Goal: Communication & Community: Participate in discussion

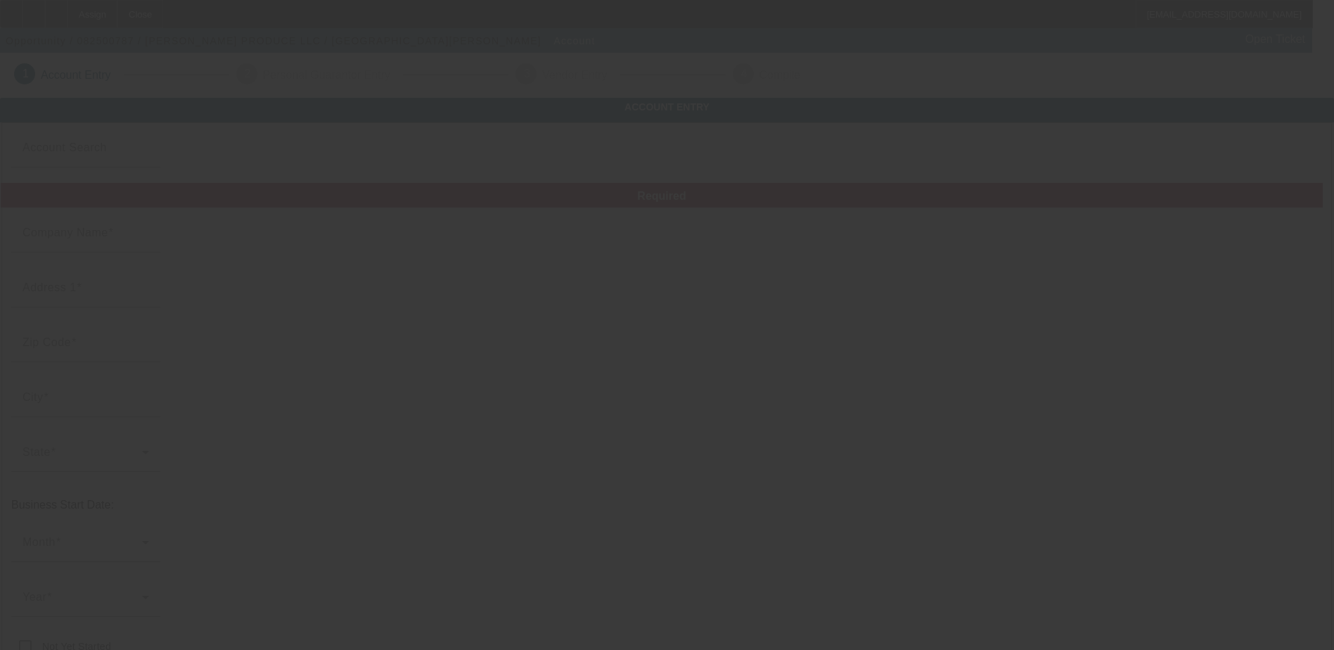
type input "REYNA PRODUCE LLC"
type input "5324 Williamson Rd"
type input "24012"
type input "Roanoke"
type input "(336) 682-7089"
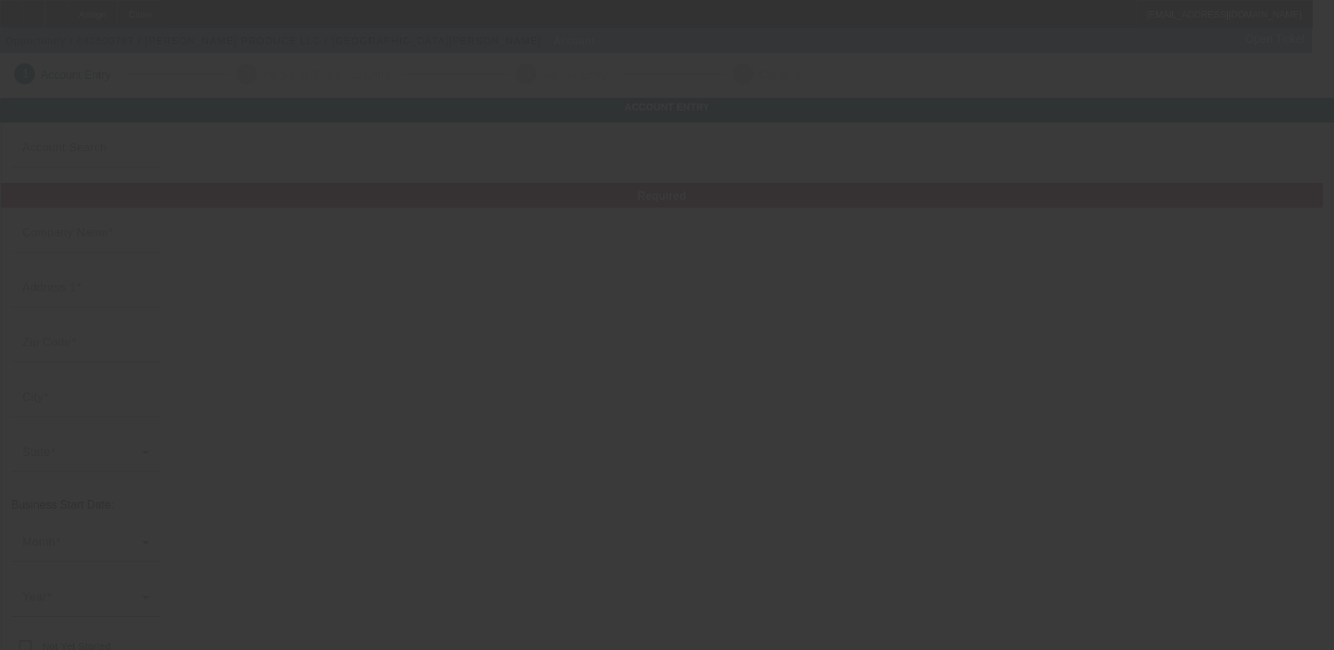
type input "clementesifuentes73@gmail.com"
type input "46-4874247"
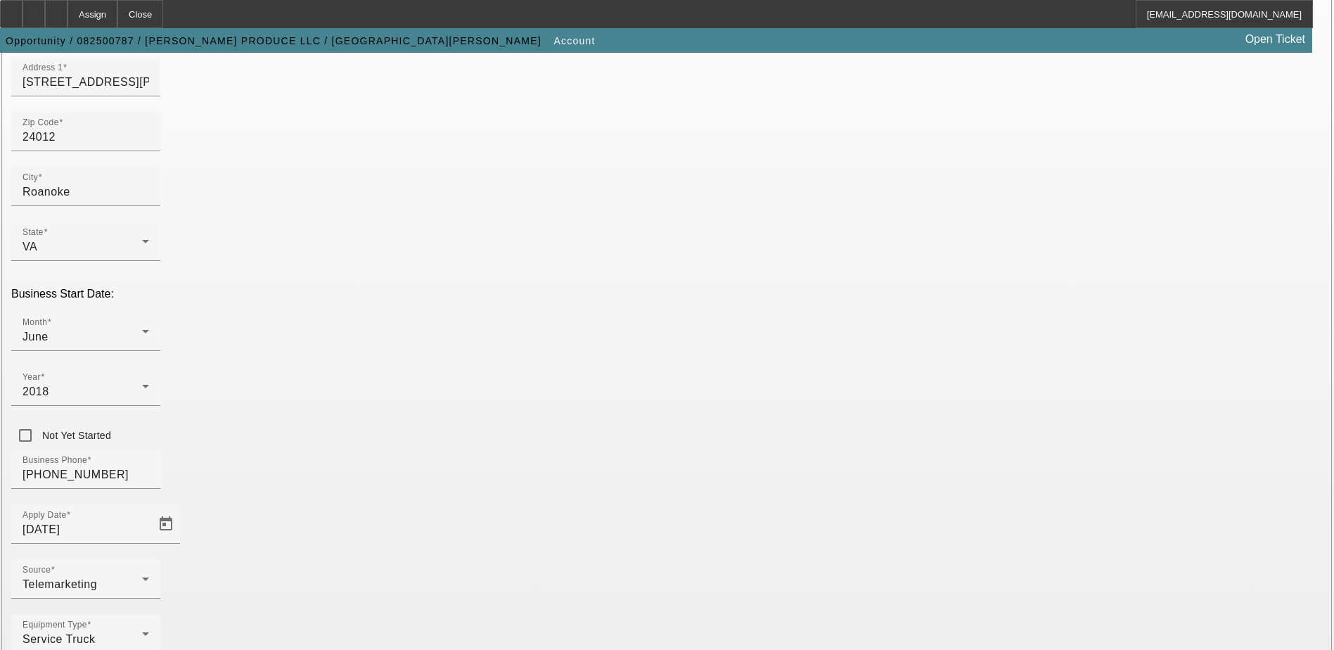
scroll to position [238, 0]
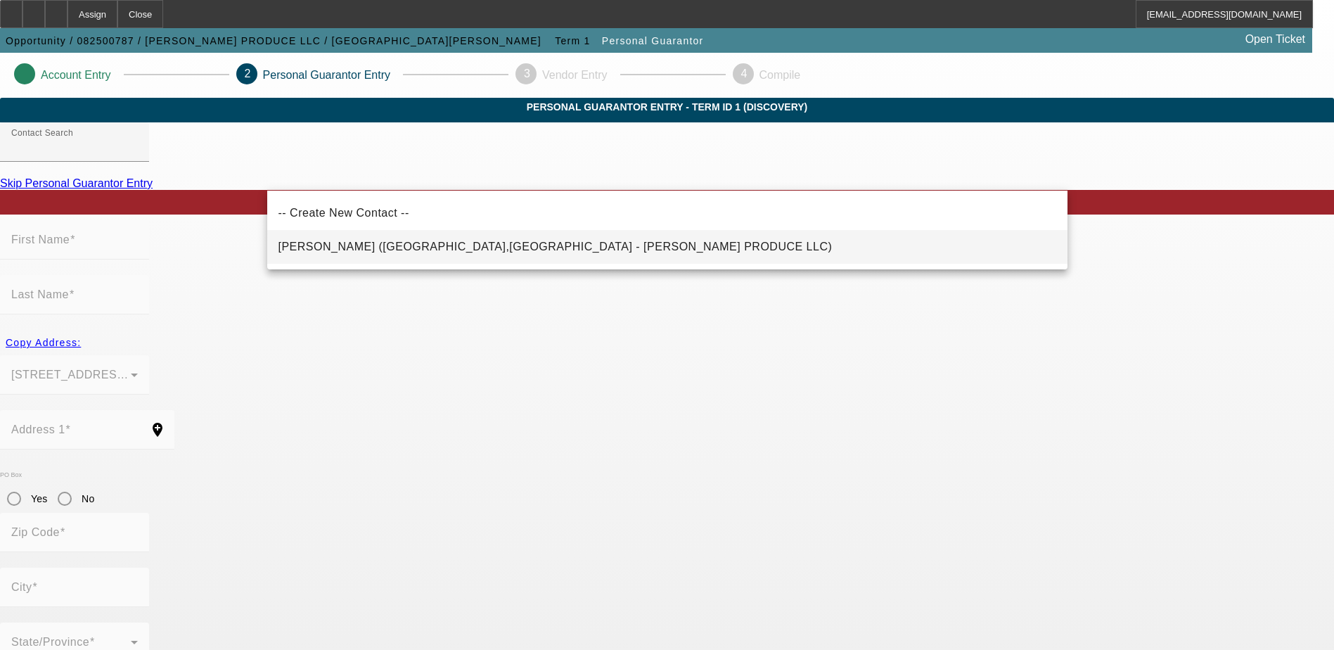
click at [392, 242] on span "Sifuentes, Clemente (Roanoke,VA - REYNA PRODUCE LLC)" at bounding box center [556, 247] width 554 height 12
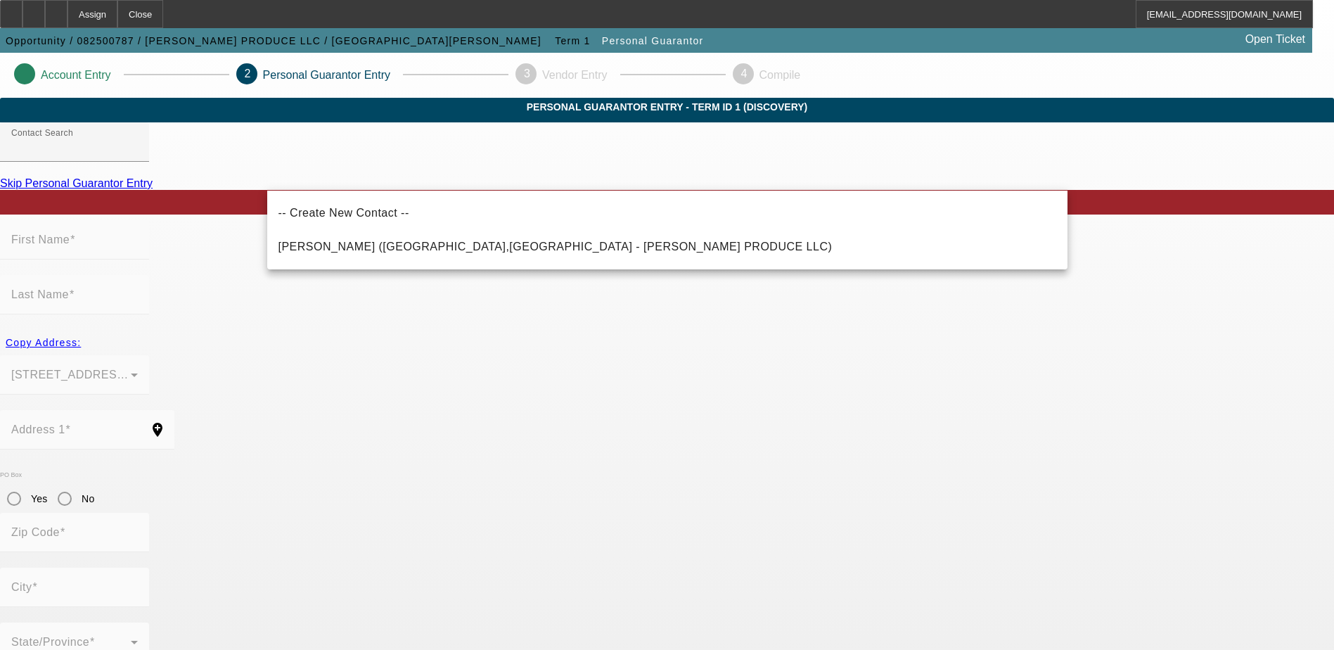
type input "Sifuentes, Clemente (Roanoke,VA - REYNA PRODUCE LLC)"
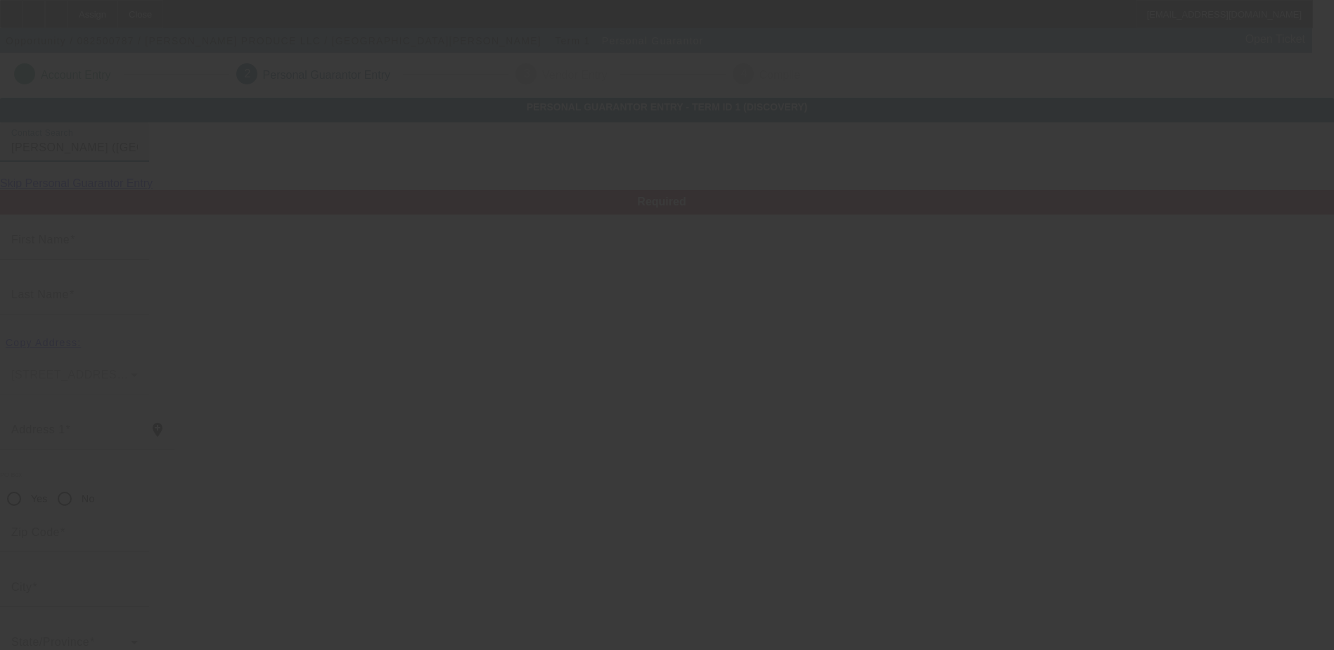
type input "Clemente"
type input "Sifuentes"
type input "925 Fairhurst Drive"
radio input "true"
type input "24012"
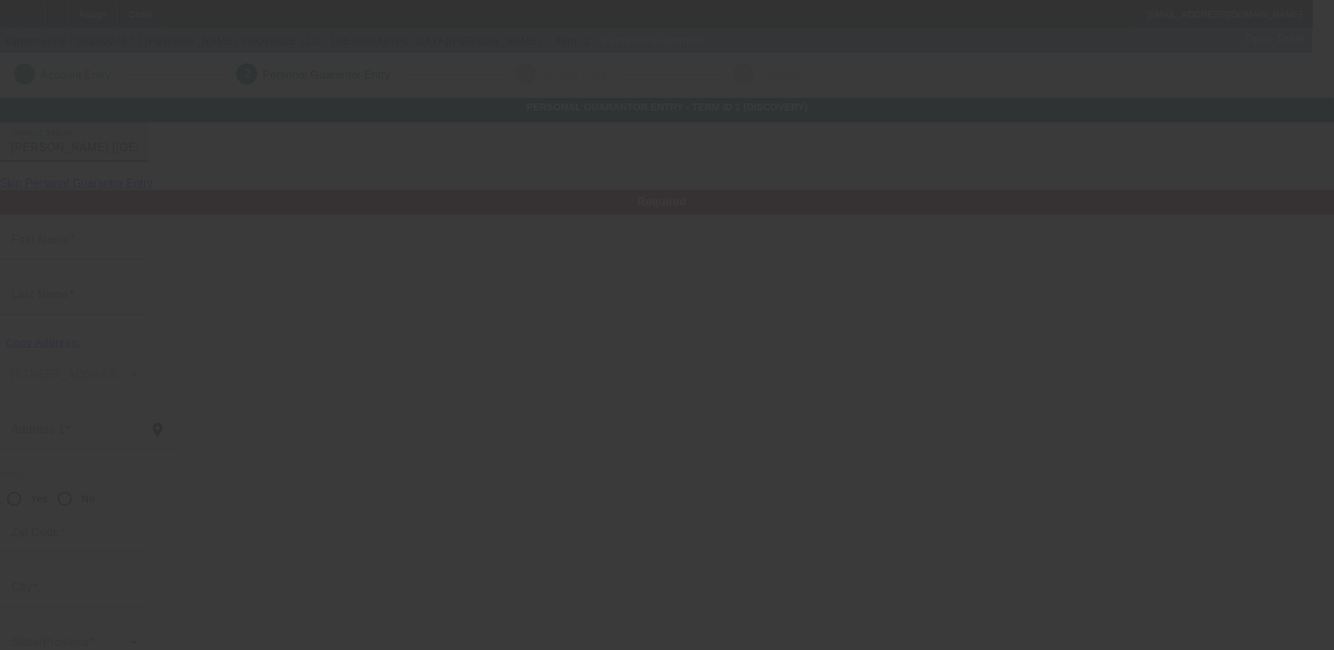
type input "Roanoke"
type input "(336) 354-5199"
type input "100"
type input "246-95-4909"
type input "clementesifuentes73@gmail.com"
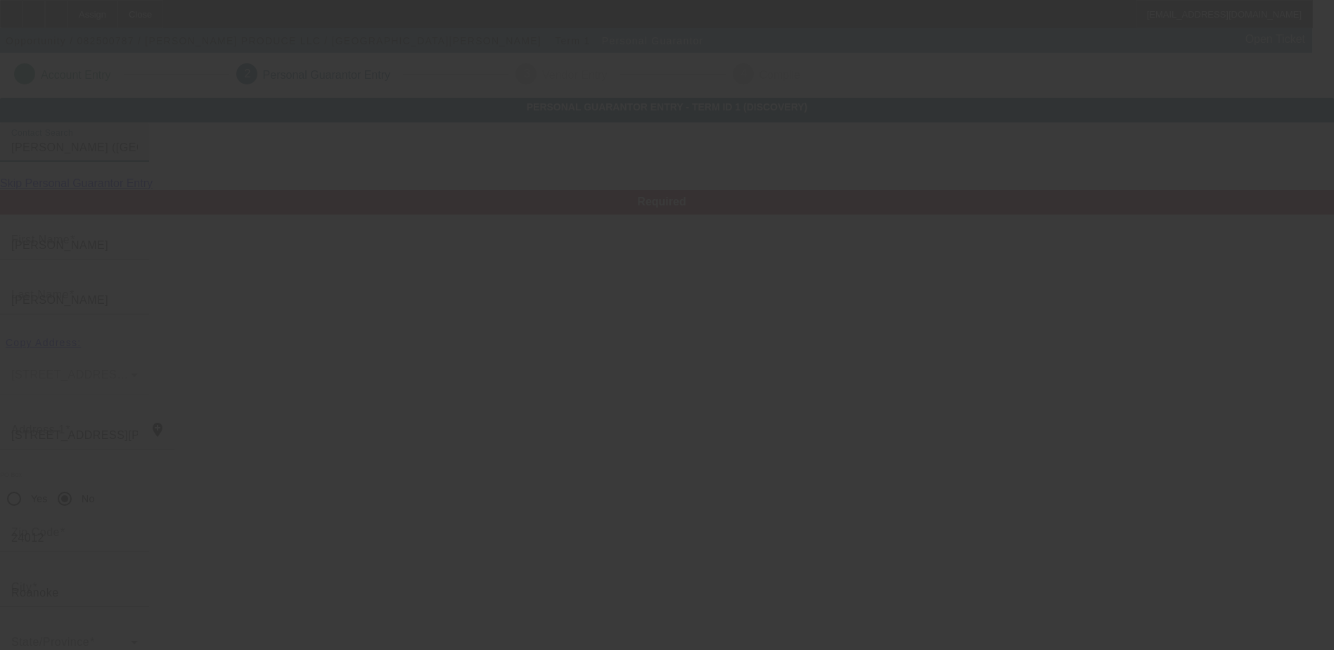
type input "(336) 682-7089"
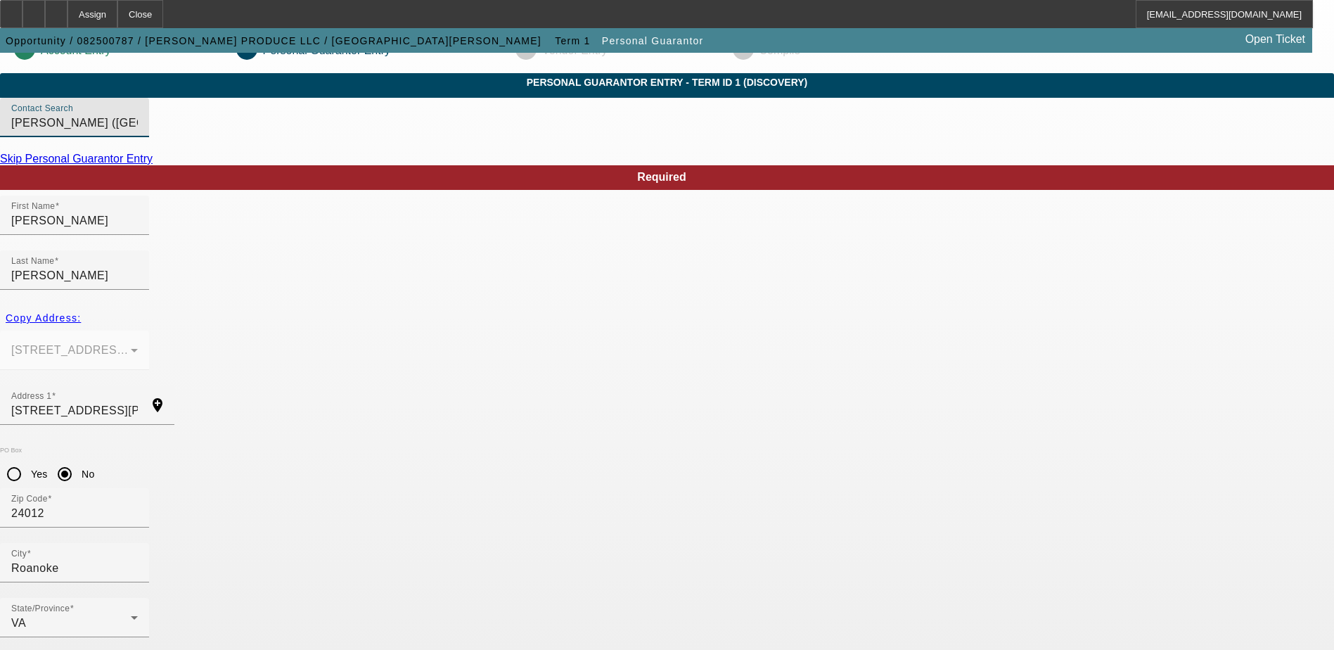
scroll to position [38, 0]
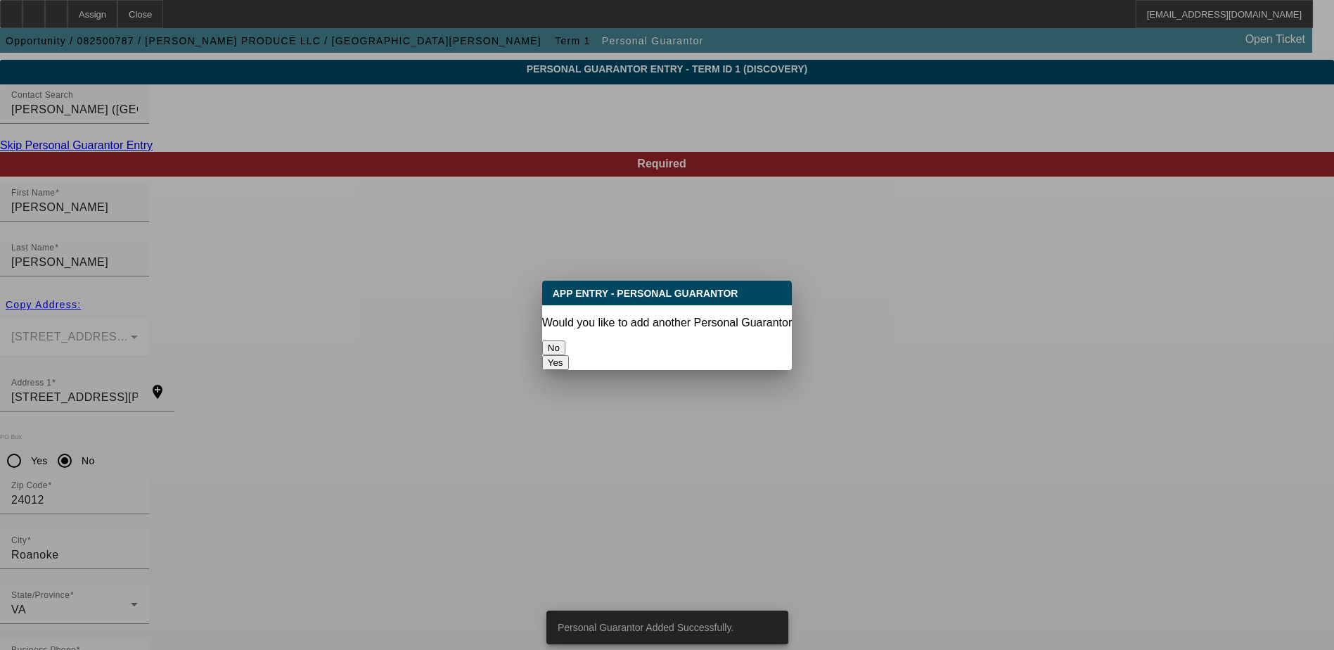
scroll to position [0, 0]
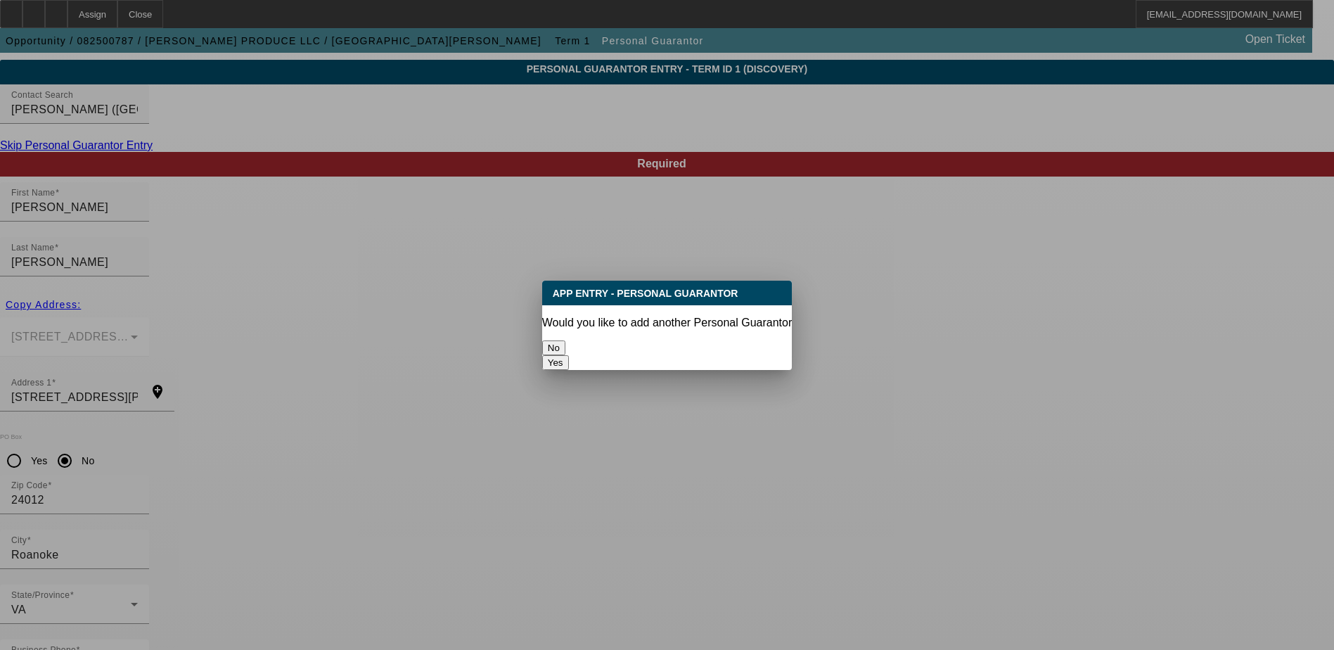
click at [565, 348] on button "No" at bounding box center [553, 347] width 23 height 15
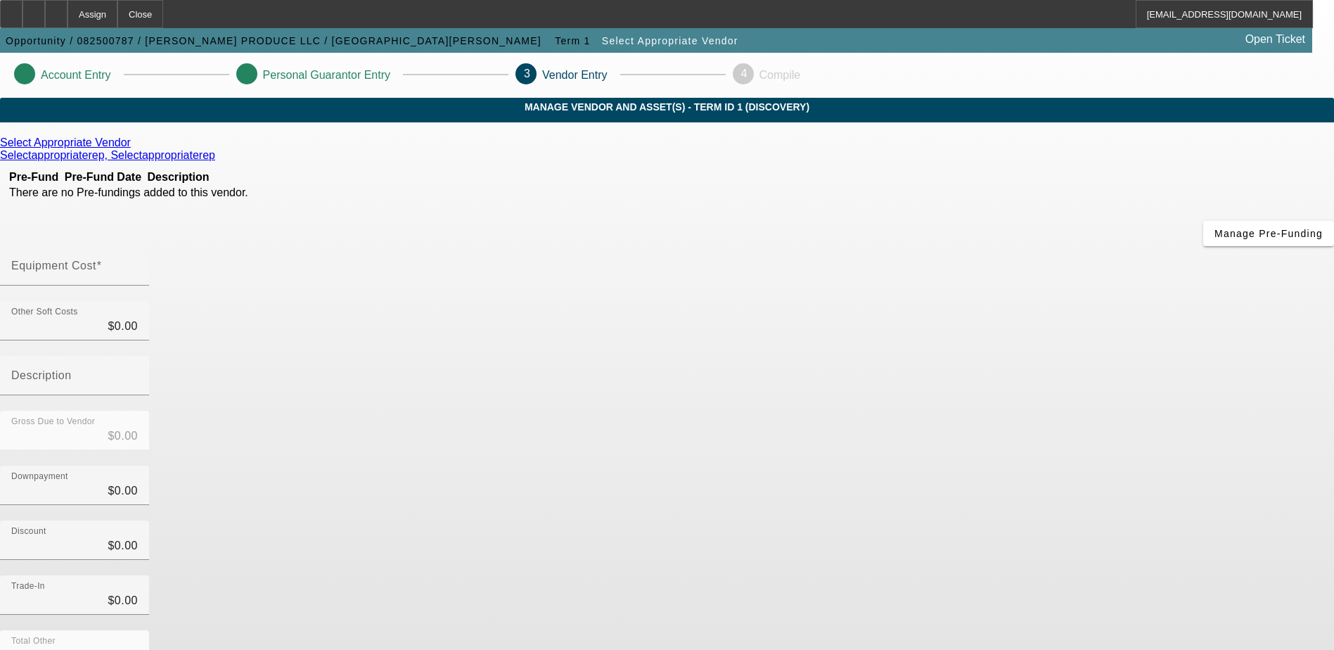
click at [96, 260] on mat-label "Equipment Cost" at bounding box center [53, 266] width 85 height 12
click at [138, 263] on input "Equipment Cost" at bounding box center [74, 271] width 127 height 17
type input "9"
type input "$9.00"
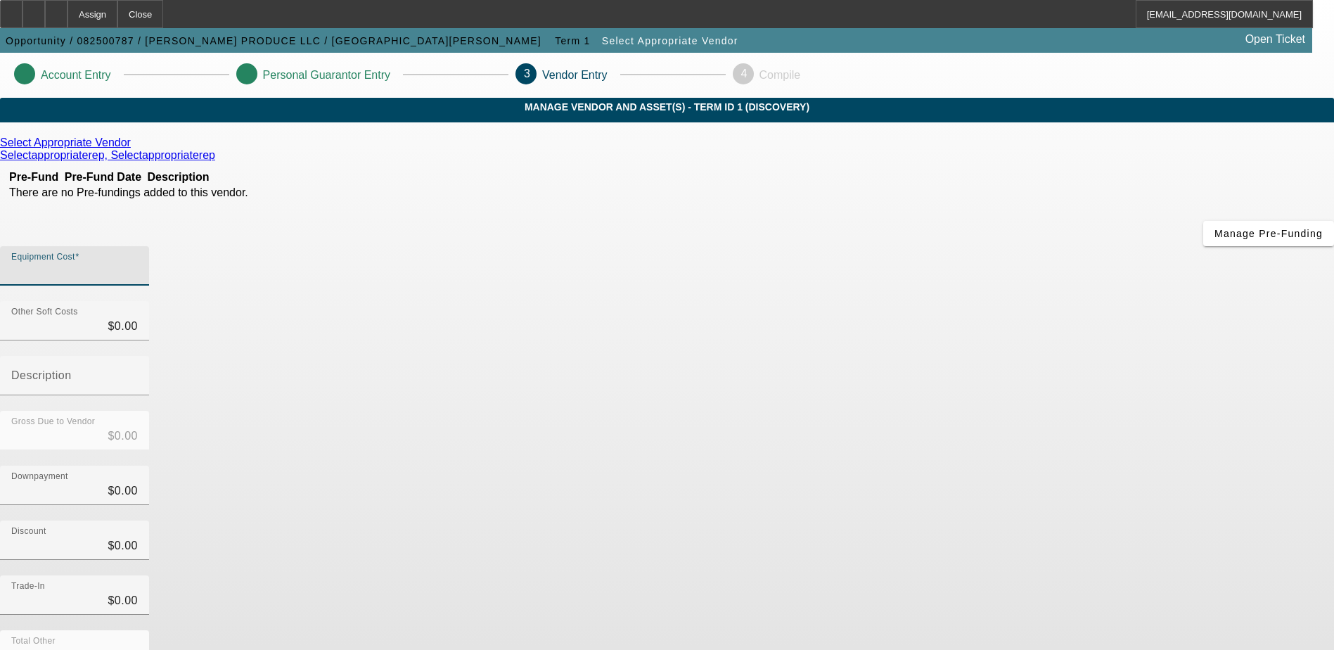
type input "$9.00"
type input "90"
type input "$90.00"
type input "900"
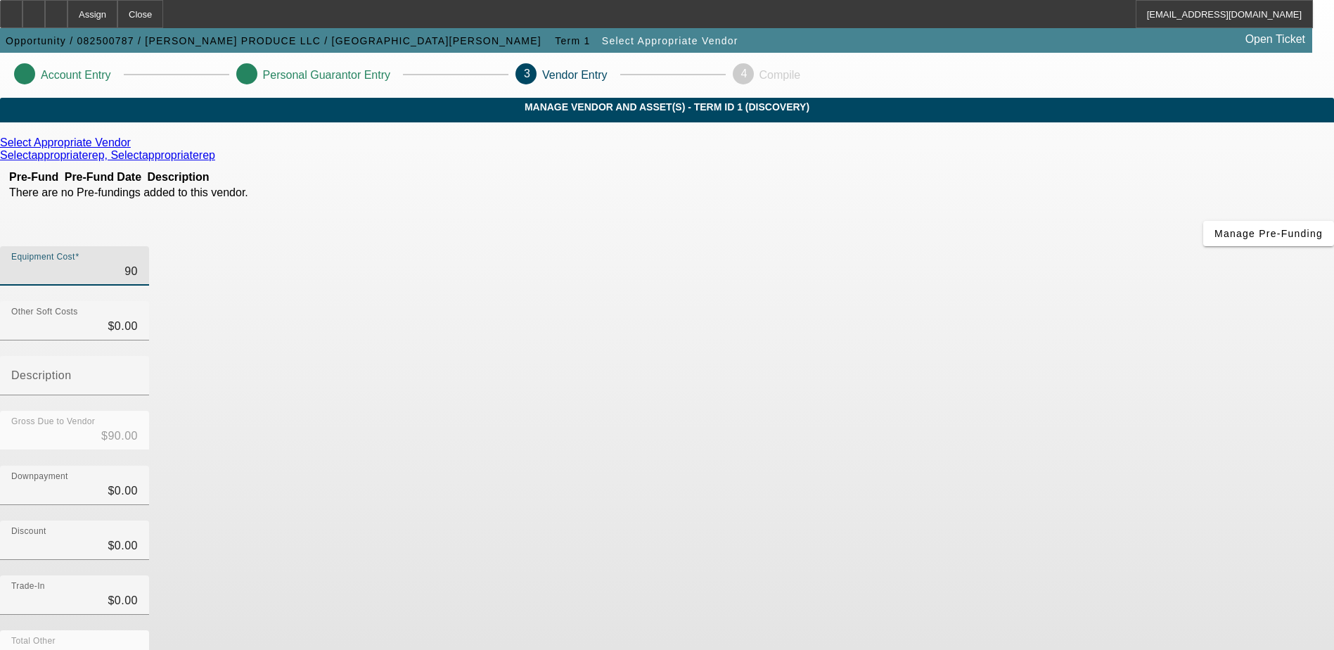
type input "$900.00"
type input "9000"
type input "$9,000.00"
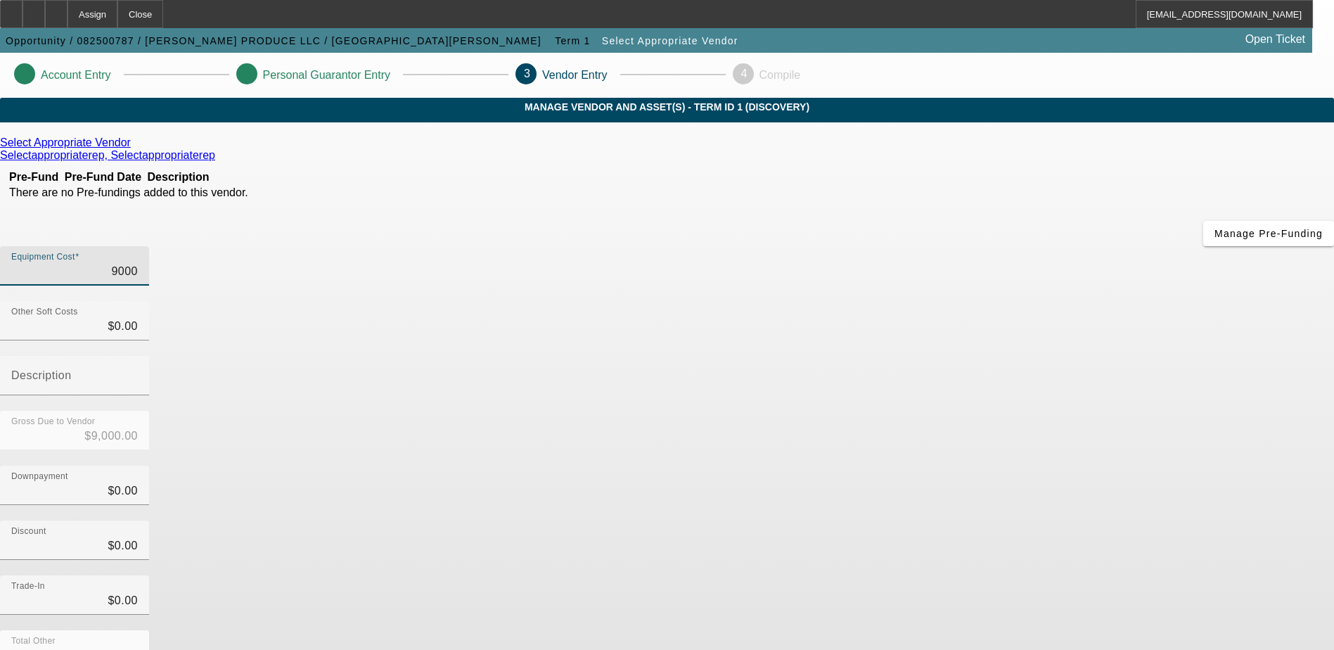
type input "90000"
type input "$90,000.00"
click at [964, 520] on div "Discount $0.00" at bounding box center [667, 547] width 1334 height 55
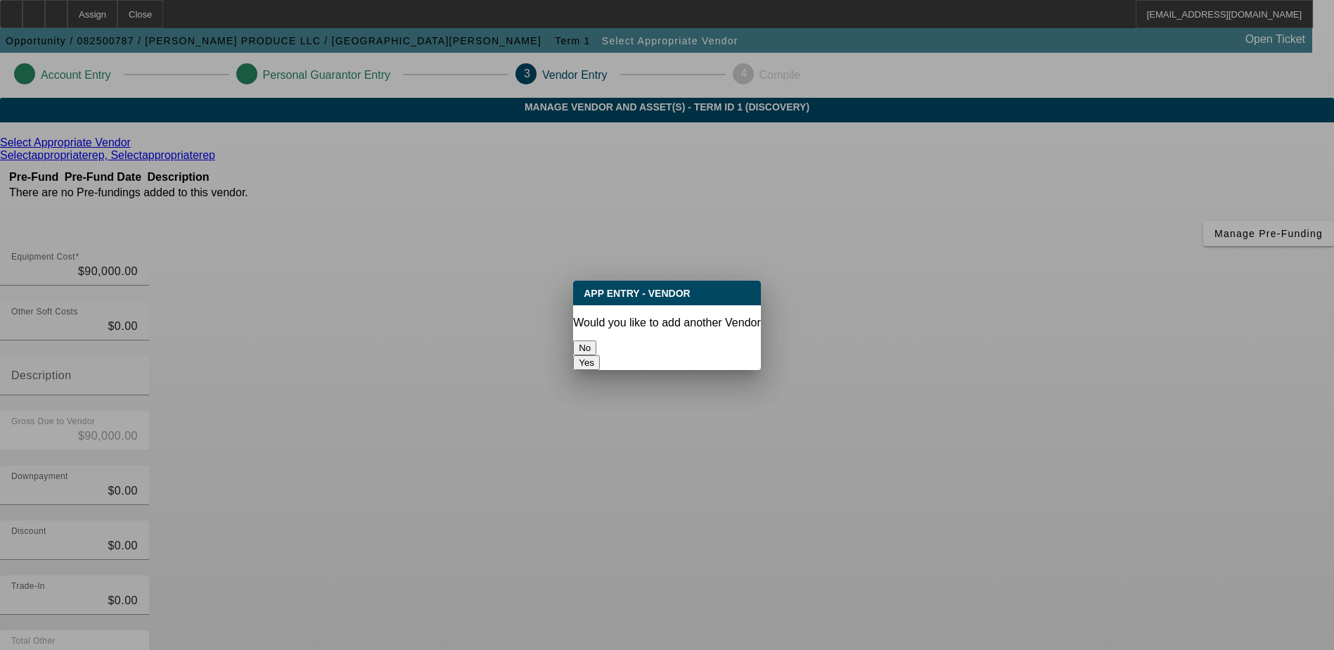
click at [596, 345] on button "No" at bounding box center [584, 347] width 23 height 15
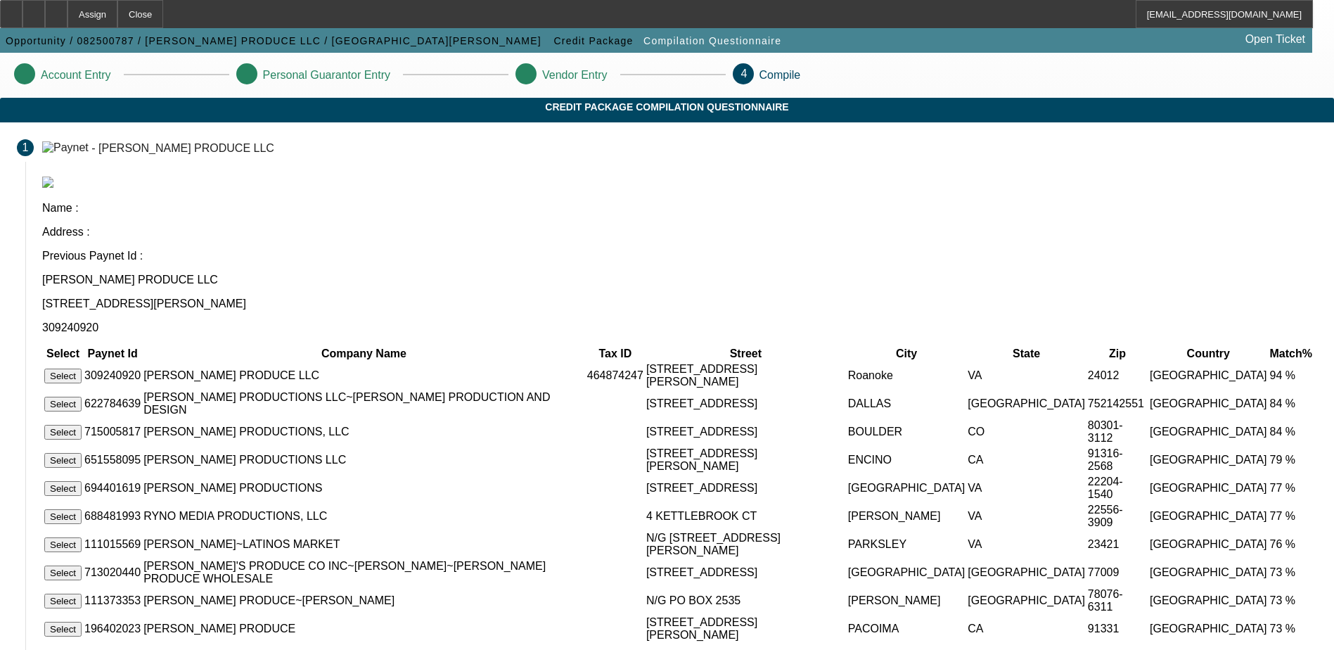
click at [82, 369] on button "Select" at bounding box center [62, 376] width 37 height 15
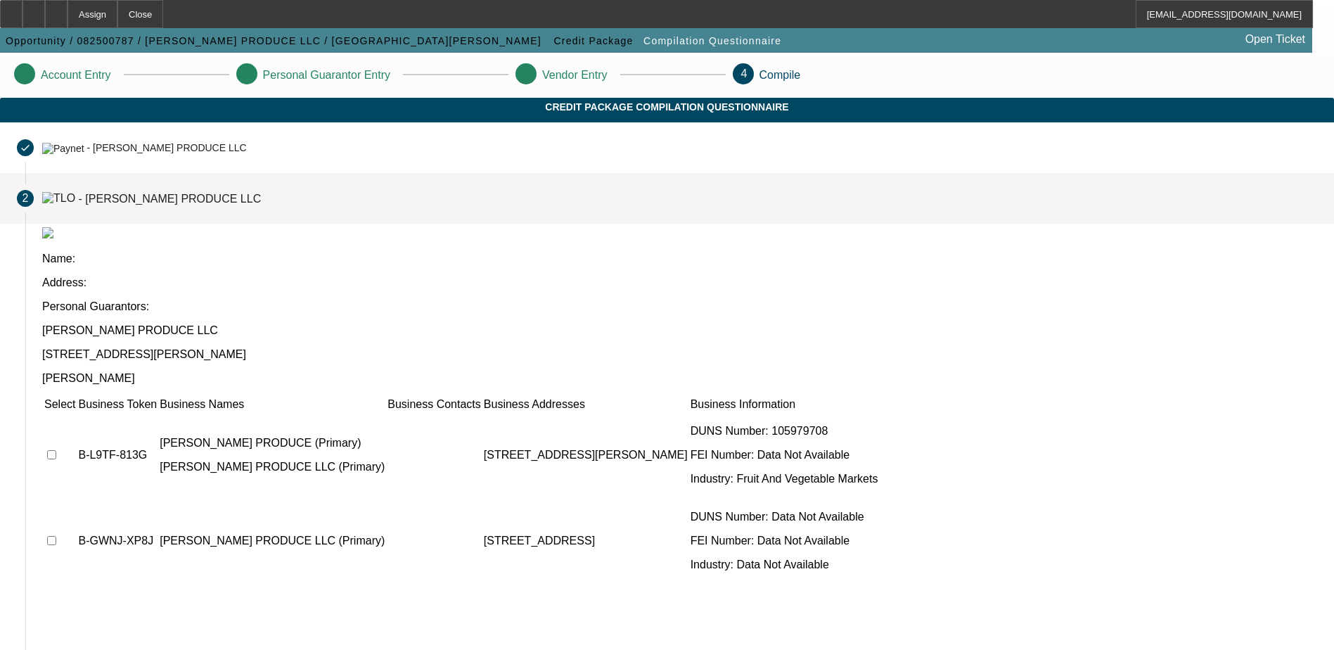
click at [56, 450] on input "checkbox" at bounding box center [51, 454] width 9 height 9
checkbox input "true"
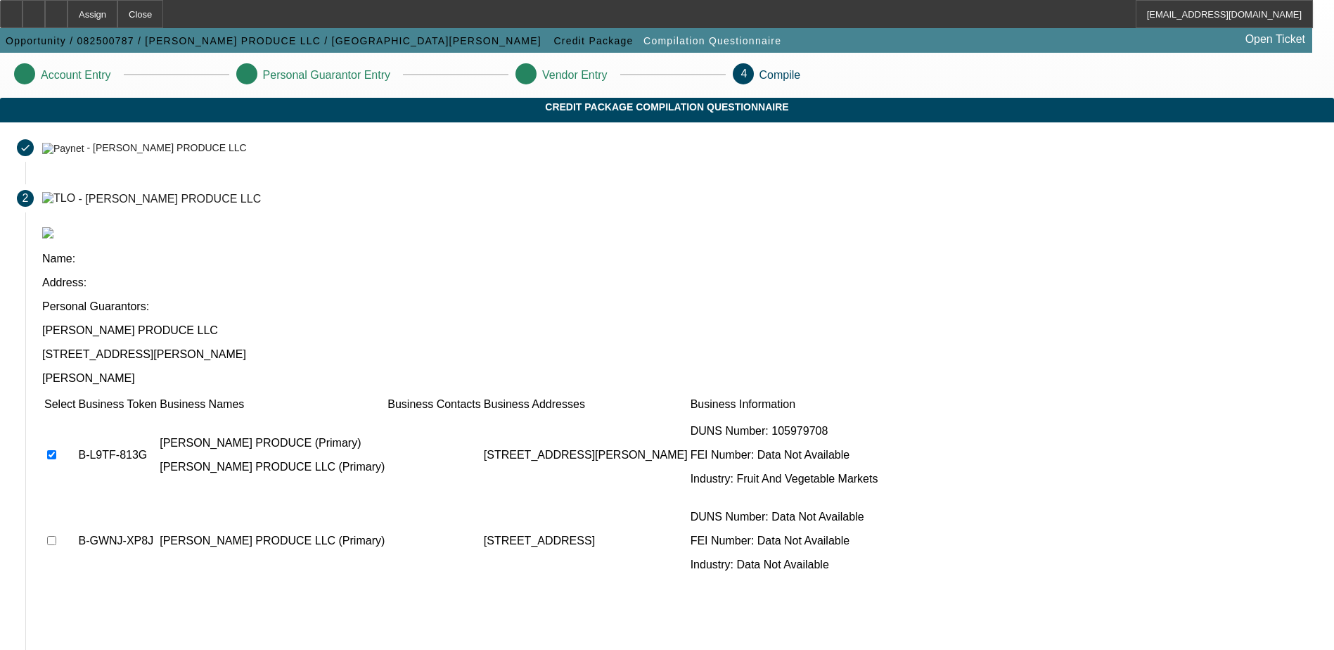
click at [56, 536] on input "checkbox" at bounding box center [51, 540] width 9 height 9
checkbox input "true"
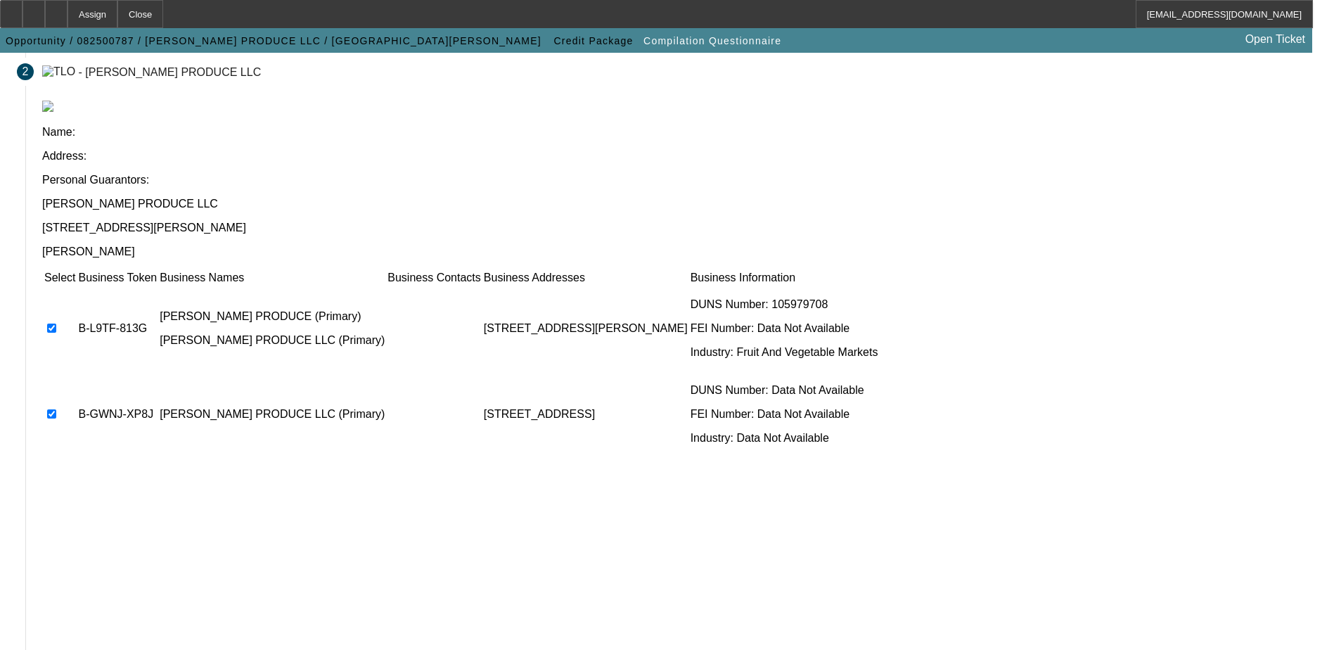
scroll to position [128, 0]
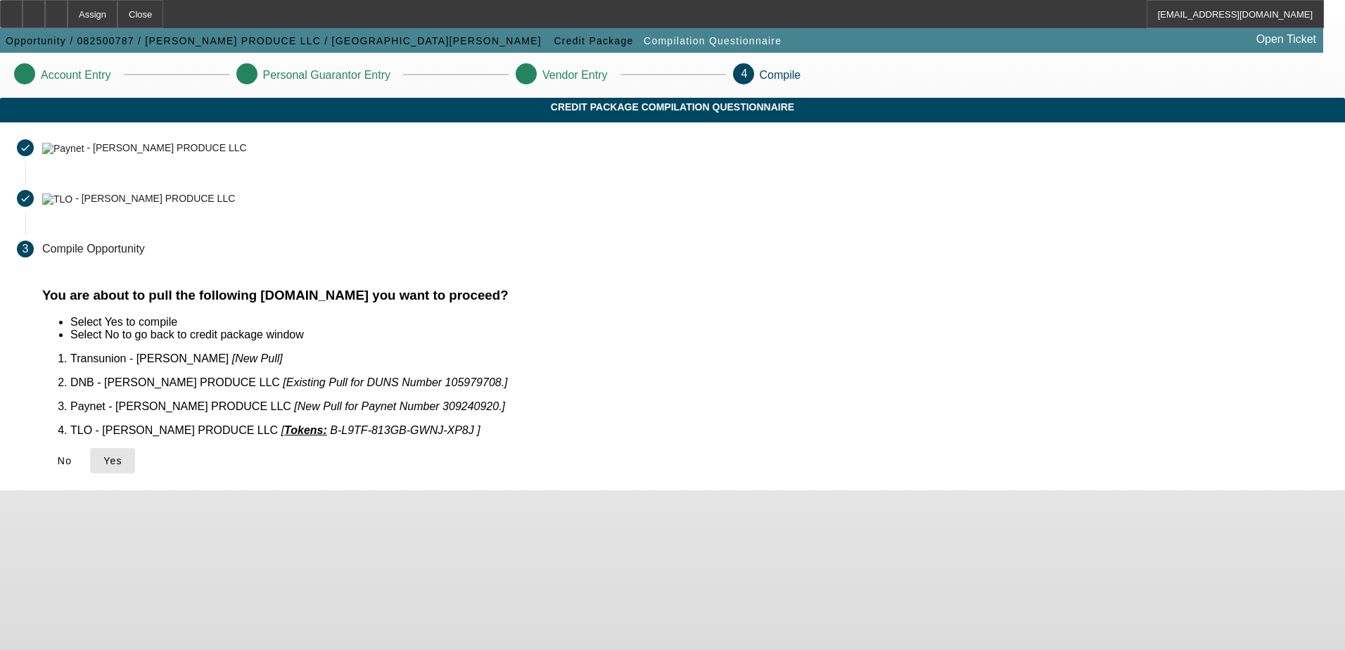
drag, startPoint x: 353, startPoint y: 453, endPoint x: 370, endPoint y: 443, distance: 19.5
click at [103, 455] on icon at bounding box center [103, 460] width 0 height 11
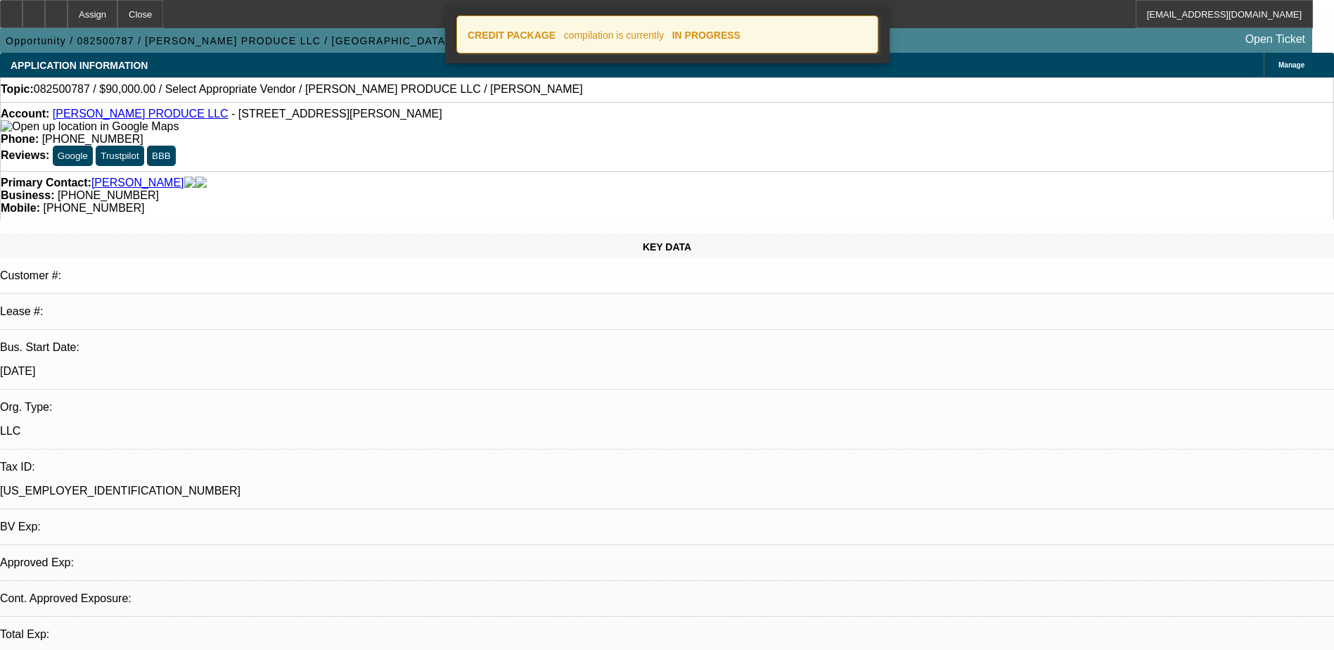
select select "0"
select select "2"
select select "0.1"
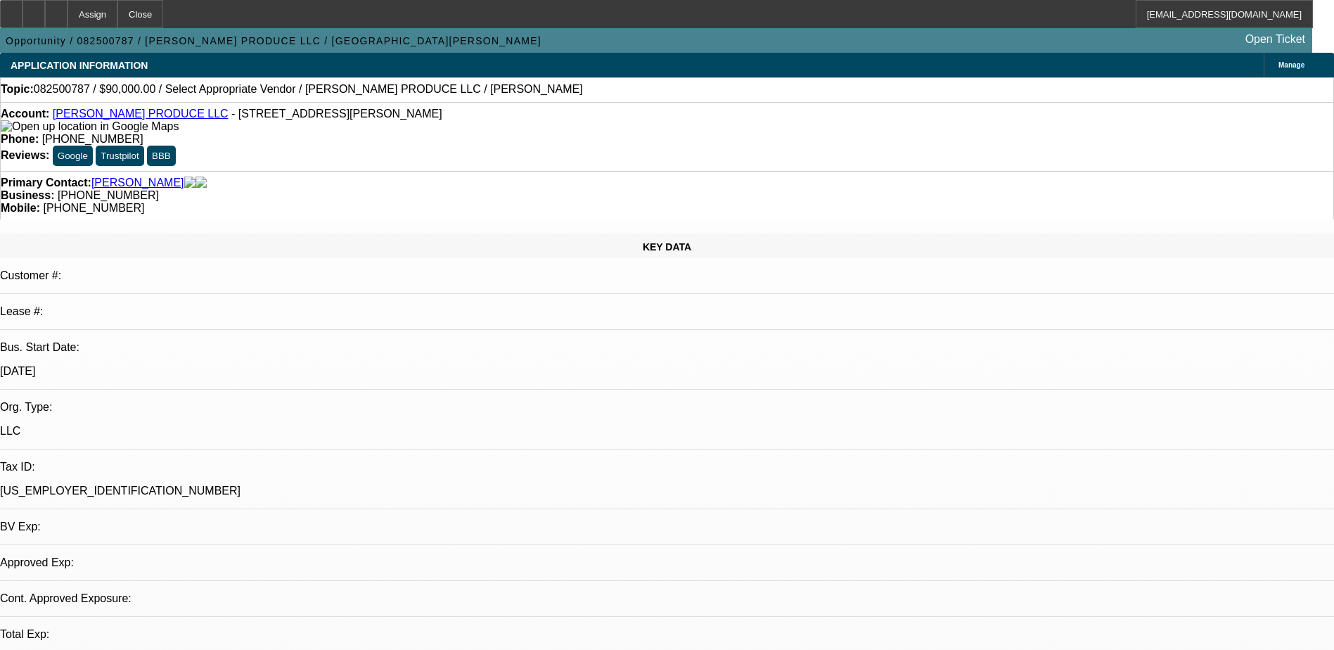
select select "1"
select select "2"
select select "4"
click at [68, 17] on div at bounding box center [56, 14] width 23 height 28
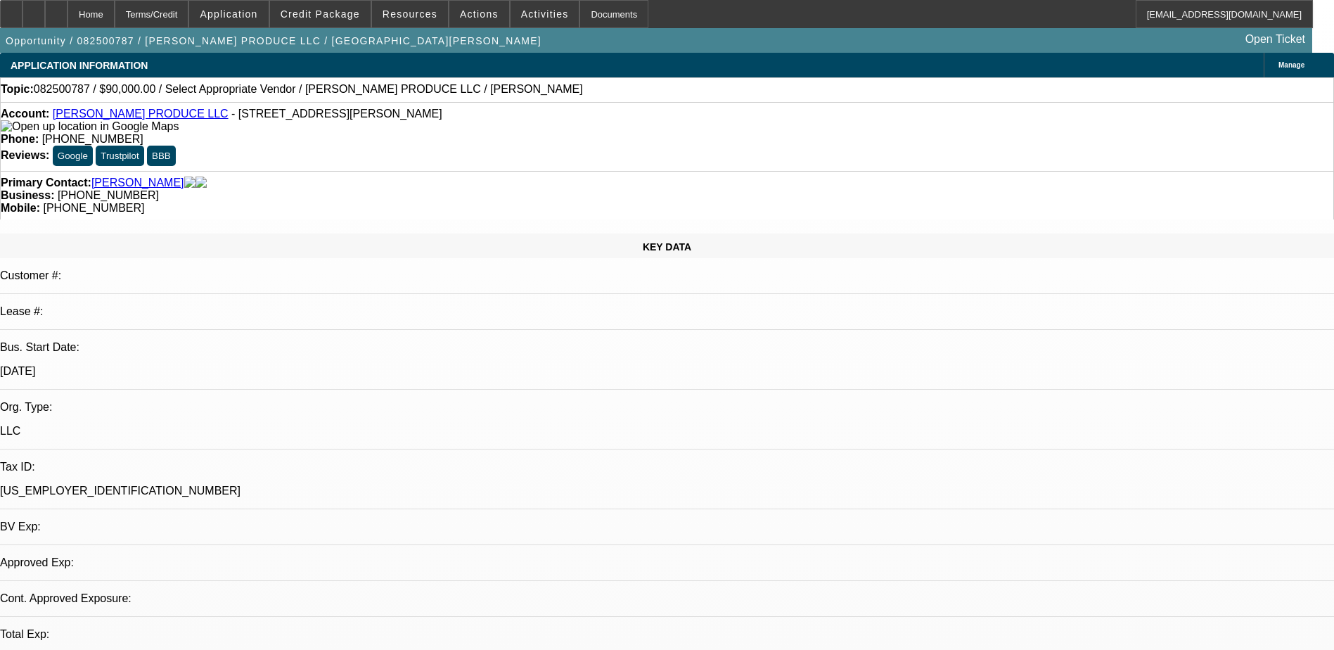
select select "0"
select select "2"
select select "0.1"
select select "1"
select select "2"
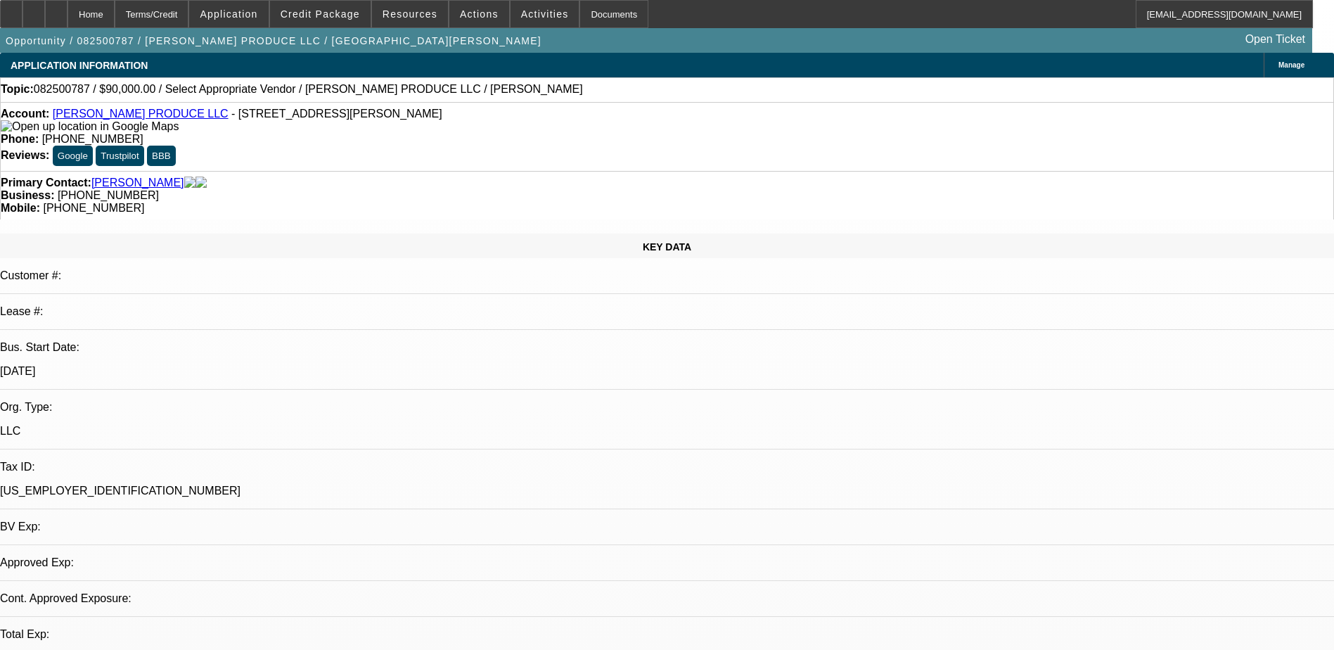
select select "4"
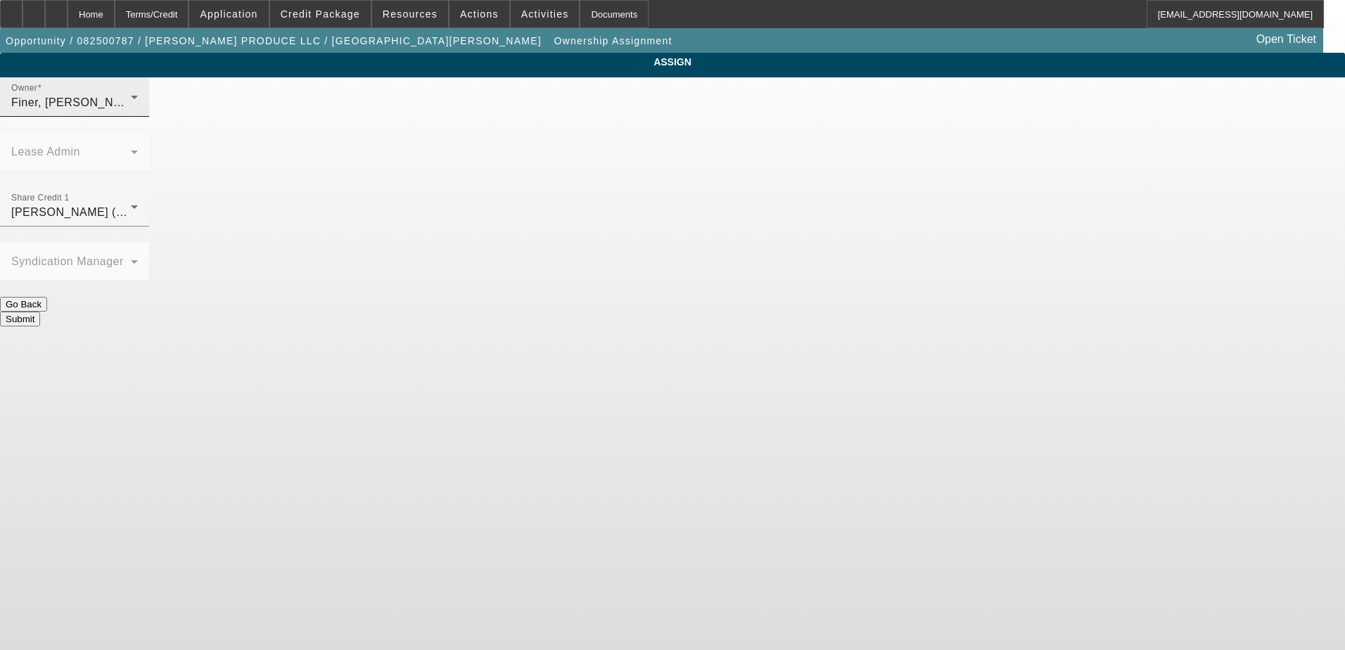
click at [131, 110] on div "Finer, Yinnon (Lvl 1)" at bounding box center [71, 102] width 120 height 17
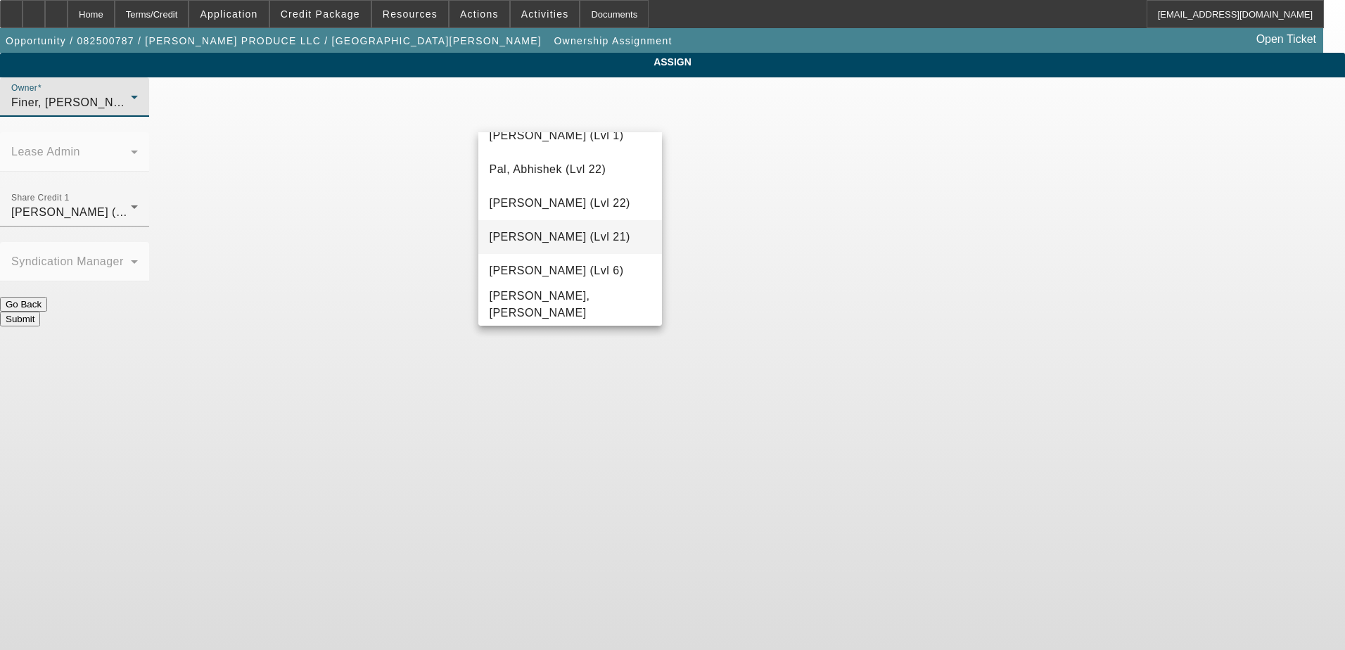
scroll to position [1444, 0]
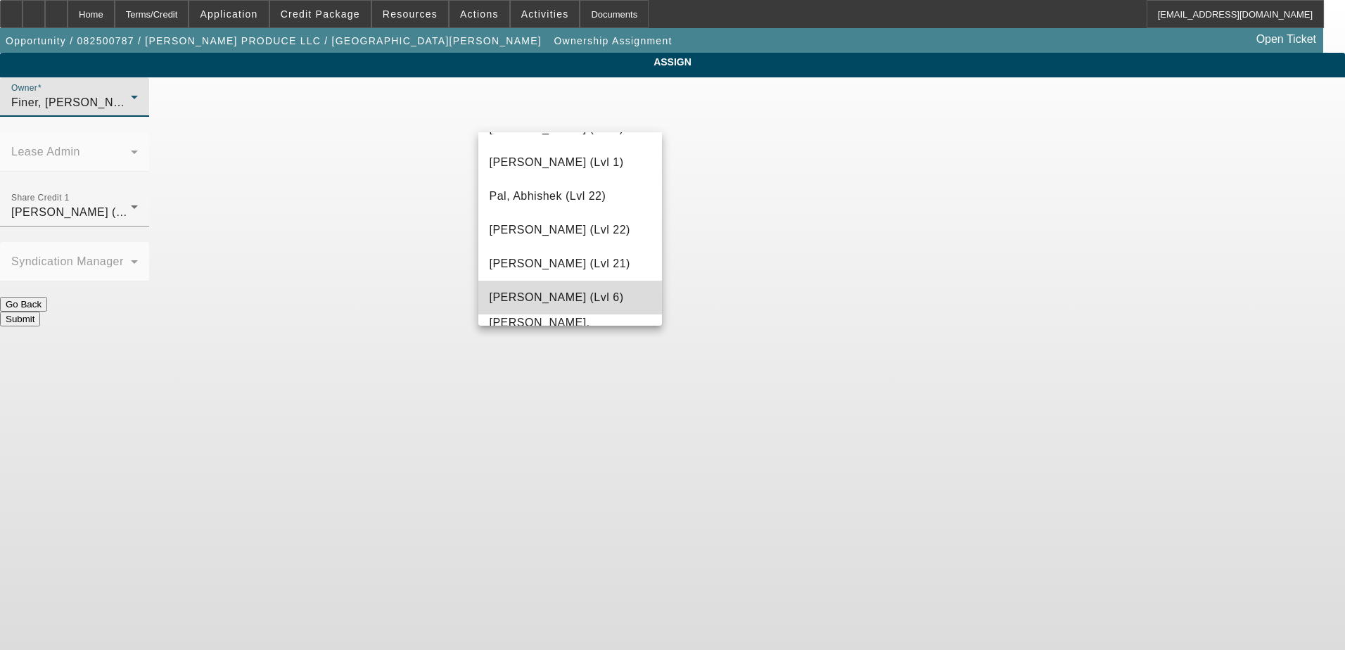
click at [575, 302] on span "Rahlfs, Thomas (Lvl 6)" at bounding box center [557, 297] width 134 height 17
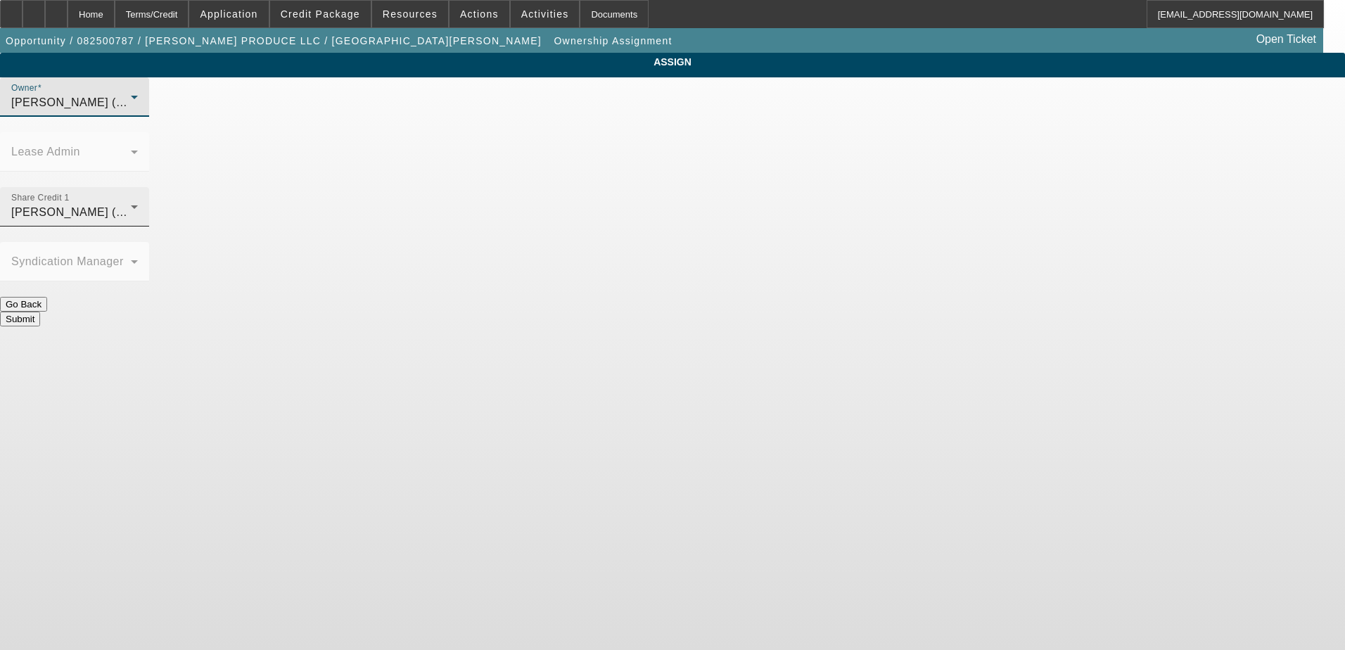
click at [146, 206] on span "Rahlfs, Thomas (Lvl 6)" at bounding box center [78, 212] width 134 height 12
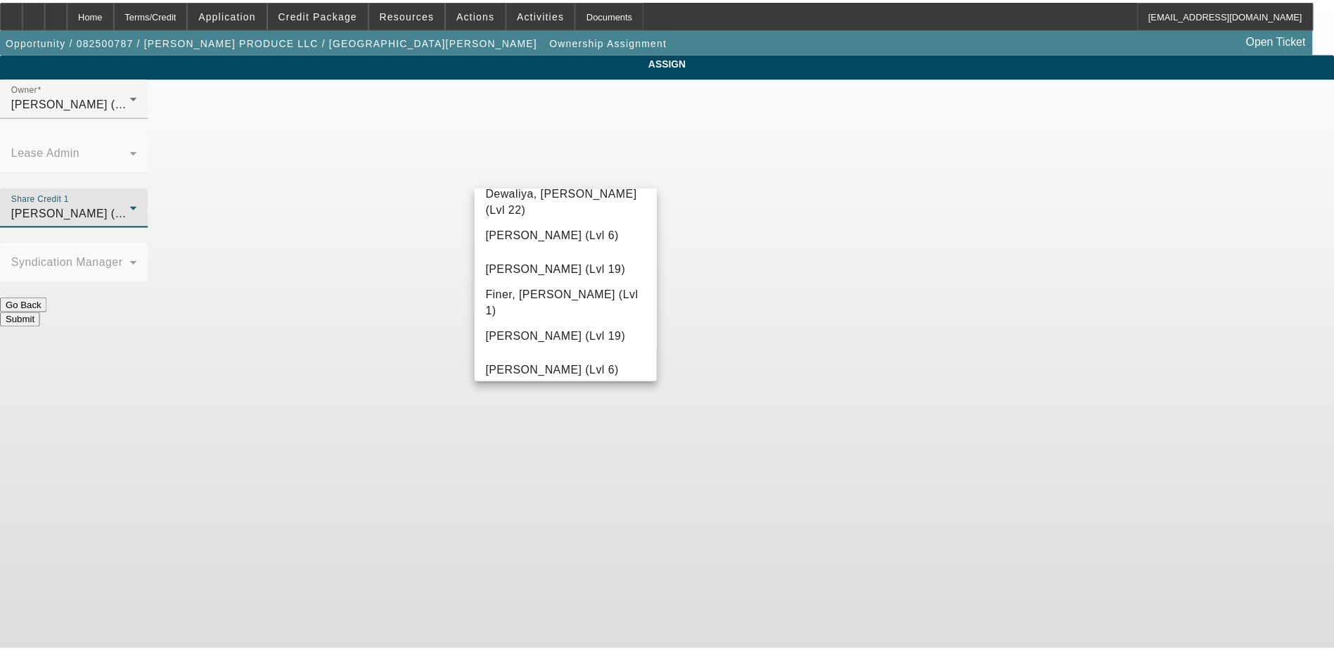
scroll to position [451, 0]
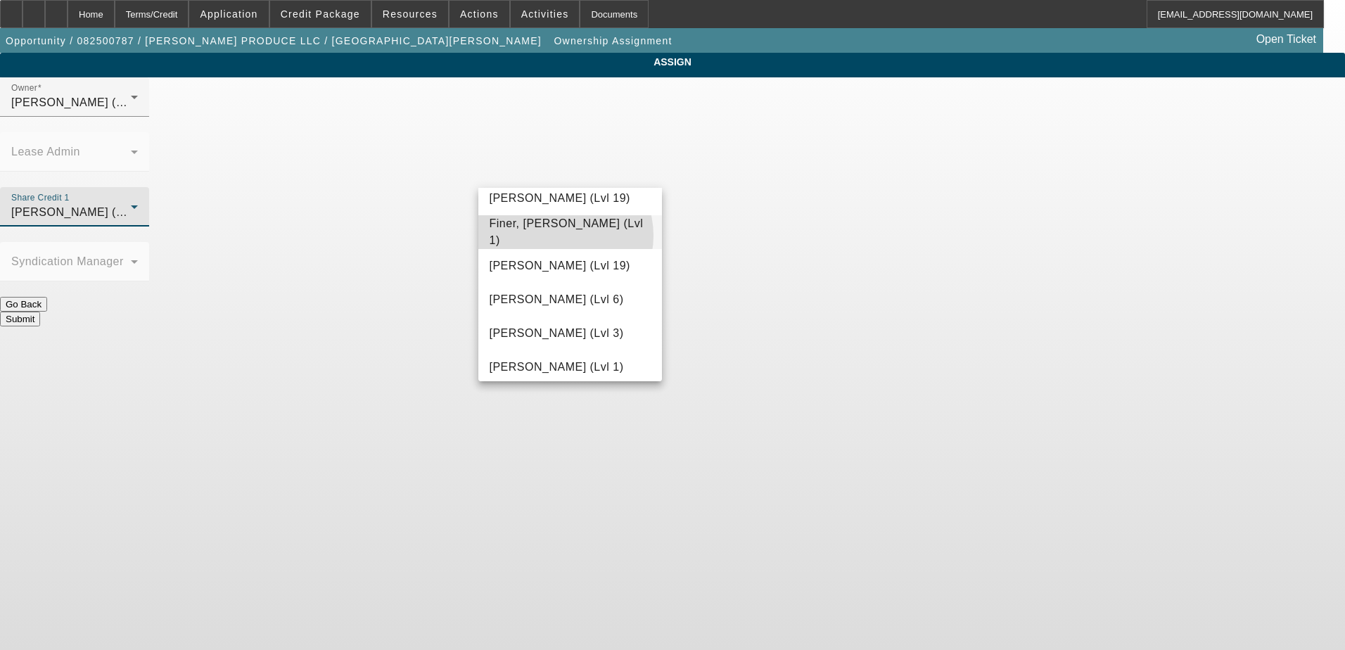
click at [558, 236] on span "Finer, Yinnon (Lvl 1)" at bounding box center [571, 232] width 162 height 34
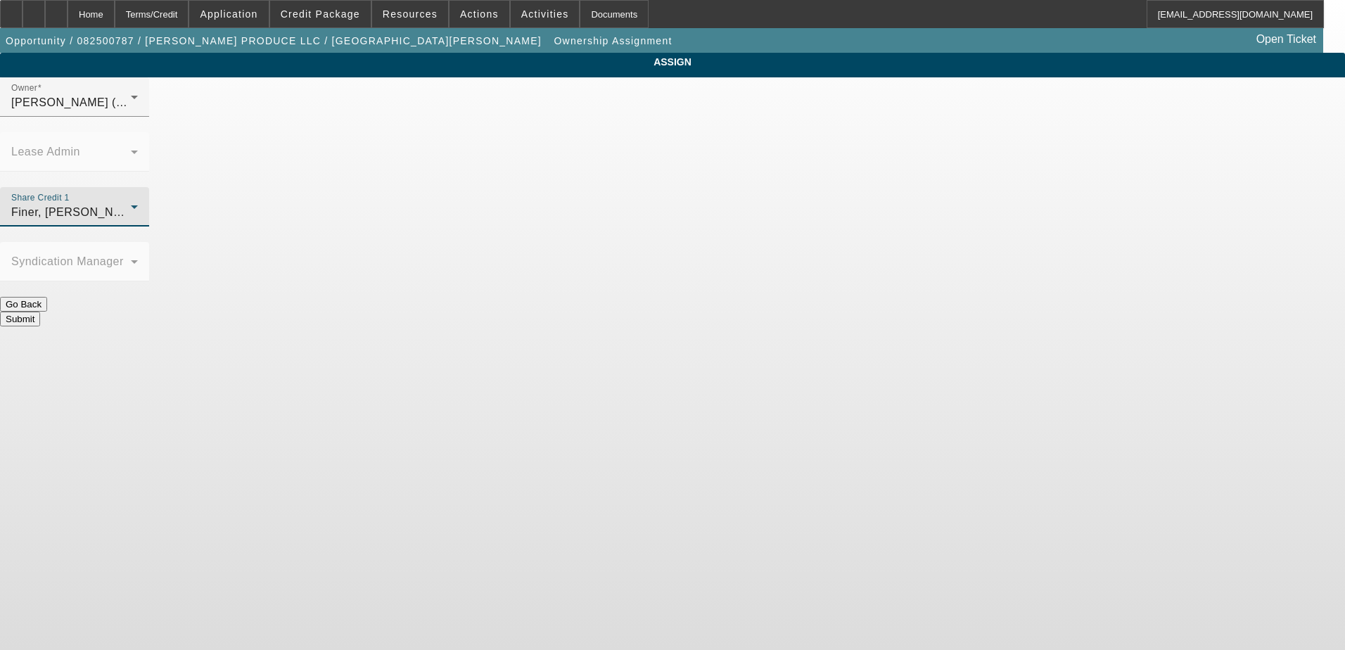
click at [40, 312] on button "Submit" at bounding box center [20, 319] width 40 height 15
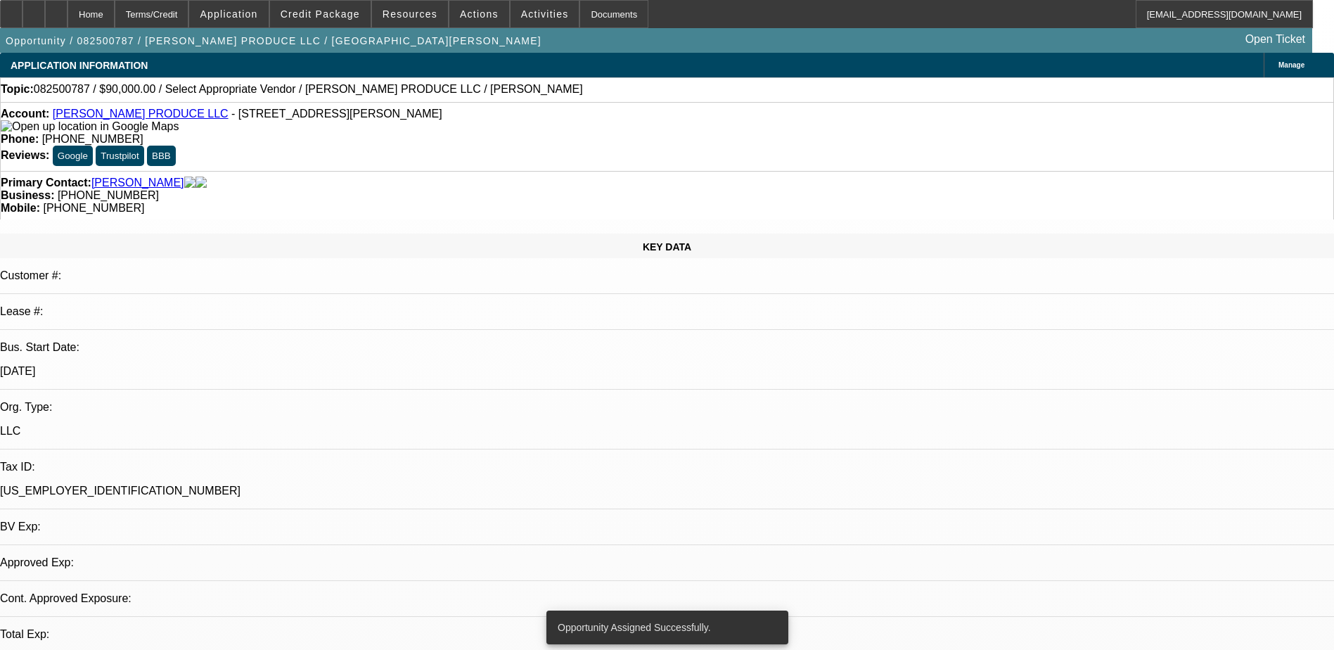
select select "0"
select select "2"
select select "0.1"
select select "4"
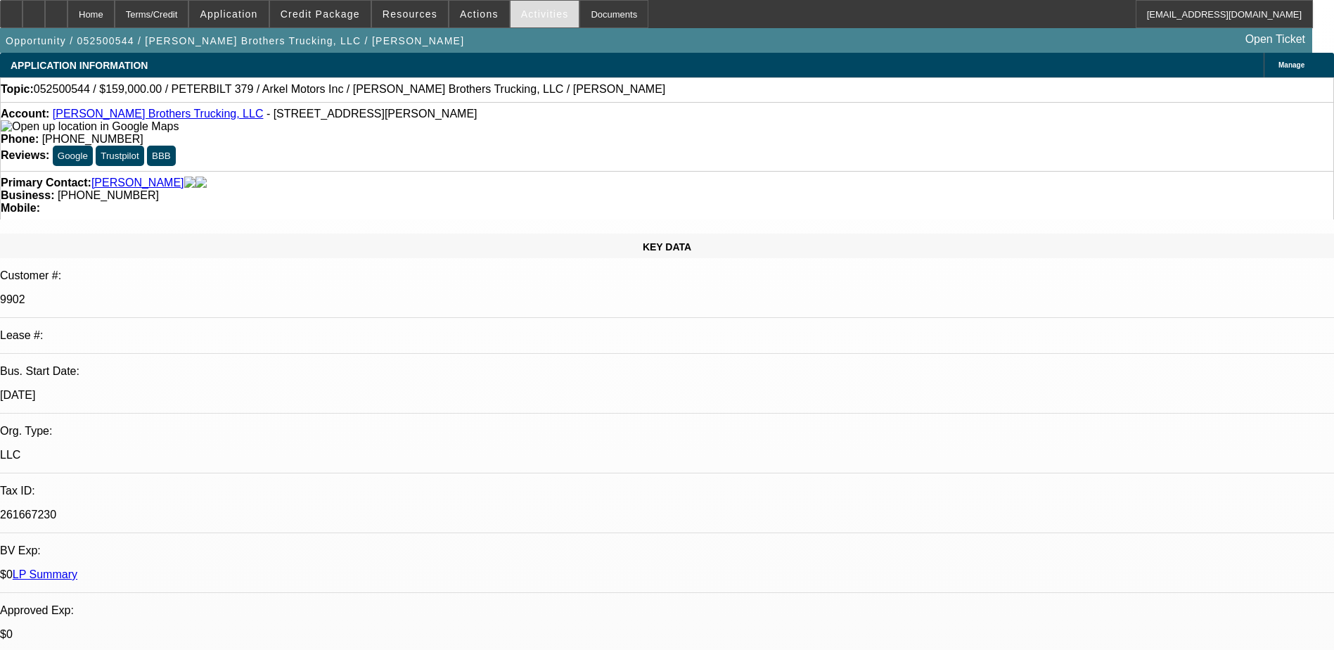
select select "0"
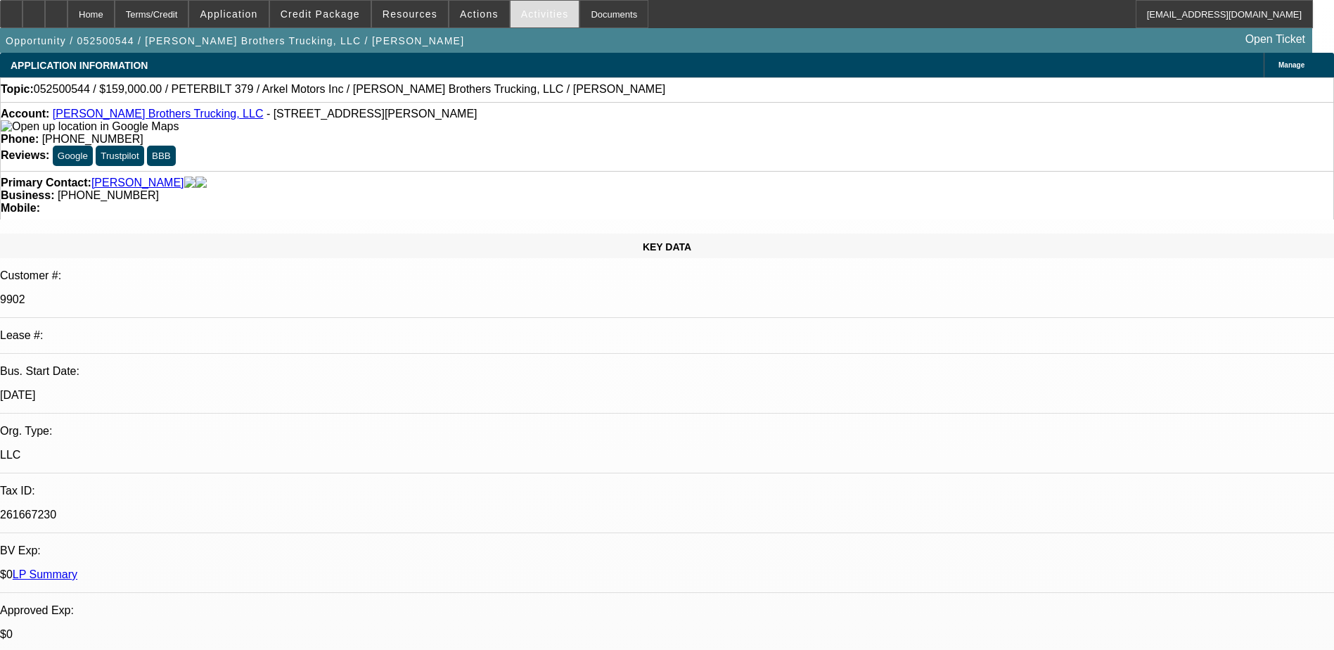
select select "0.1"
select select "0"
select select "0.1"
select select "0"
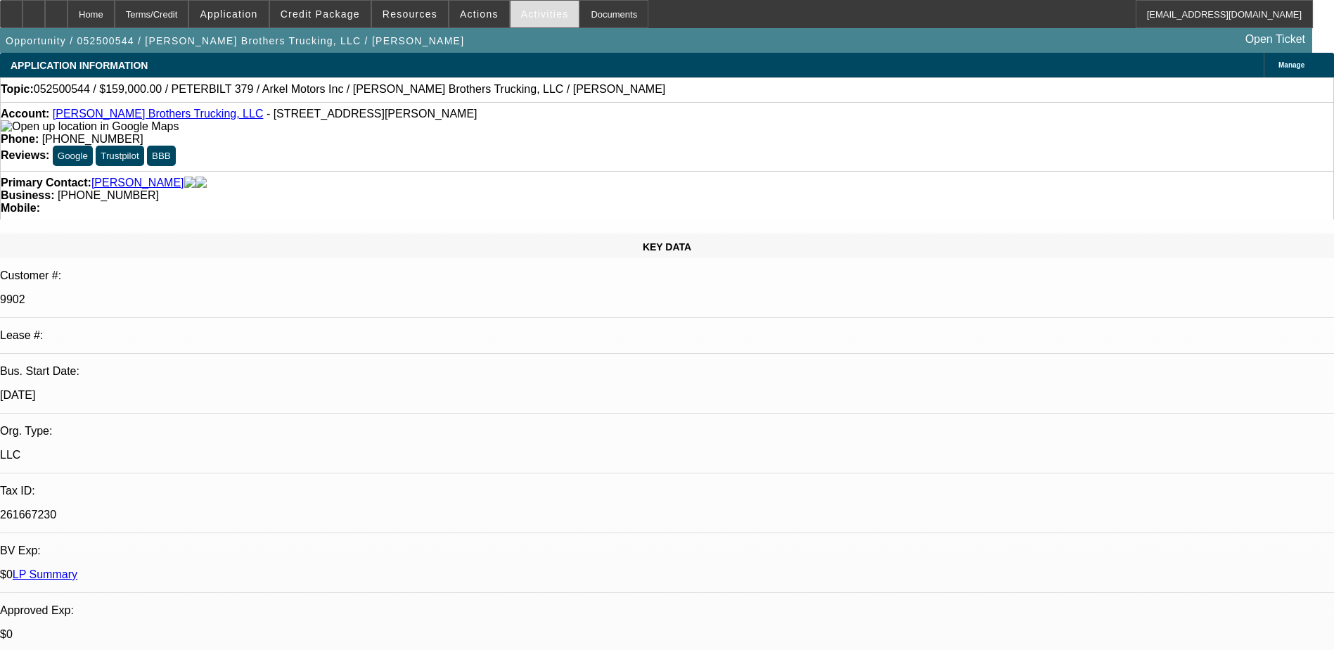
select select "0"
select select "0.1"
select select "1"
select select "6"
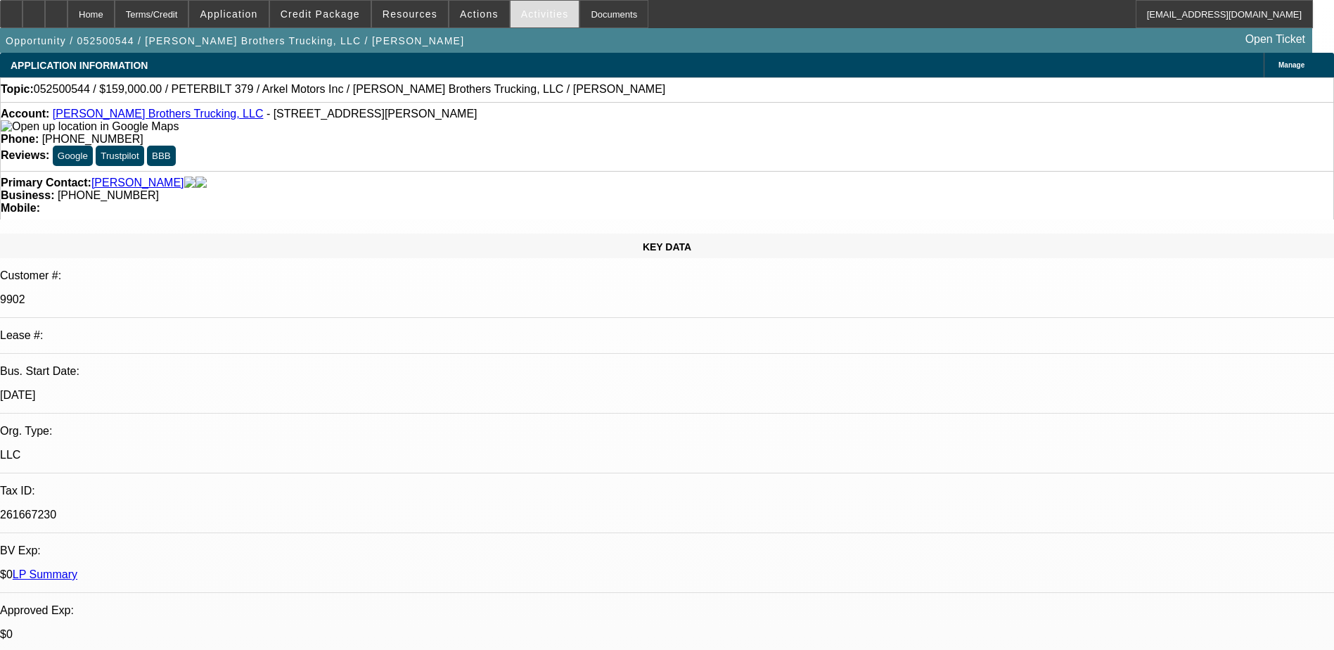
select select "1"
select select "4"
select select "1"
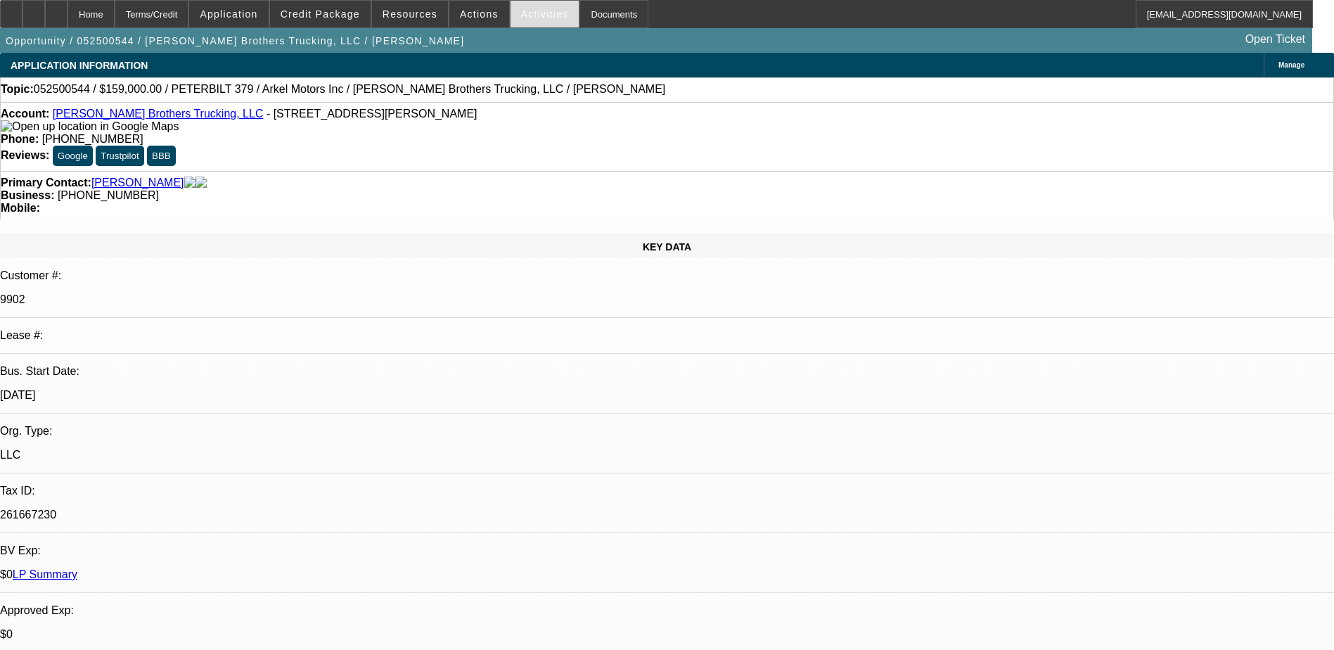
select select "4"
select select "1"
select select "3"
select select "4"
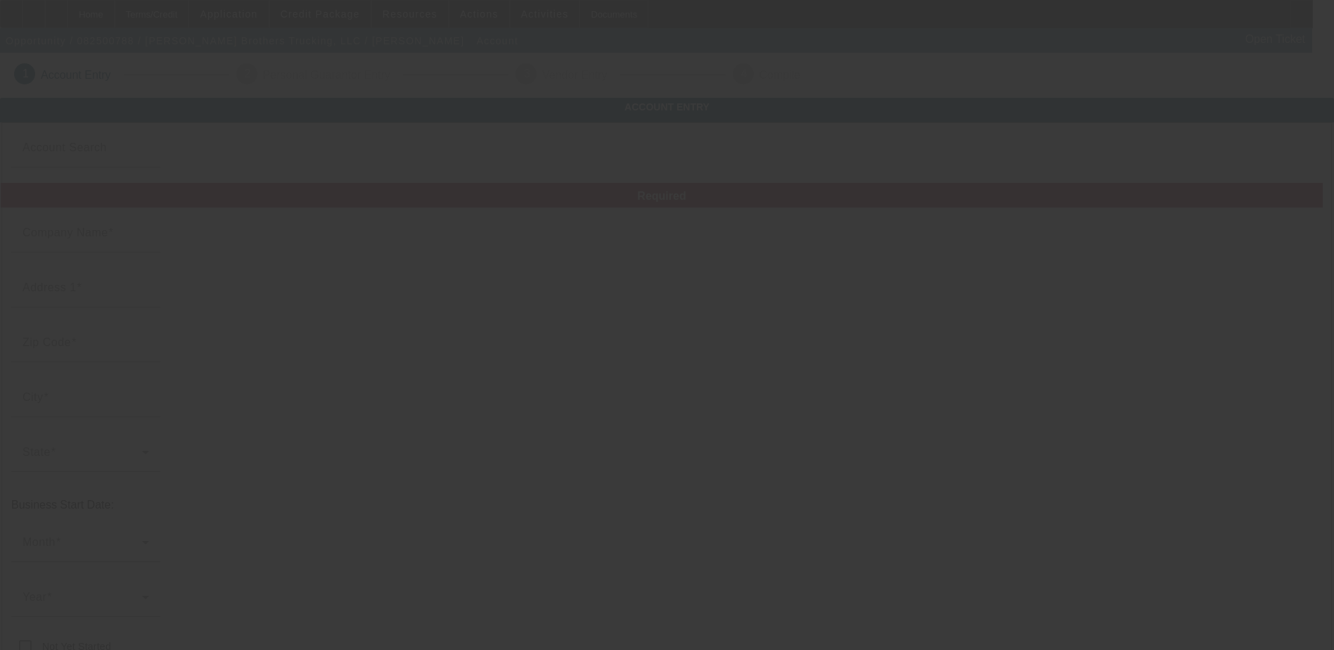
type input "[PERSON_NAME] Brothers Trucking, LLC"
type input "[STREET_ADDRESS]"
type input "31079"
type input "[PERSON_NAME]"
type input "[PHONE_NUMBER]"
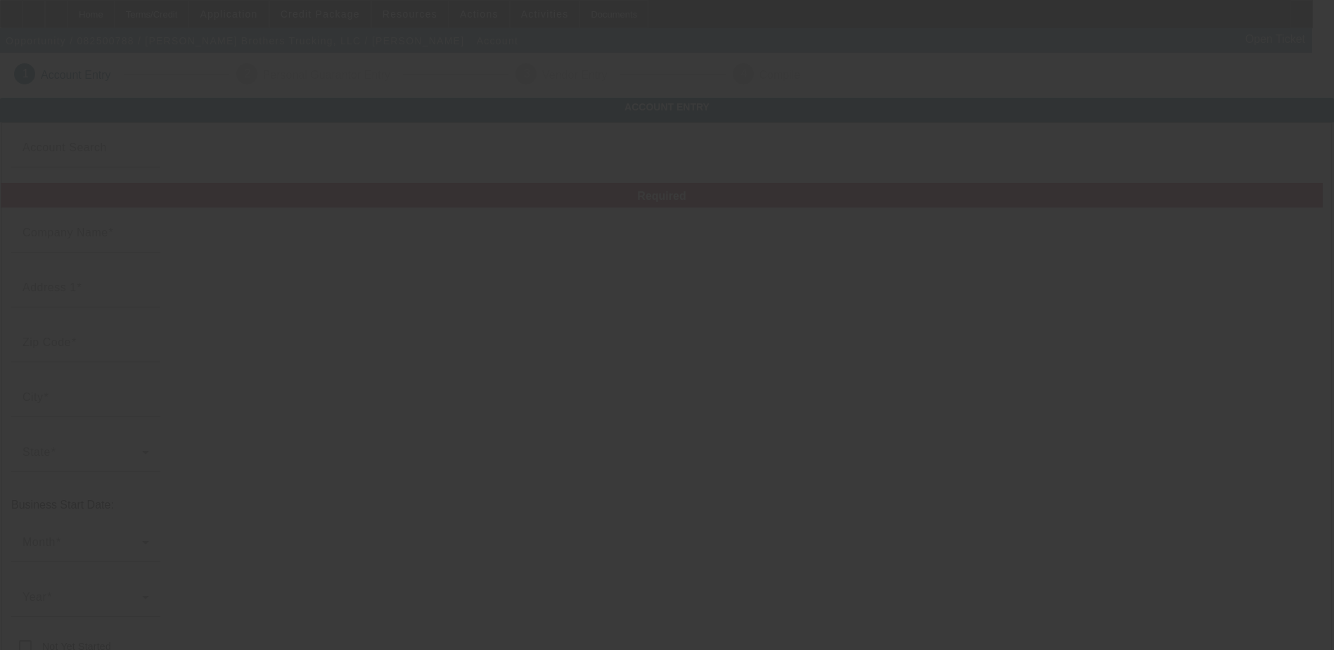
type input "[PERSON_NAME]"
type input "261667230"
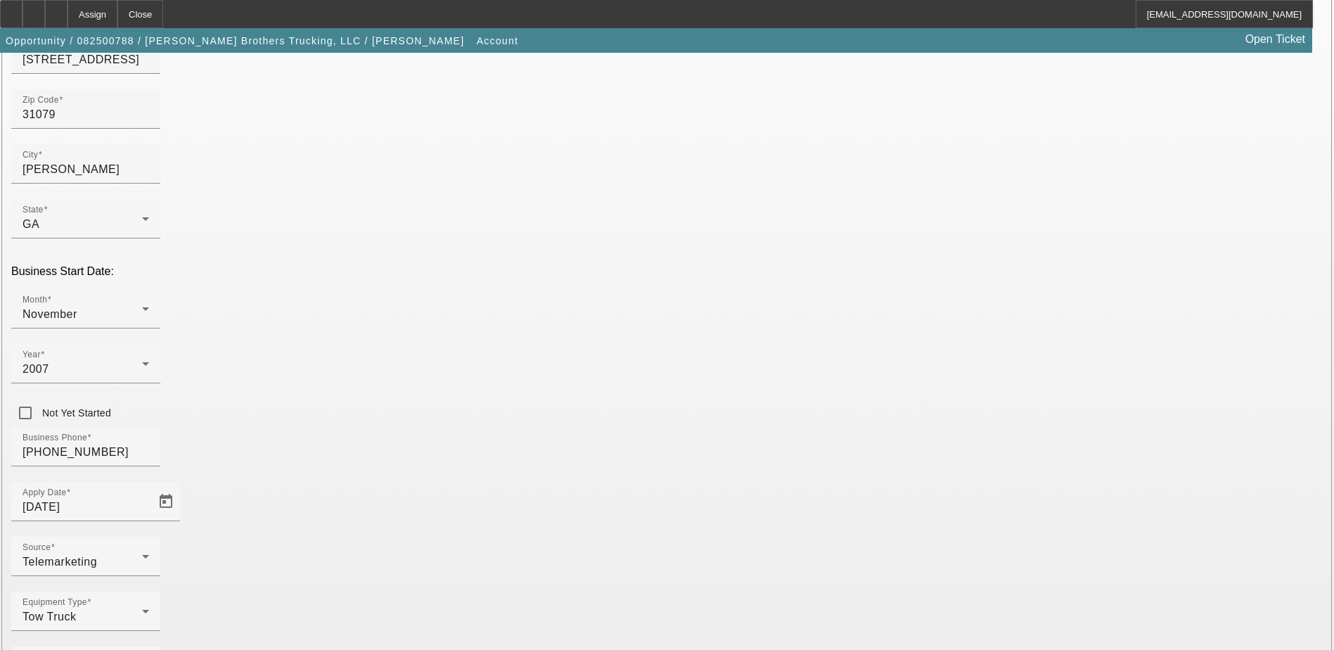
scroll to position [238, 0]
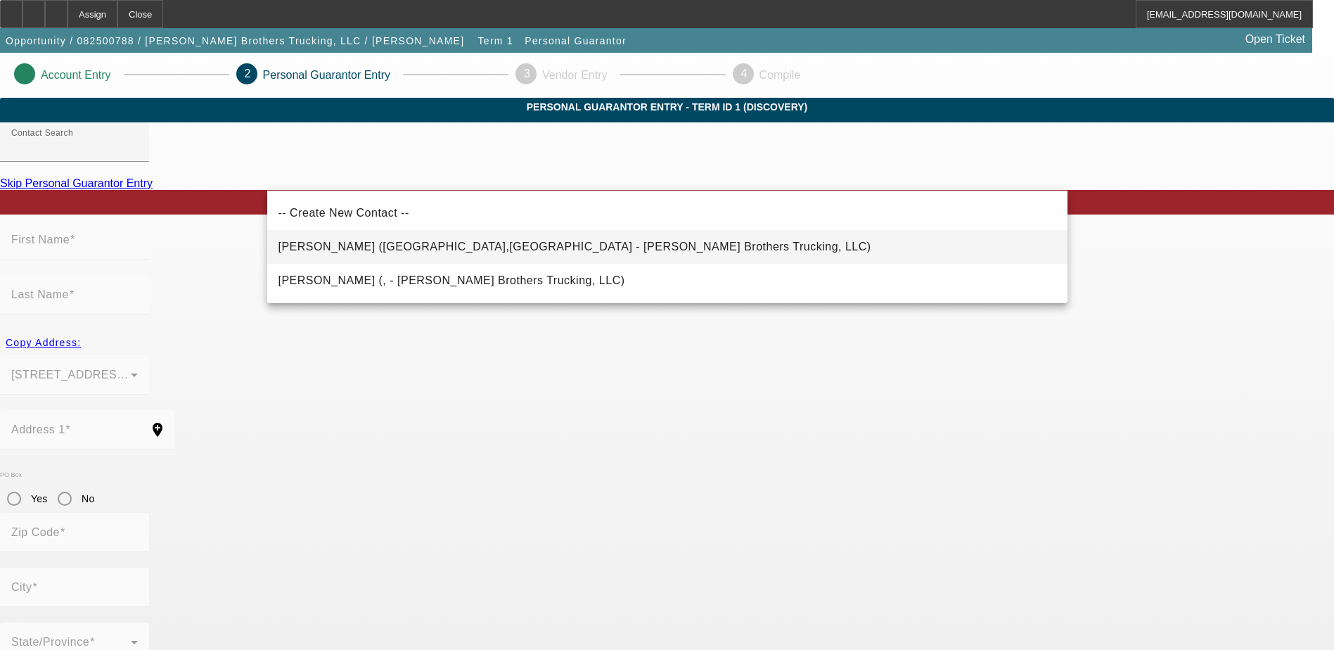
click at [493, 248] on span "[PERSON_NAME] ([GEOGRAPHIC_DATA],[GEOGRAPHIC_DATA] - [PERSON_NAME] Brothers Tru…" at bounding box center [575, 247] width 593 height 12
type input "[PERSON_NAME] ([GEOGRAPHIC_DATA],[GEOGRAPHIC_DATA] - [PERSON_NAME] Brothers Tru…"
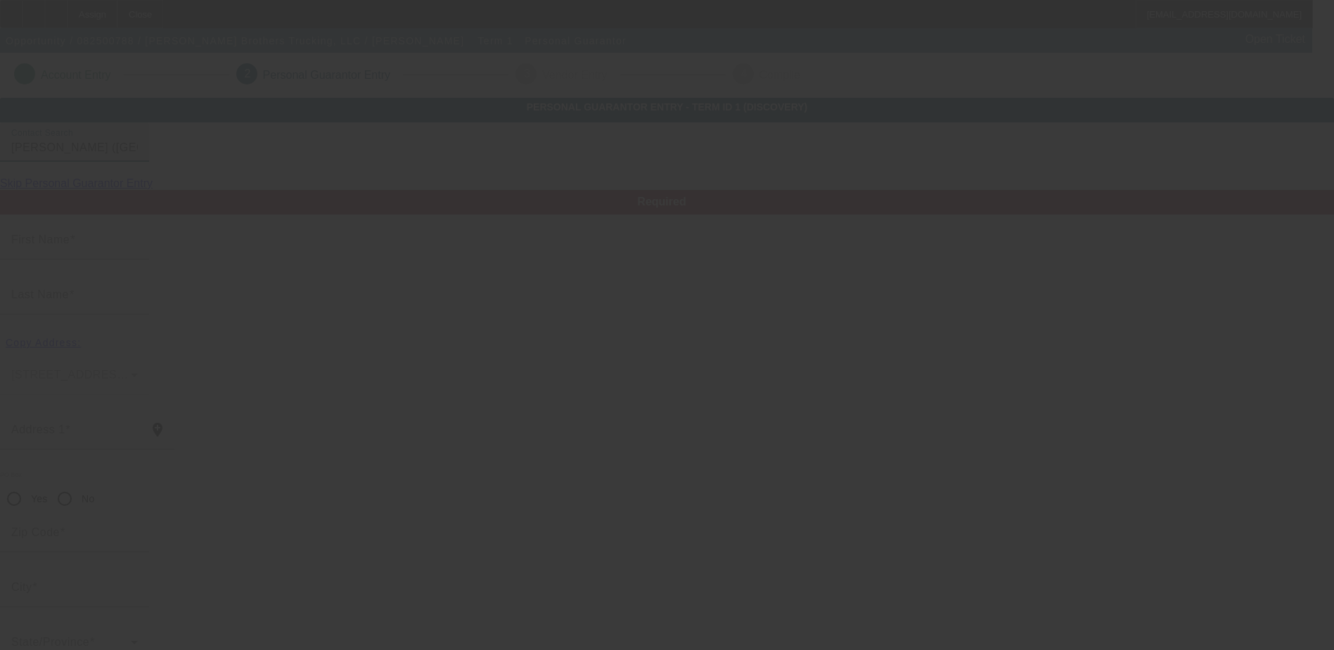
type input "[PERSON_NAME]"
type input "[STREET_ADDRESS]"
radio input "true"
type input "31001"
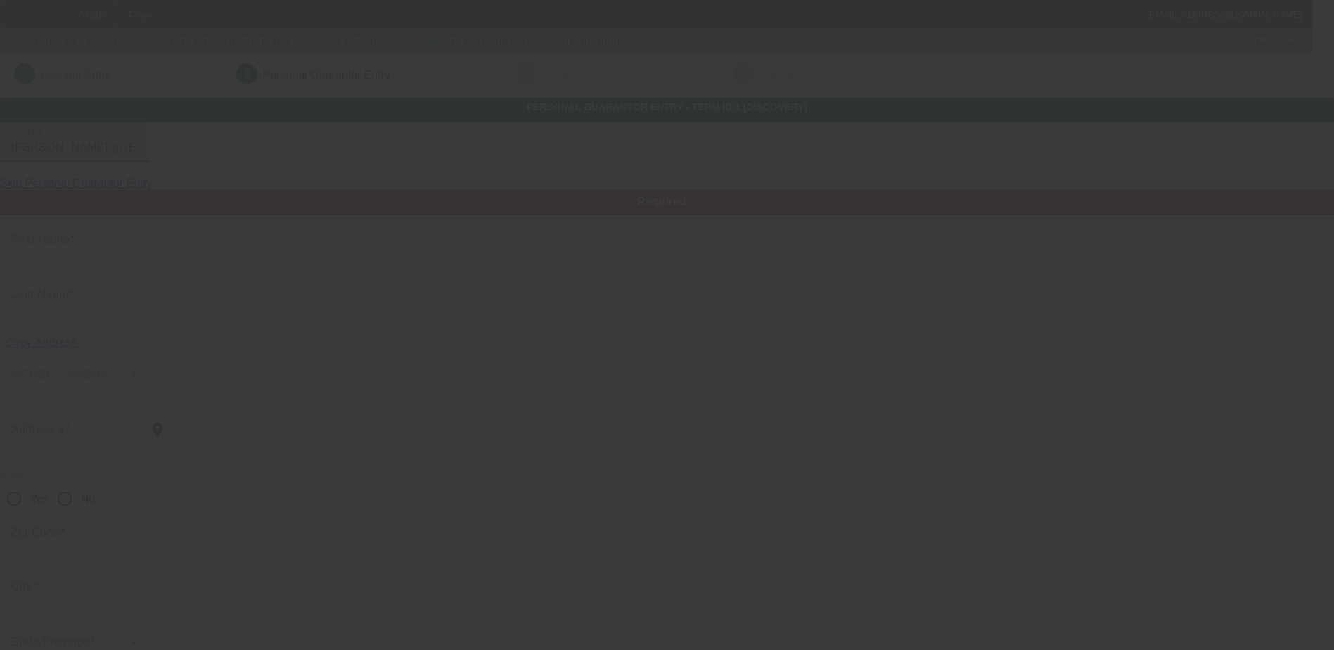
type input "[GEOGRAPHIC_DATA]"
type input "[PHONE_NUMBER]"
type input "0"
type input "669-10-6387"
type input "[EMAIL_ADDRESS][DOMAIN_NAME]"
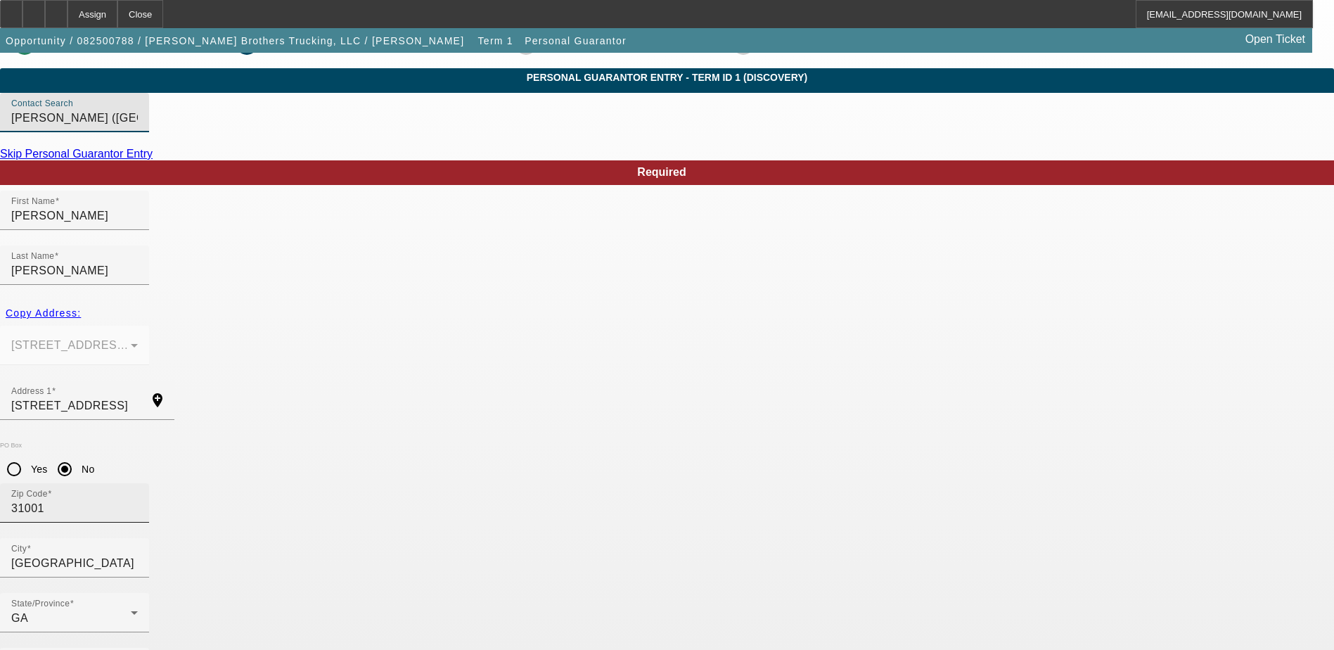
scroll to position [38, 0]
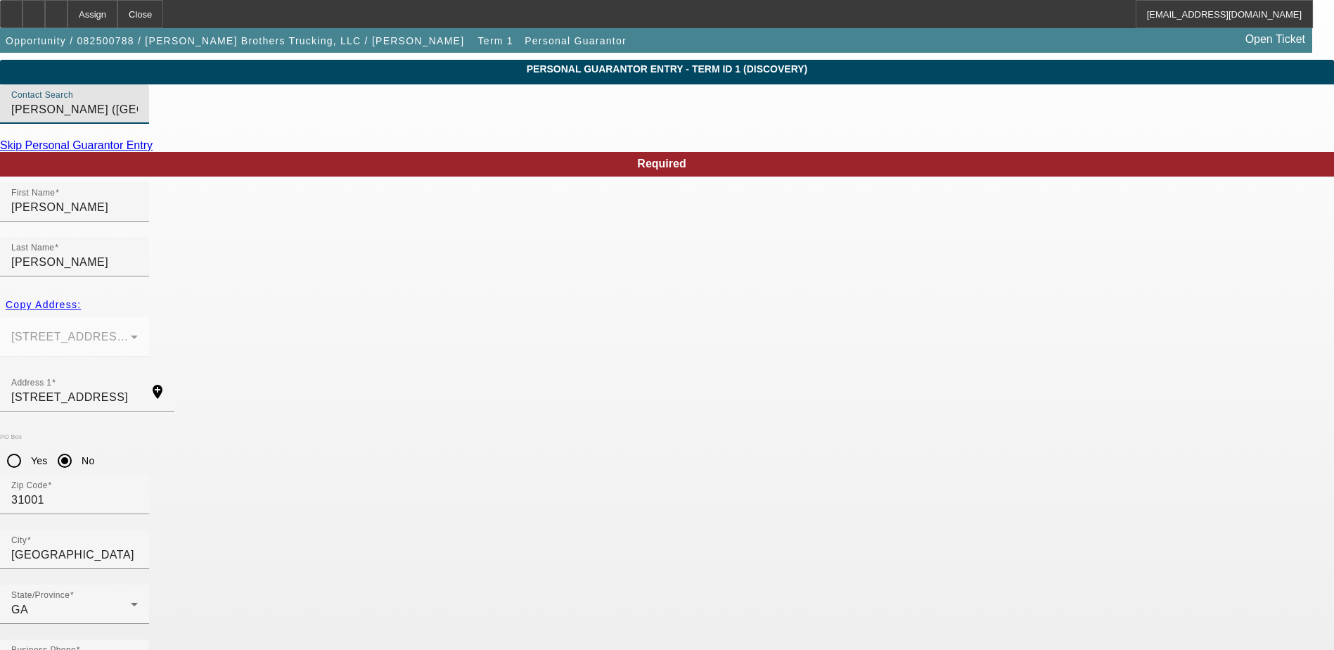
click at [138, 120] on div "Contact Search [PERSON_NAME] ([GEOGRAPHIC_DATA],[GEOGRAPHIC_DATA] - [PERSON_NAM…" at bounding box center [74, 103] width 127 height 39
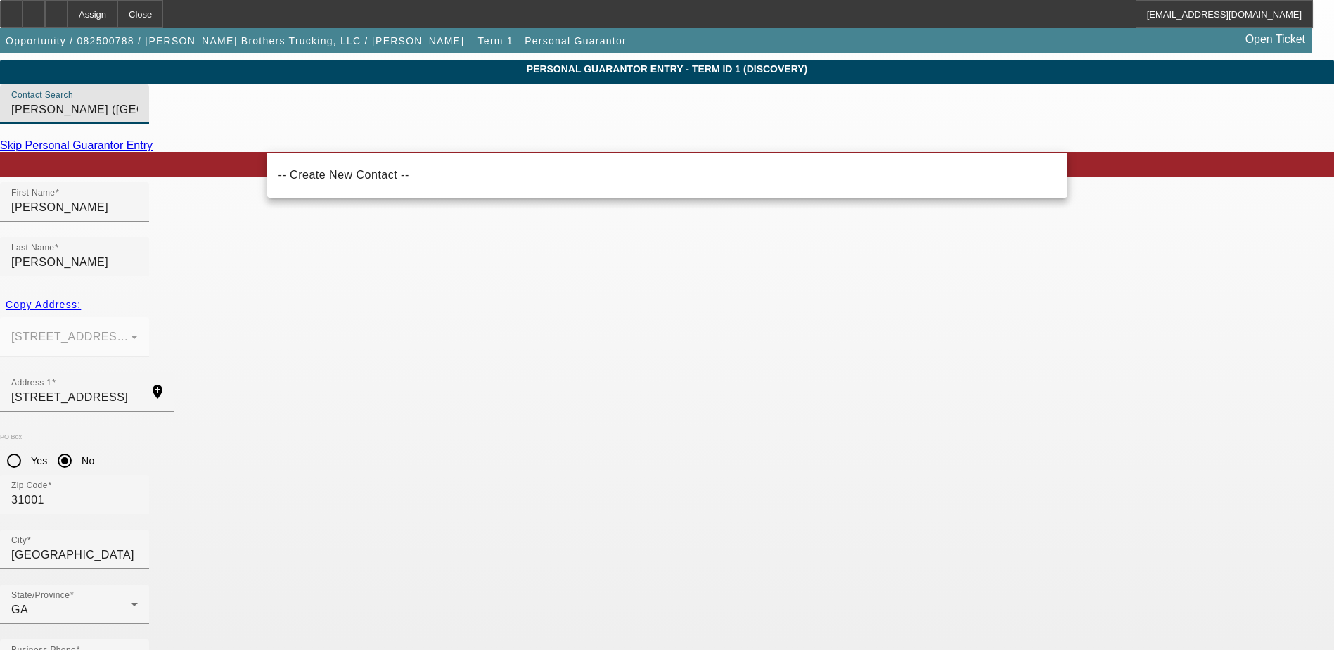
drag, startPoint x: 570, startPoint y: 137, endPoint x: 217, endPoint y: 140, distance: 353.1
type input "m"
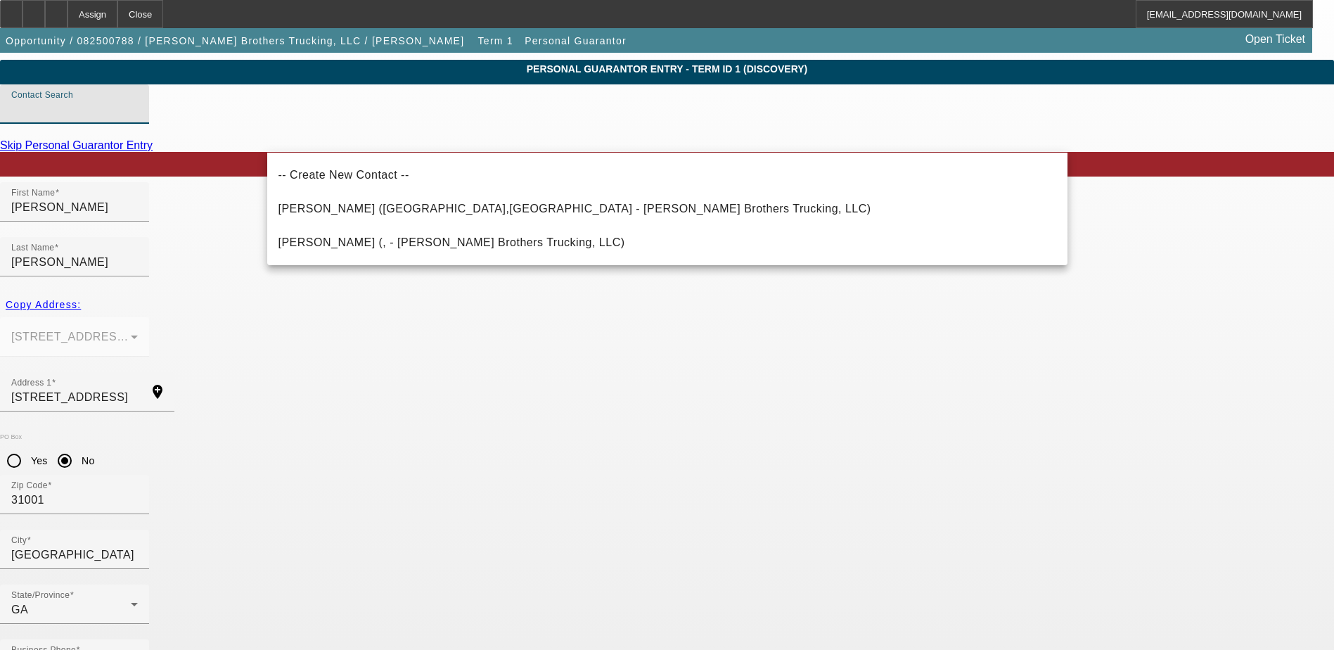
paste input "[PERSON_NAME] Brothers Trucking, LLC"
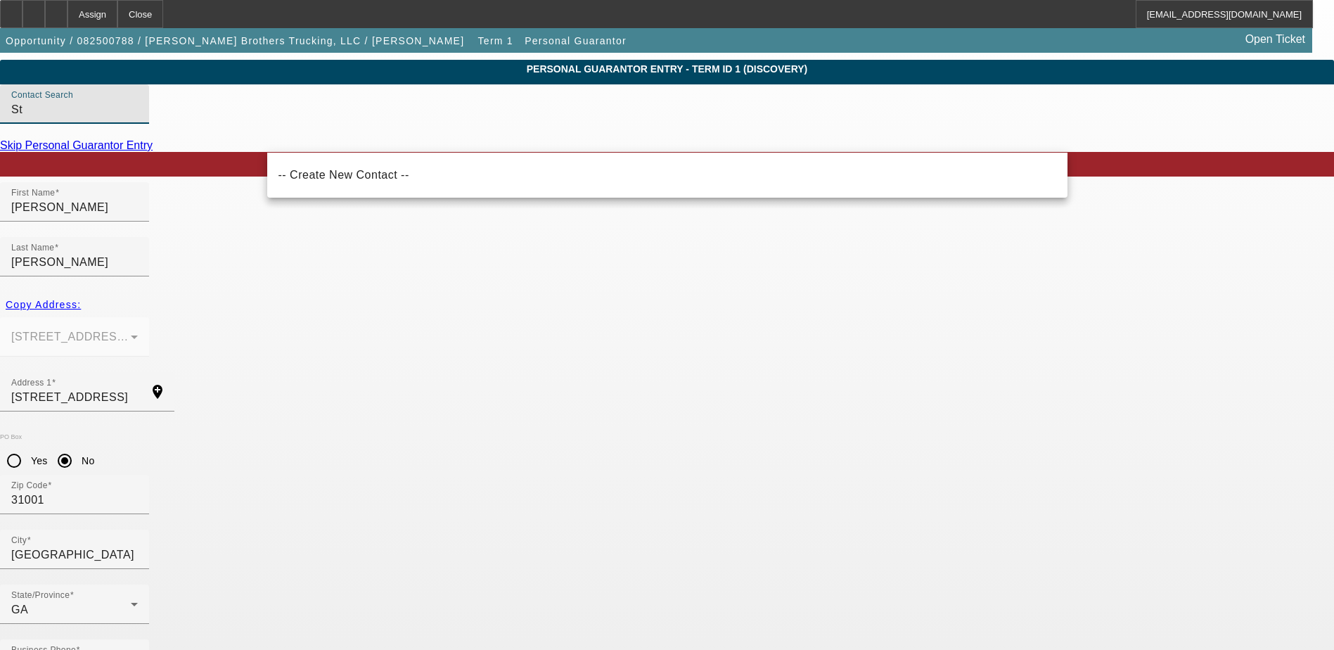
type input "S"
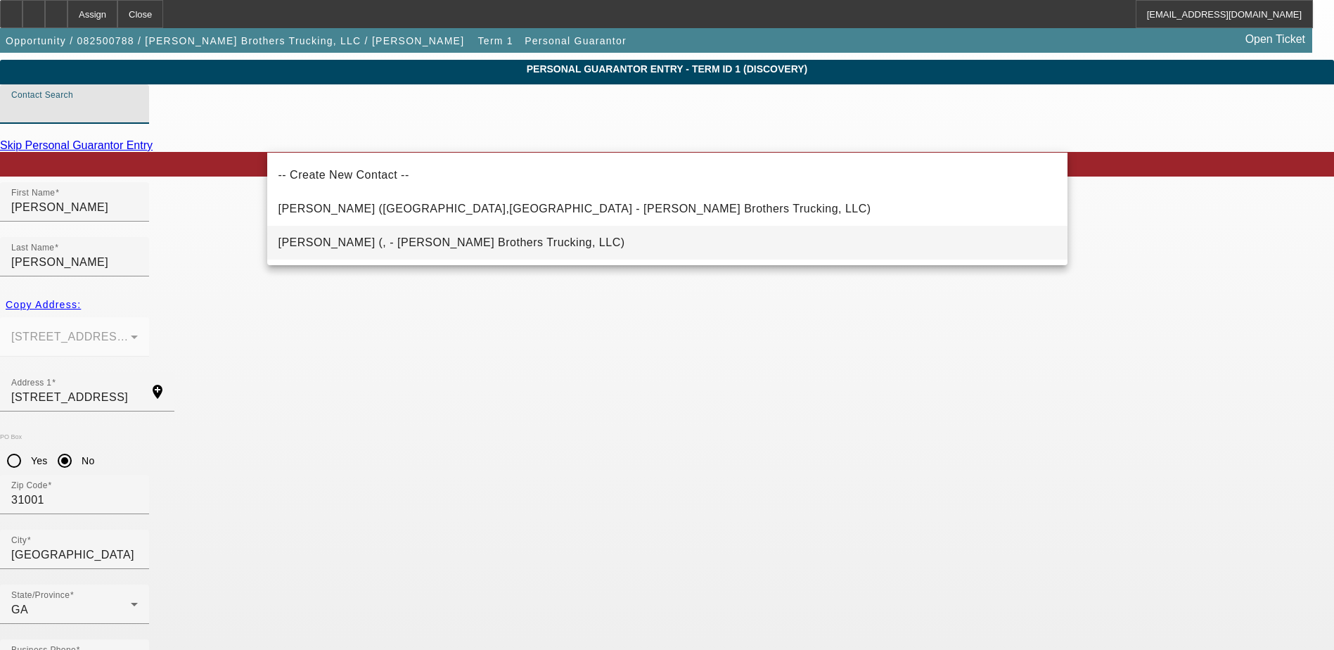
click at [318, 241] on span "[PERSON_NAME] (, - [PERSON_NAME] Brothers Trucking, LLC)" at bounding box center [452, 242] width 347 height 12
type input "[PERSON_NAME] (, - [PERSON_NAME] Brothers Trucking, LLC)"
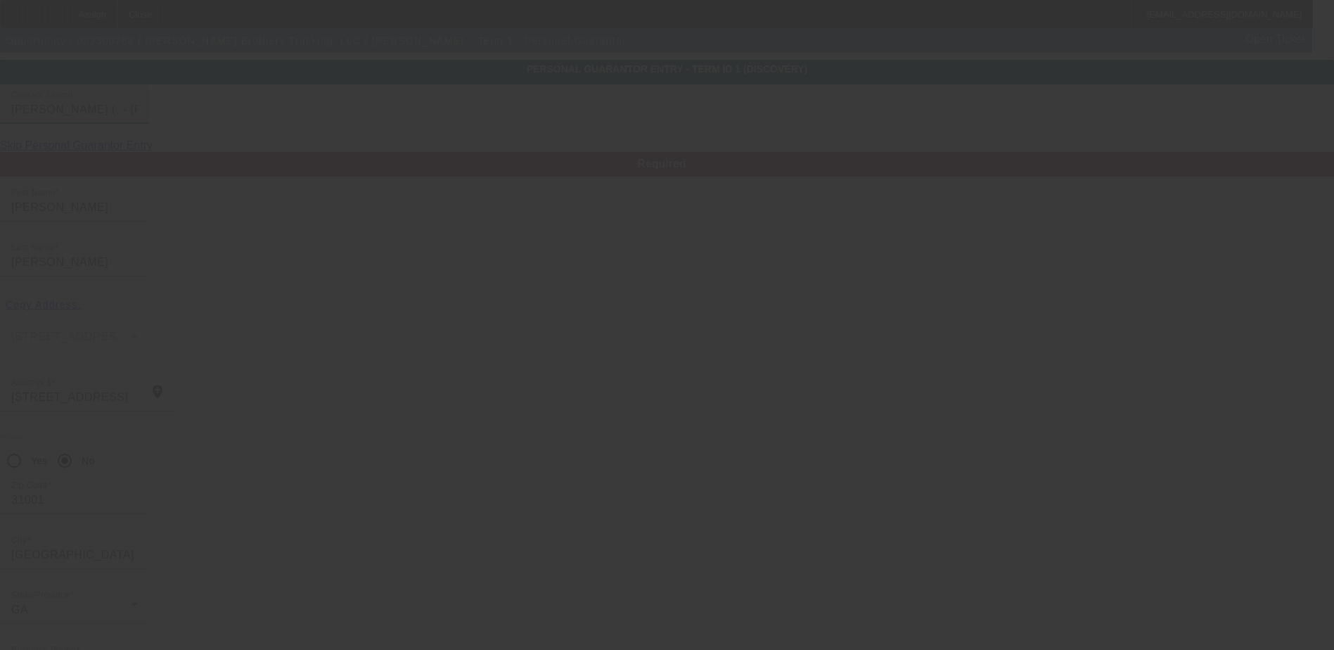
type input "[PERSON_NAME]"
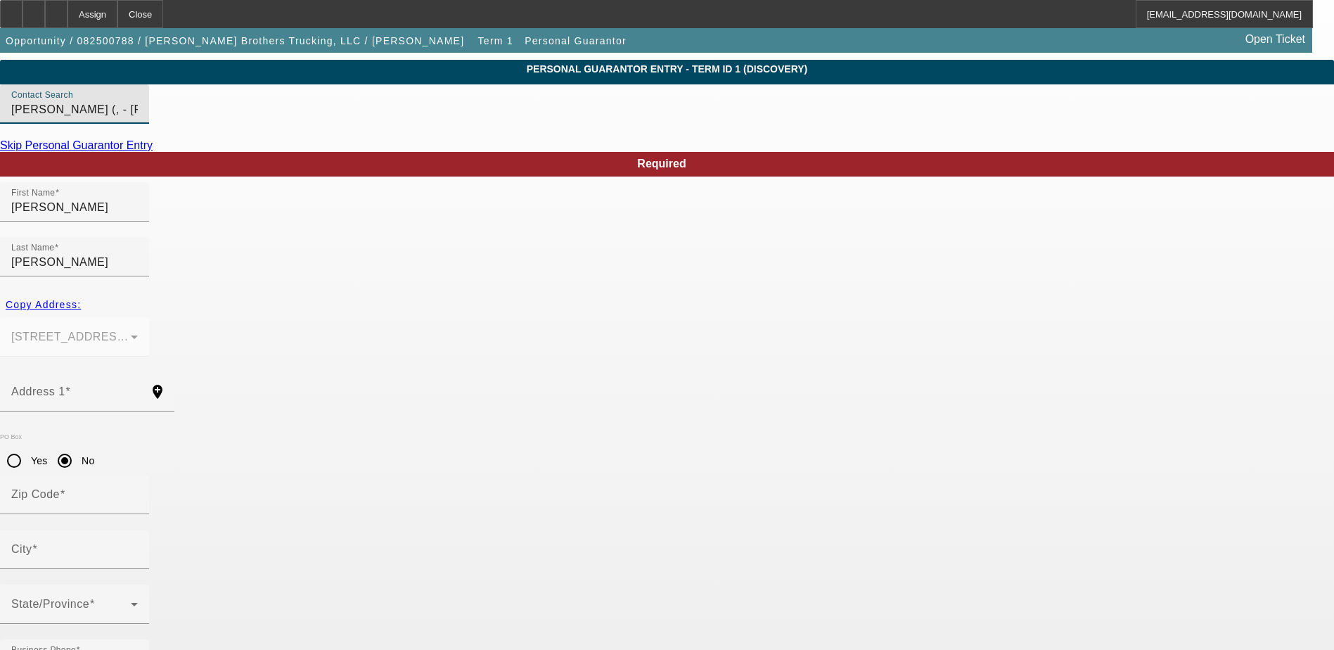
drag, startPoint x: 547, startPoint y: 137, endPoint x: 274, endPoint y: 152, distance: 273.3
click at [149, 124] on div "Contact Search [PERSON_NAME] (, - [PERSON_NAME] Brothers Trucking, LLC)" at bounding box center [74, 103] width 149 height 39
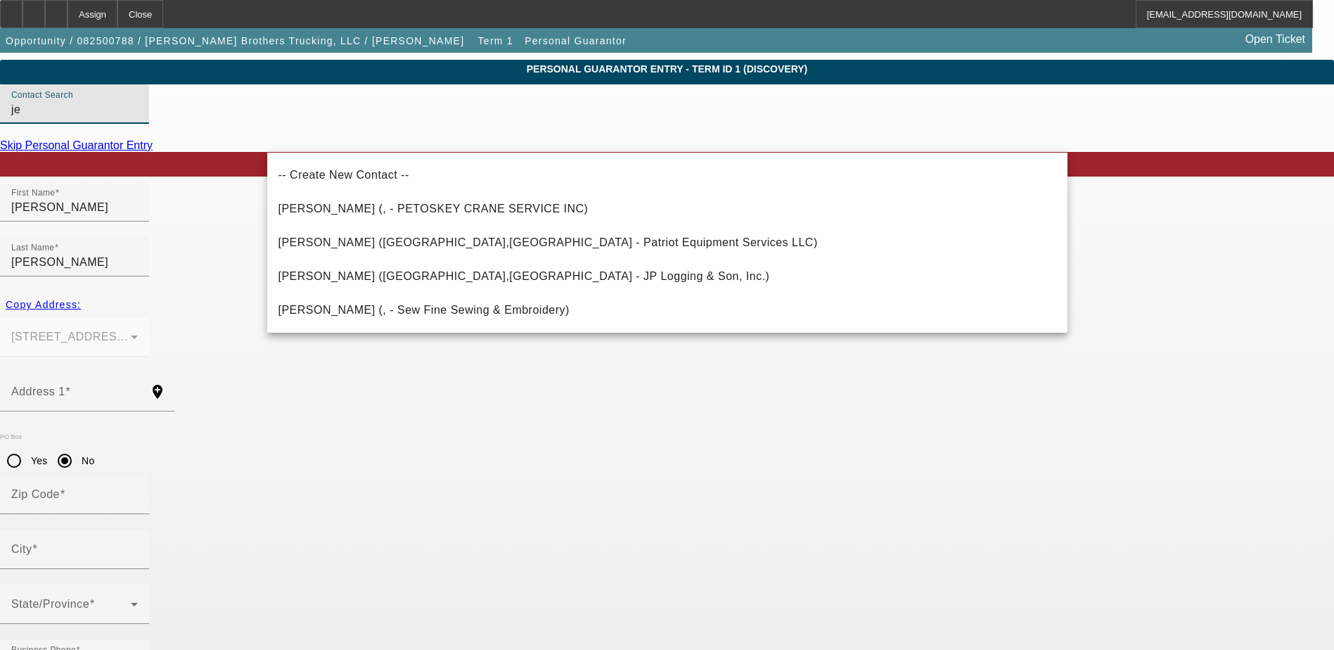
type input "j"
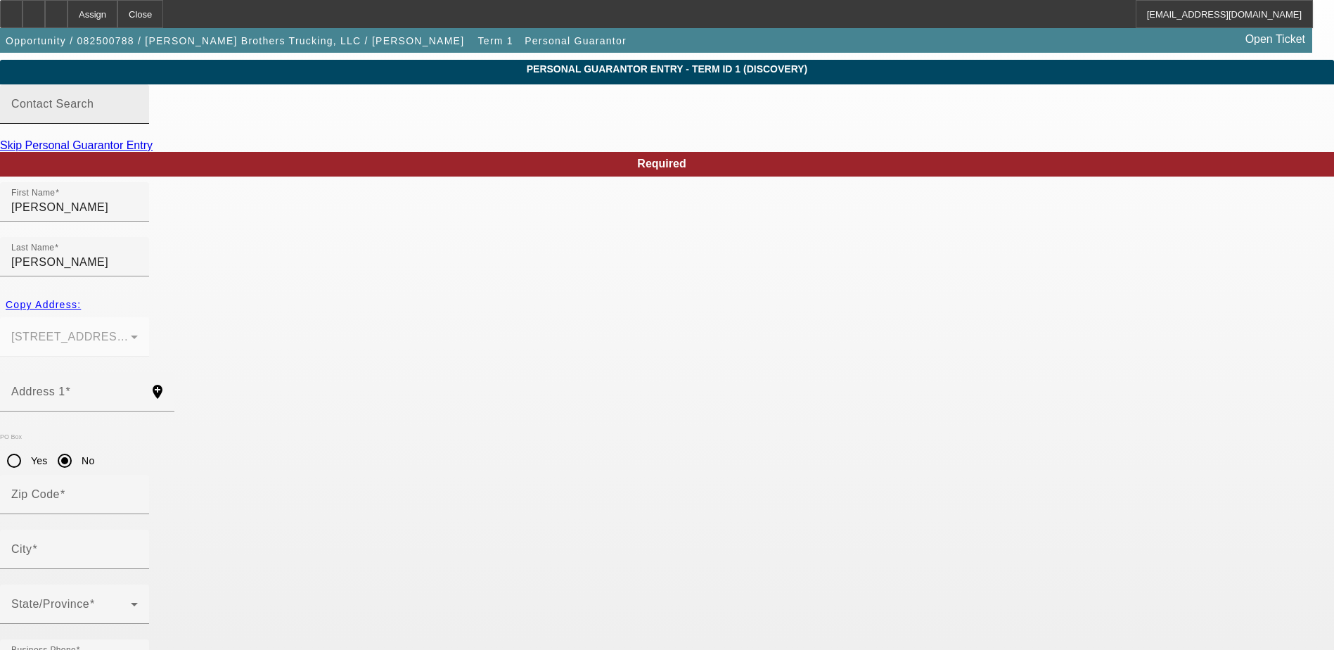
click at [138, 124] on div "Contact Search" at bounding box center [74, 103] width 127 height 39
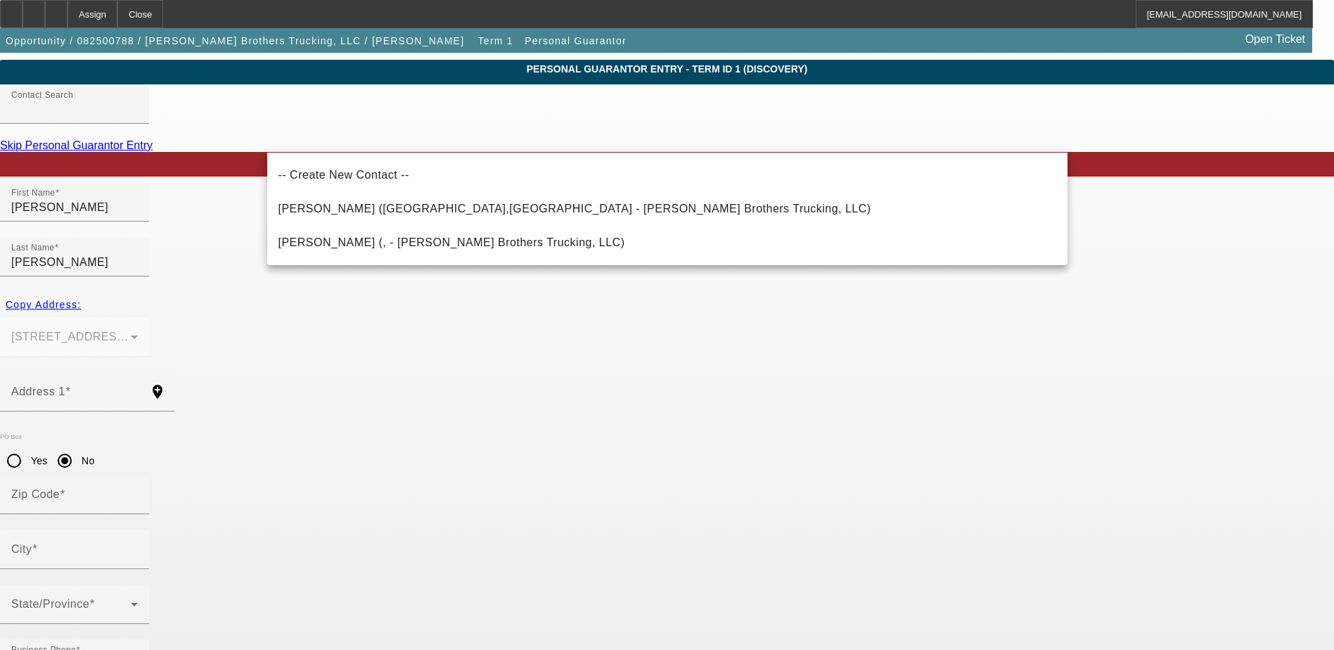
drag, startPoint x: 232, startPoint y: 139, endPoint x: 229, endPoint y: 96, distance: 43.0
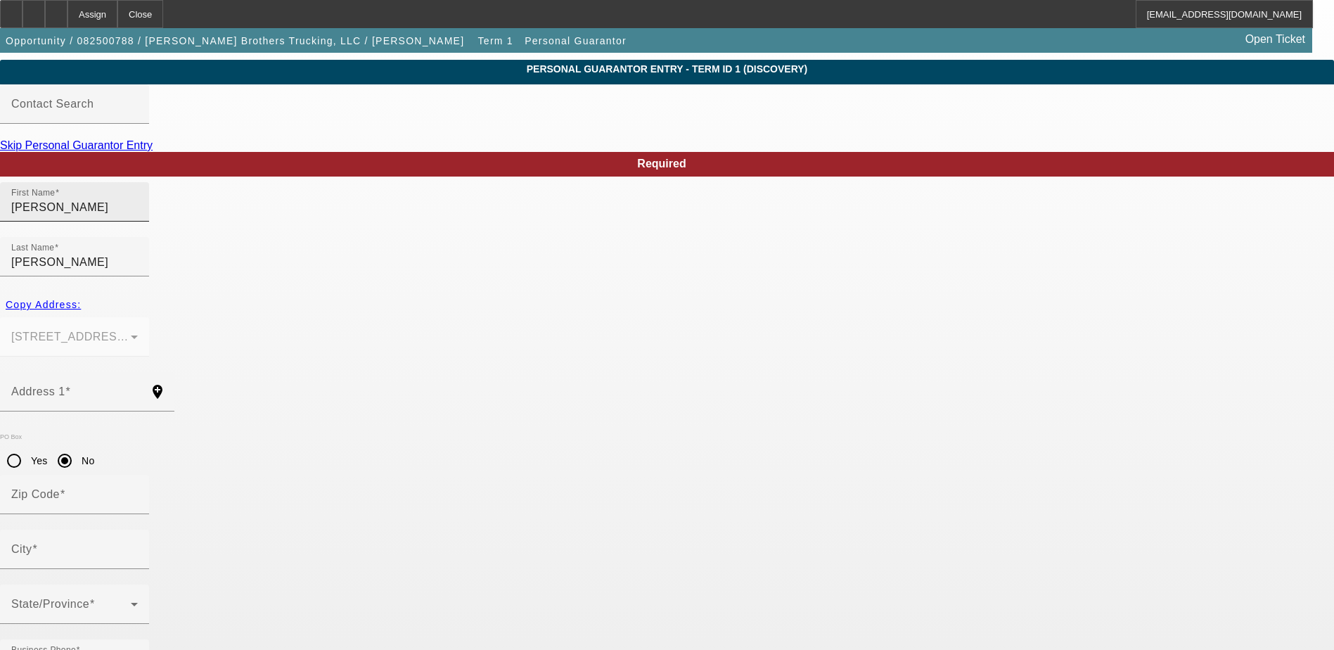
click at [138, 216] on input "[PERSON_NAME]" at bounding box center [74, 207] width 127 height 17
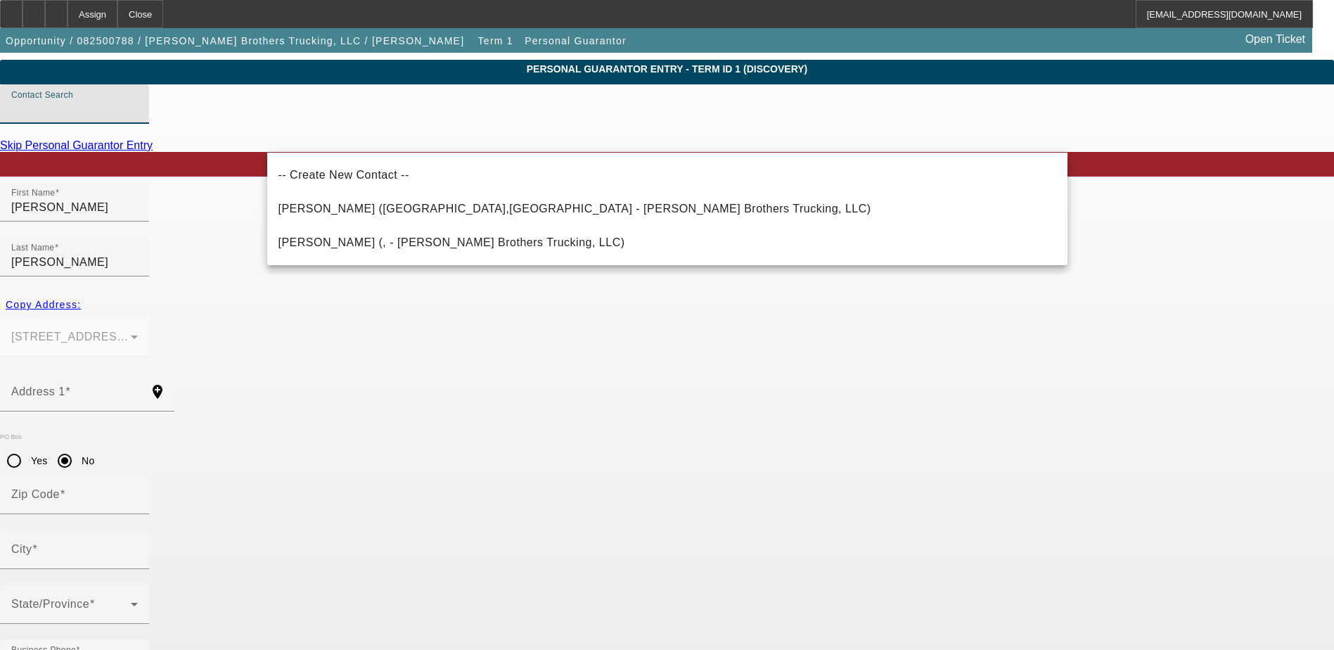
click at [138, 118] on input "Contact Search" at bounding box center [74, 109] width 127 height 17
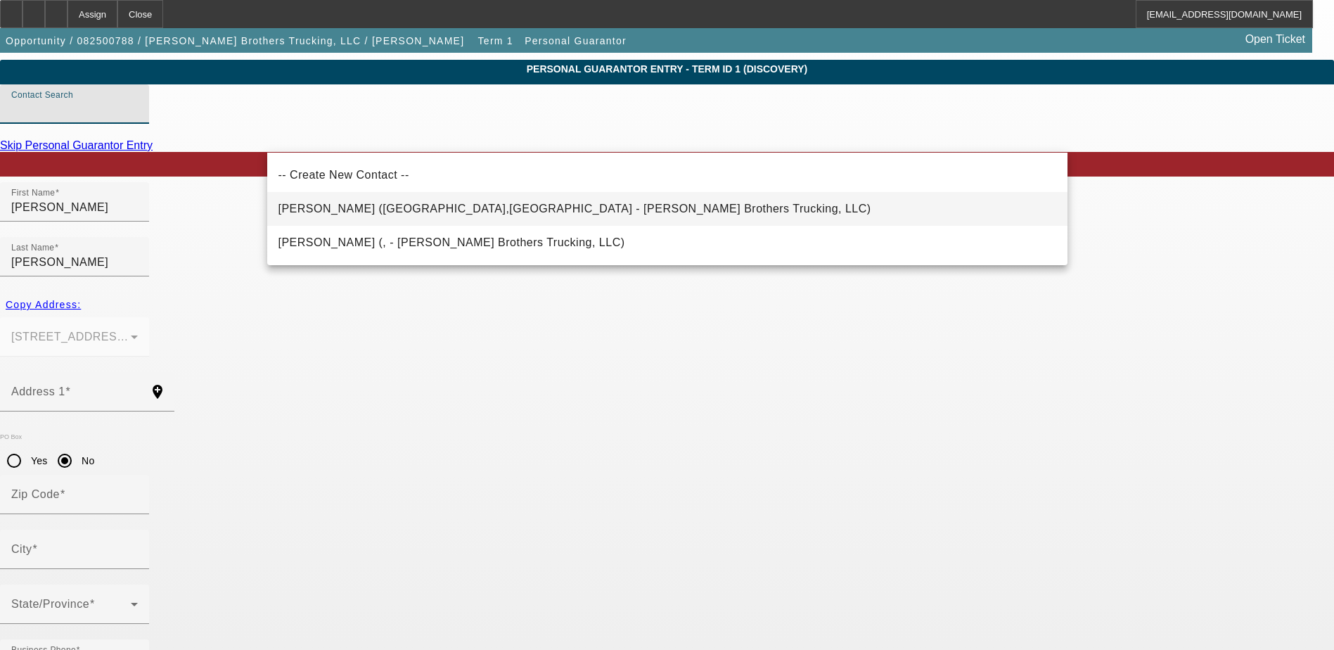
click at [375, 199] on mat-option "[PERSON_NAME] ([GEOGRAPHIC_DATA],[GEOGRAPHIC_DATA] - [PERSON_NAME] Brothers Tru…" at bounding box center [667, 209] width 800 height 34
type input "[PERSON_NAME] ([GEOGRAPHIC_DATA],[GEOGRAPHIC_DATA] - [PERSON_NAME] Brothers Tru…"
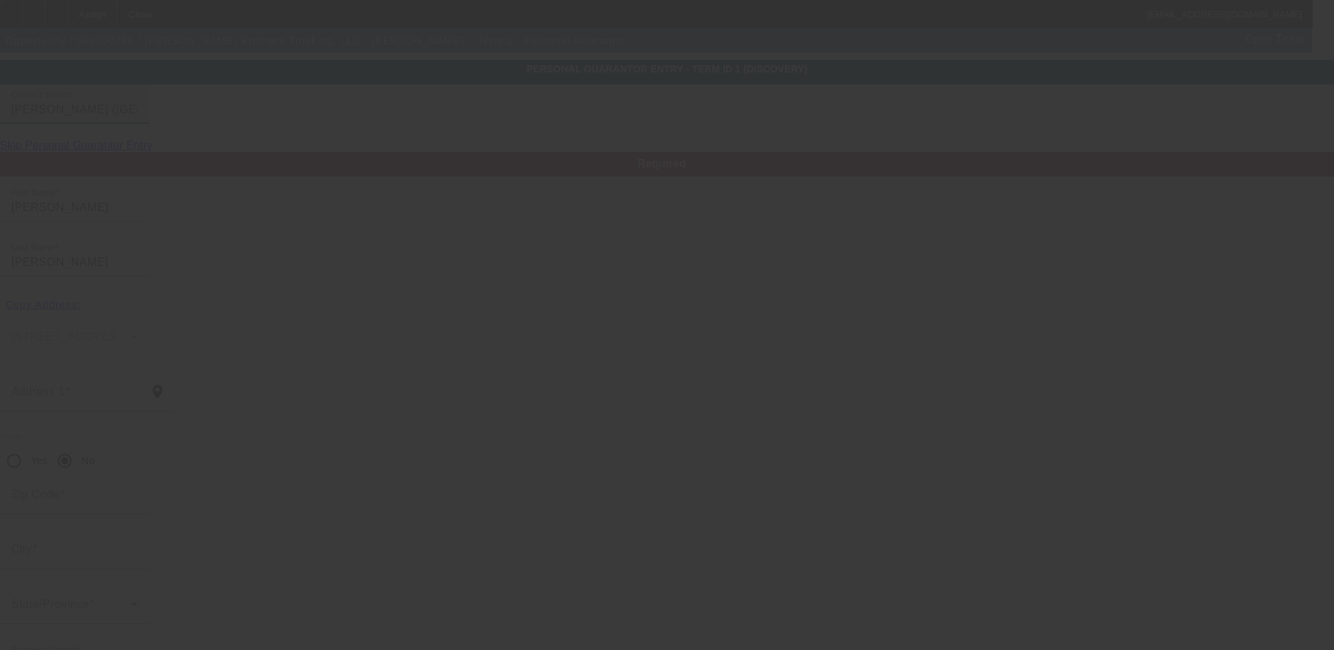
type input "[PERSON_NAME]"
type input "[STREET_ADDRESS]"
type input "31001"
type input "[GEOGRAPHIC_DATA]"
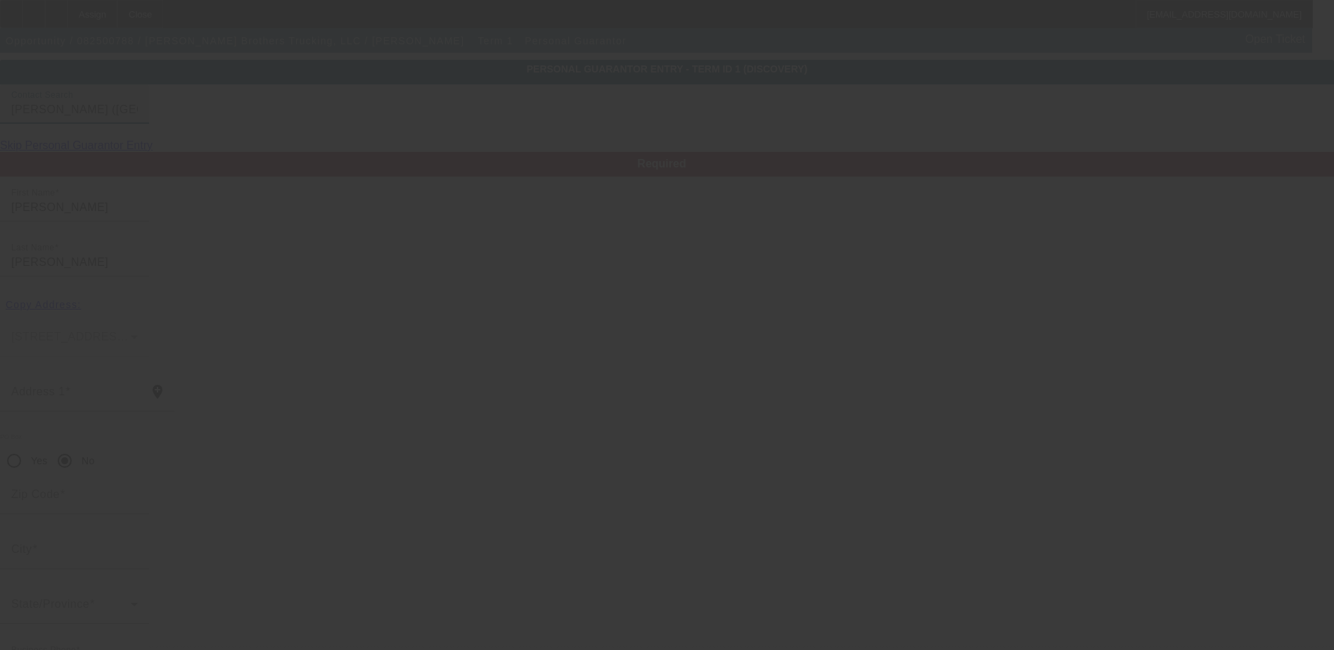
type input "0"
type input "669-10-6387"
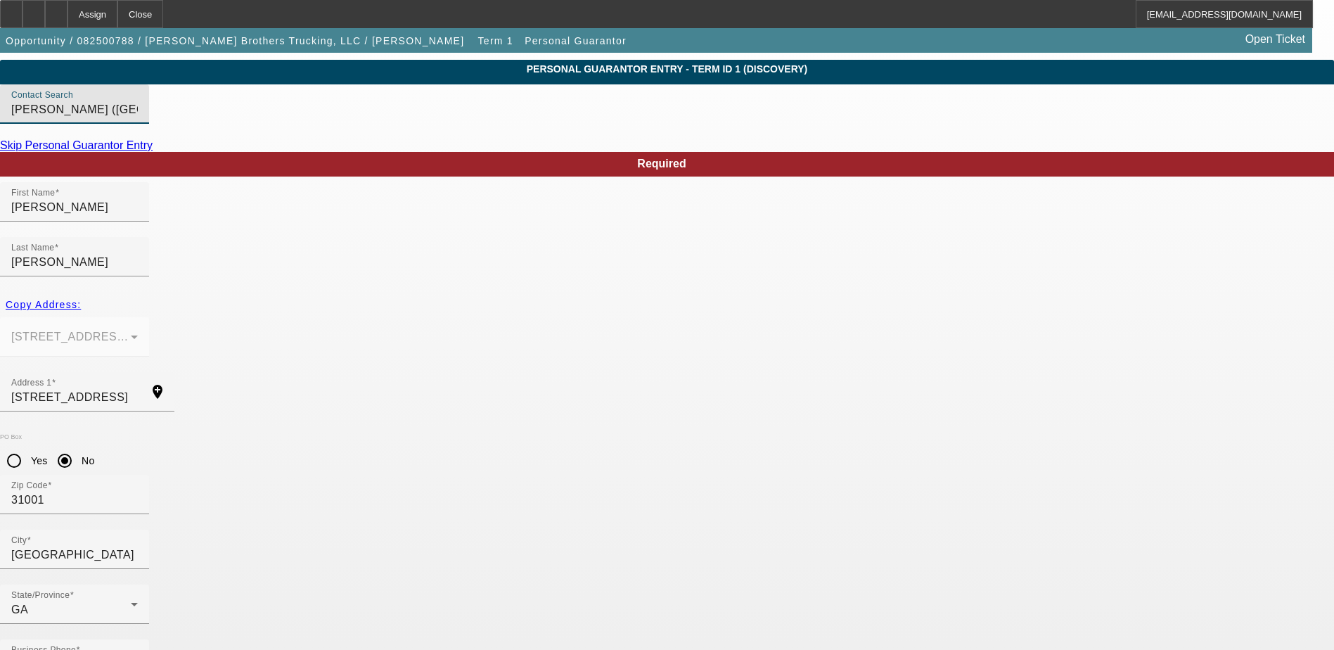
click at [138, 118] on input "[PERSON_NAME] ([GEOGRAPHIC_DATA],[GEOGRAPHIC_DATA] - [PERSON_NAME] Brothers Tru…" at bounding box center [74, 109] width 127 height 17
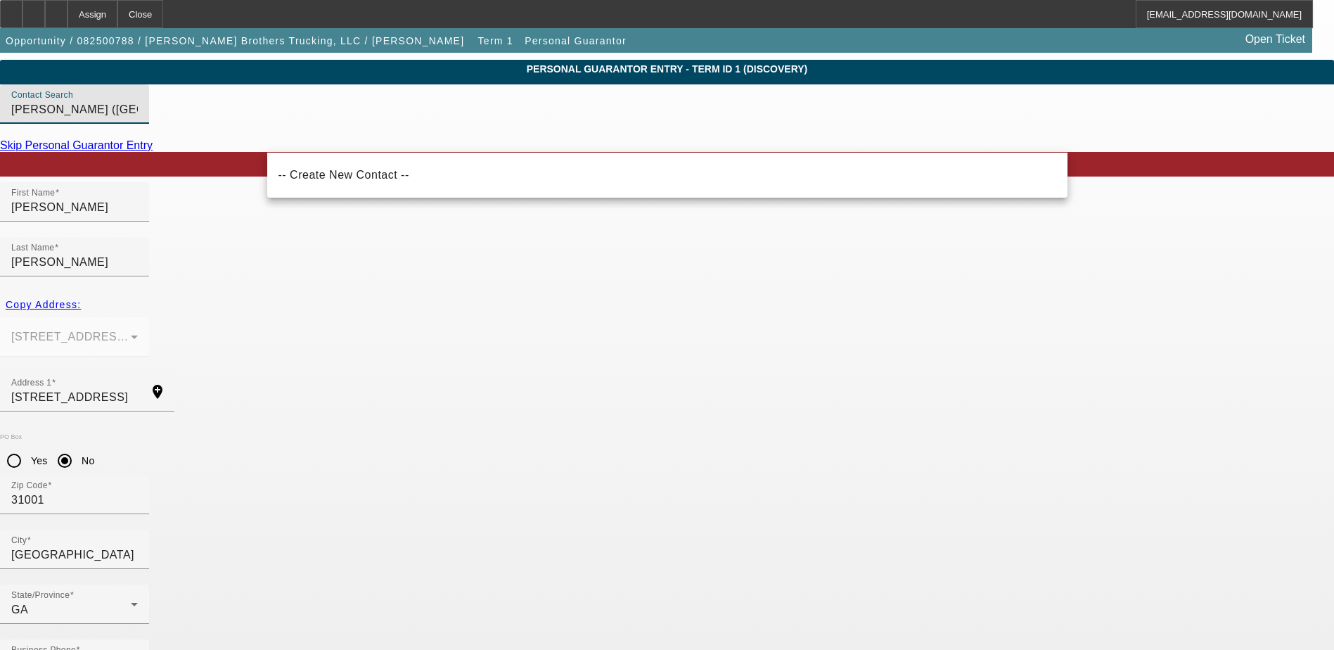
drag, startPoint x: 596, startPoint y: 139, endPoint x: 155, endPoint y: 127, distance: 441.9
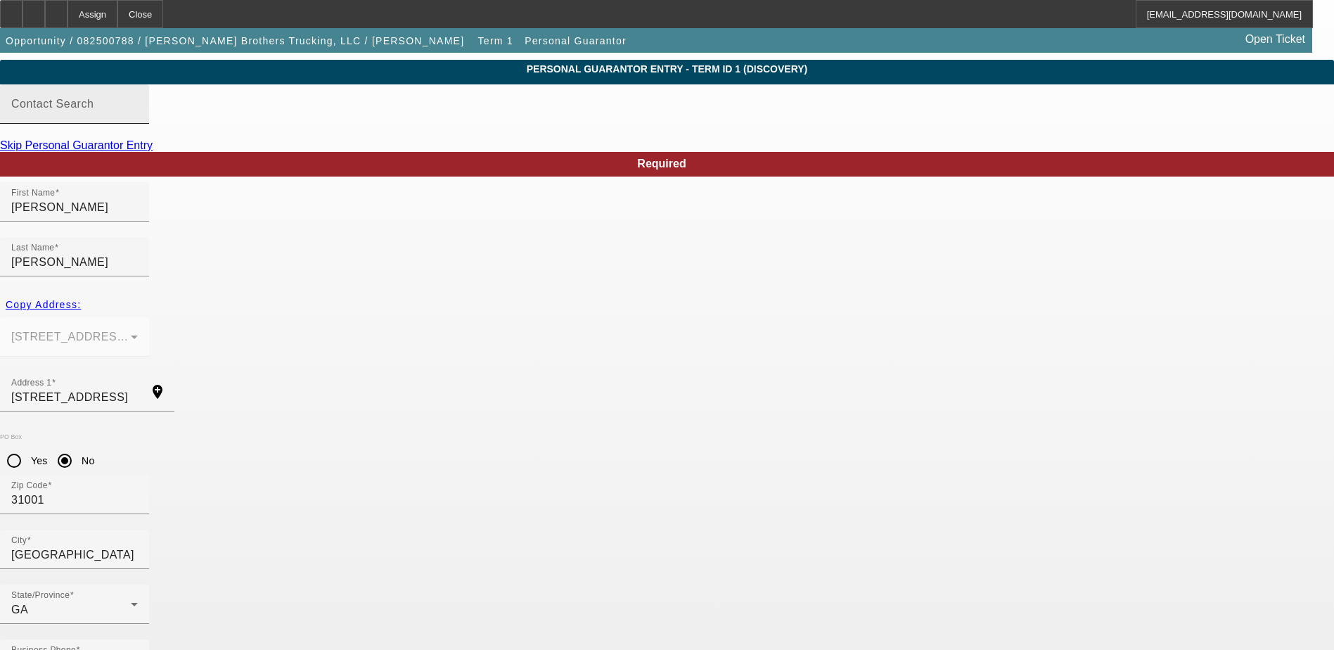
click at [138, 118] on input "Contact Search" at bounding box center [74, 109] width 127 height 17
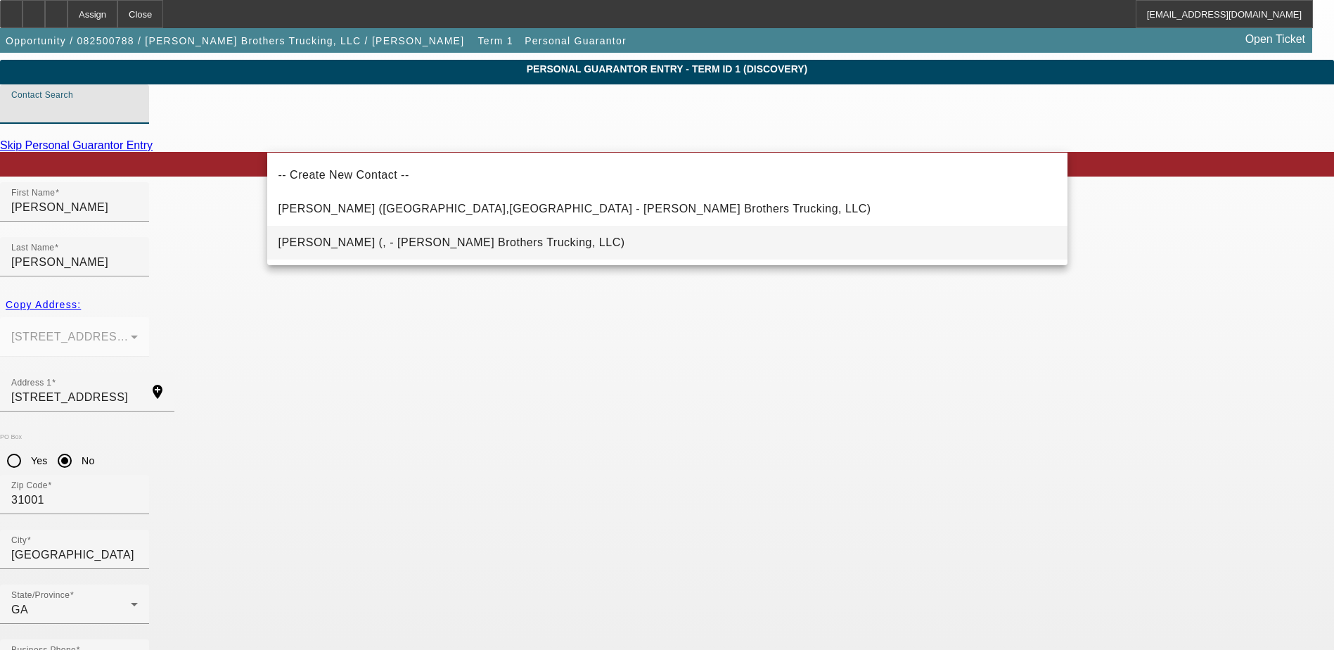
click at [561, 243] on mat-option "[PERSON_NAME] (, - [PERSON_NAME] Brothers Trucking, LLC)" at bounding box center [667, 243] width 800 height 34
type input "[PERSON_NAME] (, - [PERSON_NAME] Brothers Trucking, LLC)"
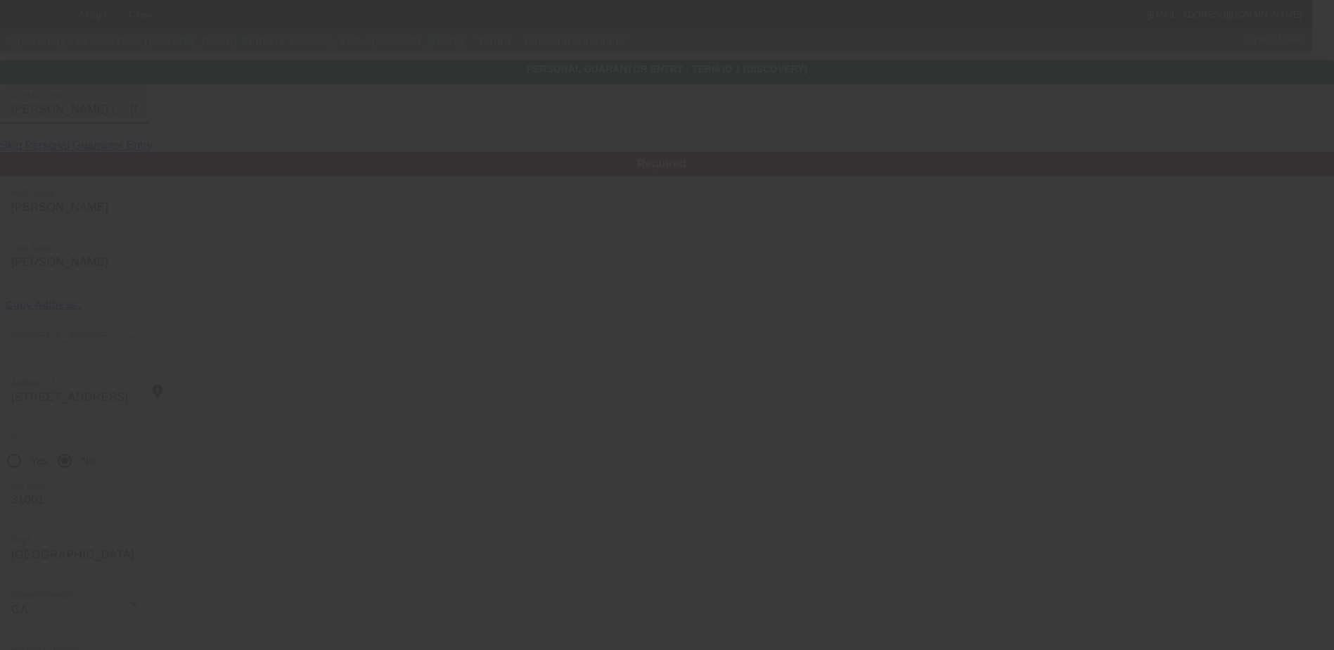
type input "[PERSON_NAME]"
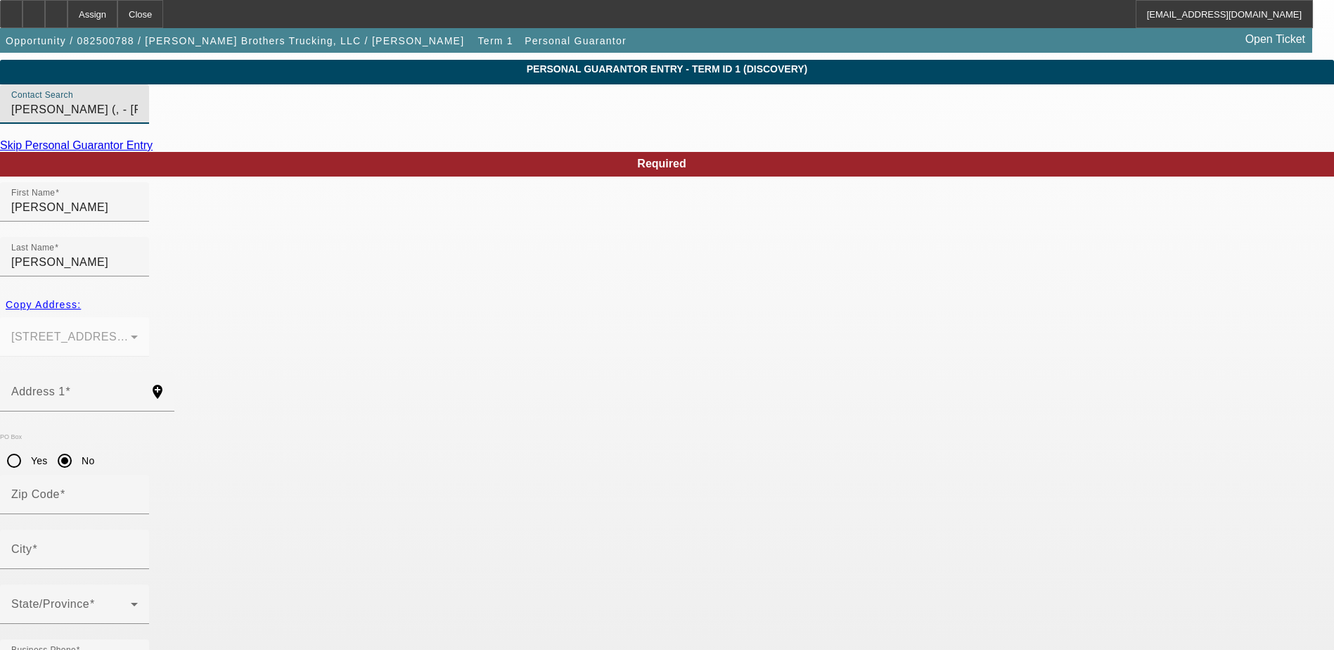
drag, startPoint x: 537, startPoint y: 138, endPoint x: 250, endPoint y: 141, distance: 286.3
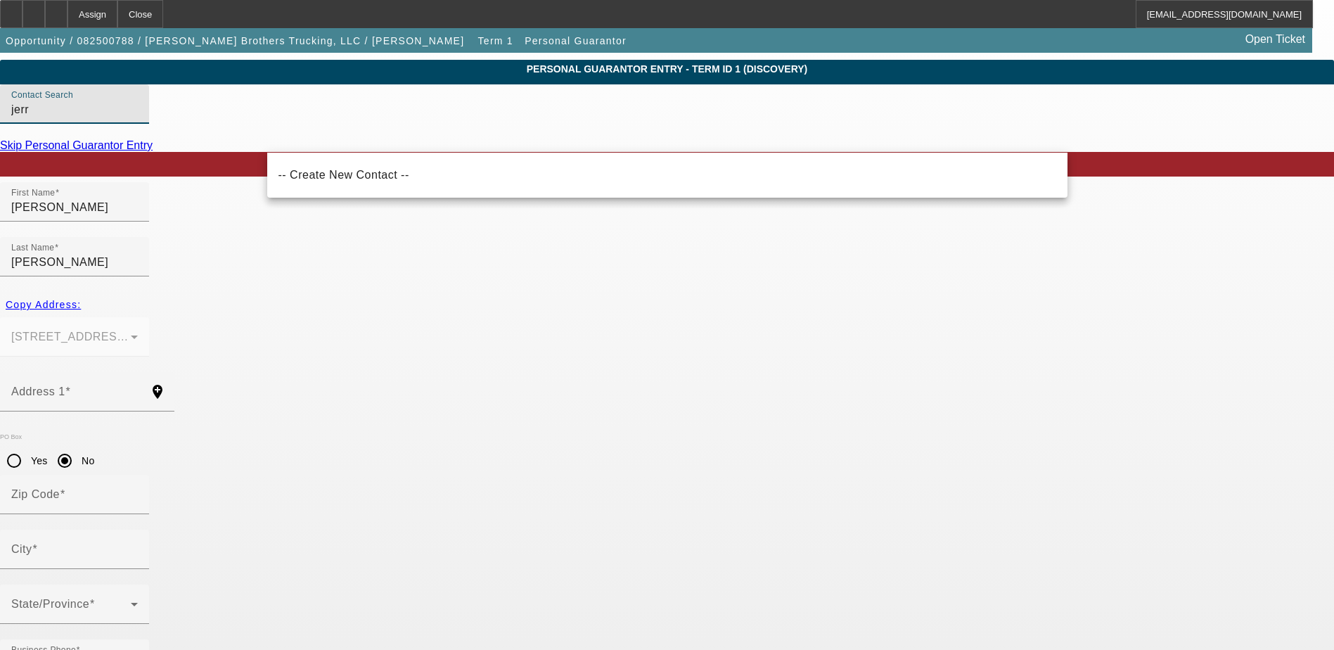
type input "jerr"
drag, startPoint x: 138, startPoint y: 173, endPoint x: 232, endPoint y: 151, distance: 96.9
drag, startPoint x: 308, startPoint y: 145, endPoint x: 238, endPoint y: 136, distance: 70.8
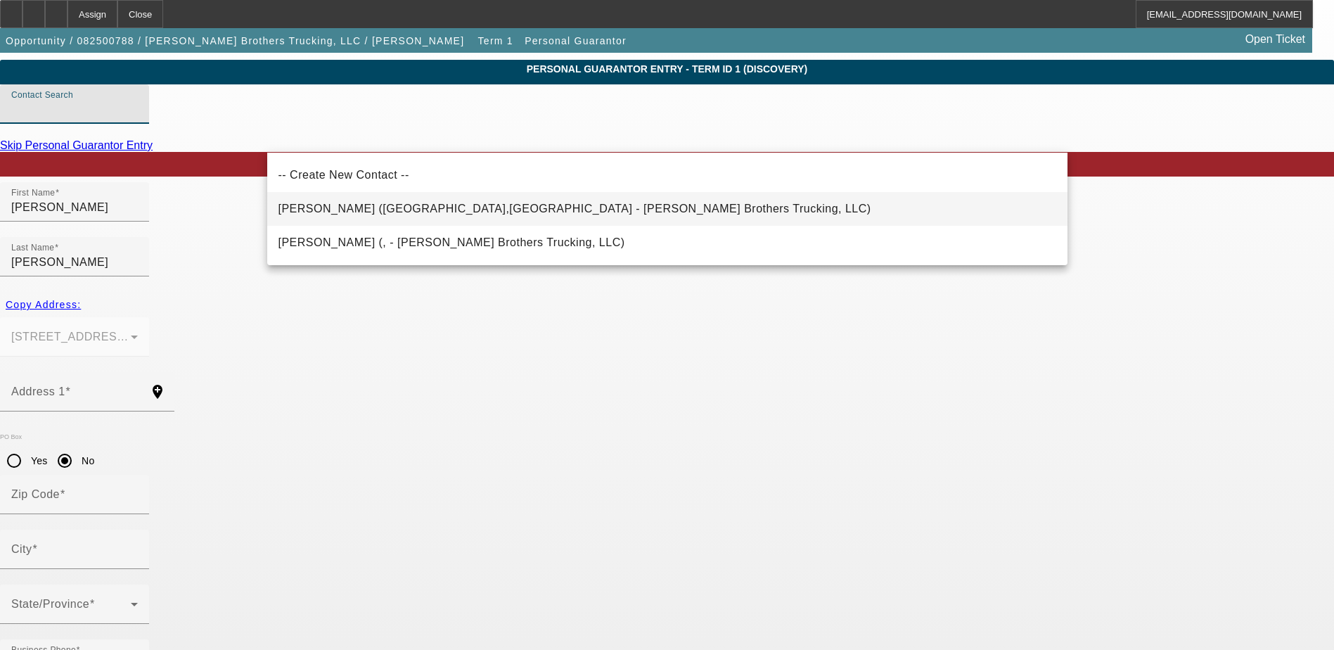
click at [437, 209] on span "[PERSON_NAME] ([GEOGRAPHIC_DATA],[GEOGRAPHIC_DATA] - [PERSON_NAME] Brothers Tru…" at bounding box center [575, 209] width 593 height 12
type input "[PERSON_NAME] ([GEOGRAPHIC_DATA],[GEOGRAPHIC_DATA] - [PERSON_NAME] Brothers Tru…"
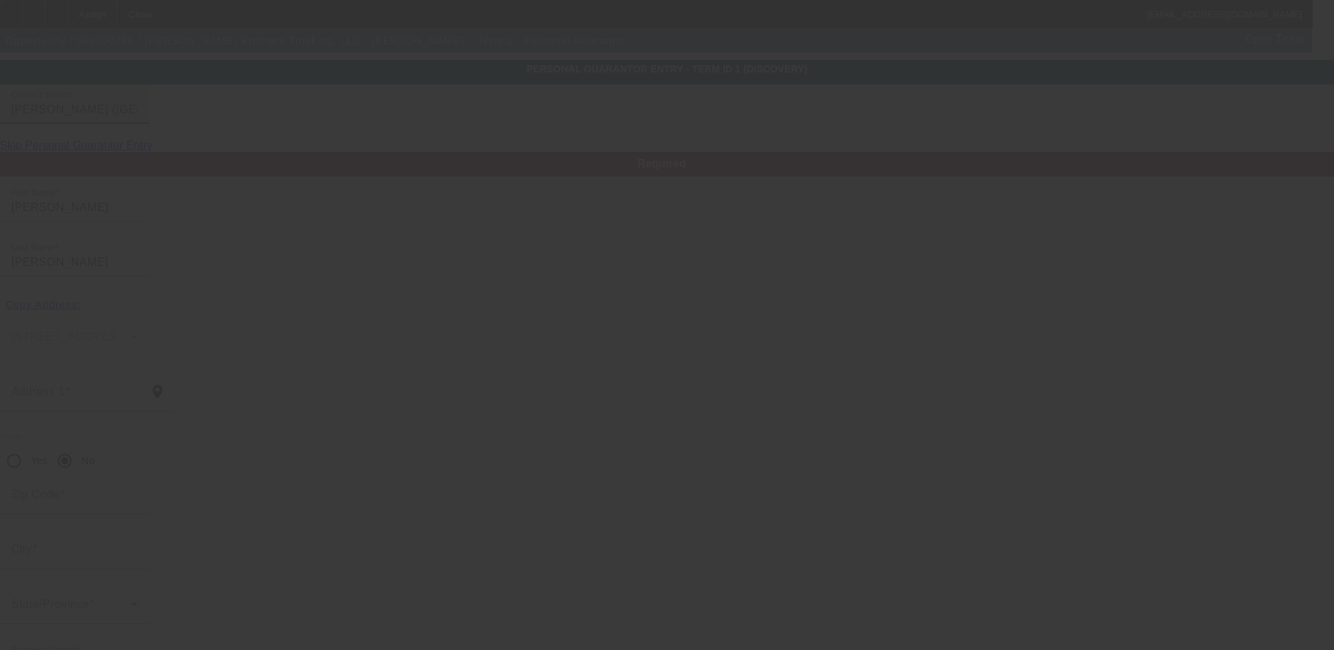
type input "[PERSON_NAME]"
type input "[STREET_ADDRESS]"
type input "31001"
type input "[GEOGRAPHIC_DATA]"
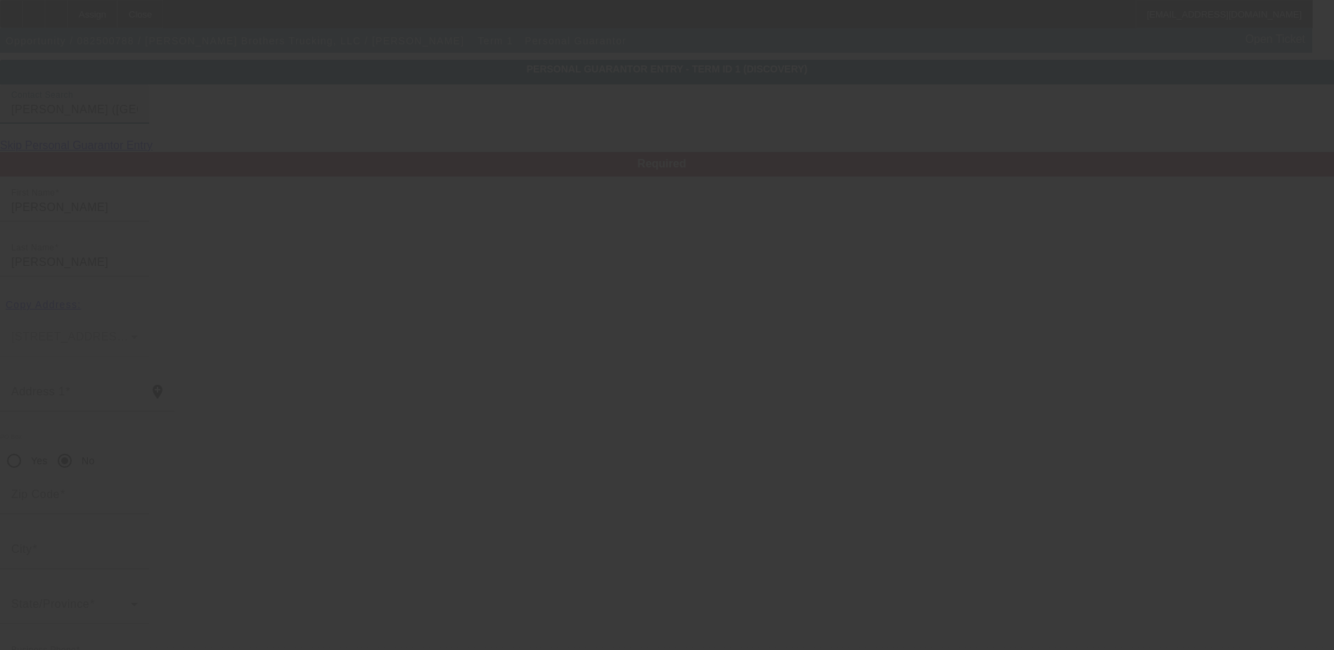
type input "0"
type input "669-10-6387"
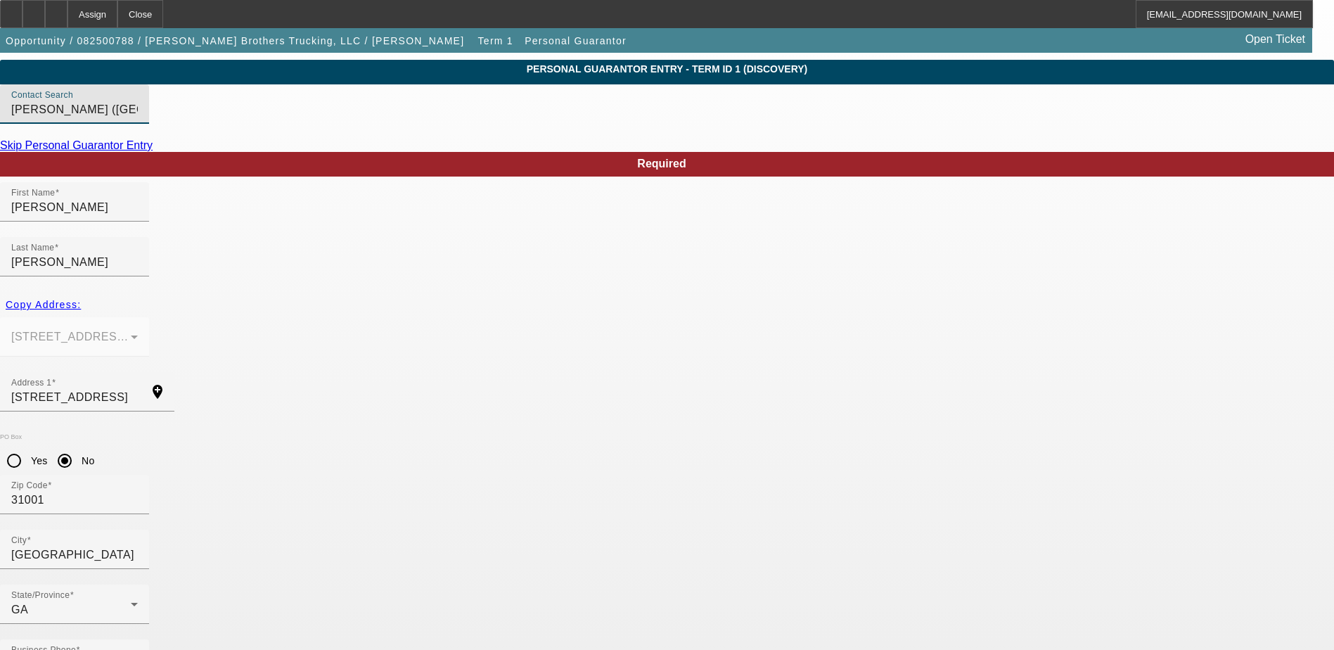
type input "100"
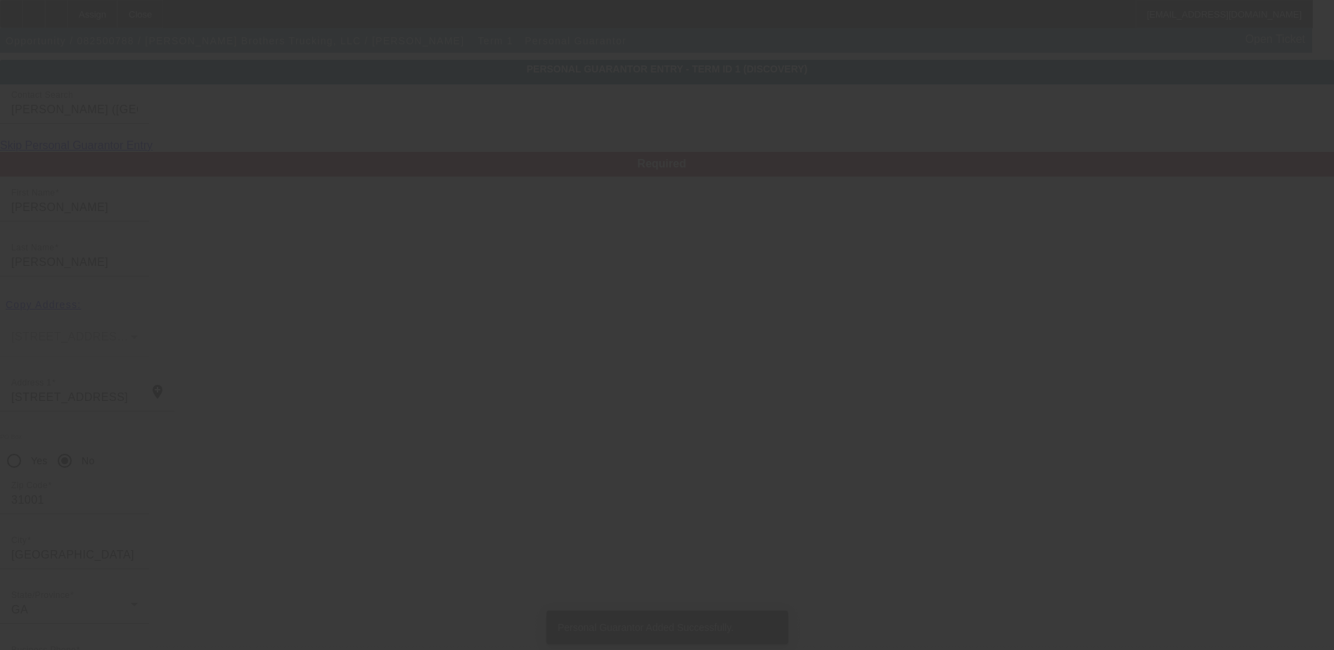
type input "[PERSON_NAME]"
type input "[STREET_ADDRESS]"
type input "31001"
type input "[GEOGRAPHIC_DATA]"
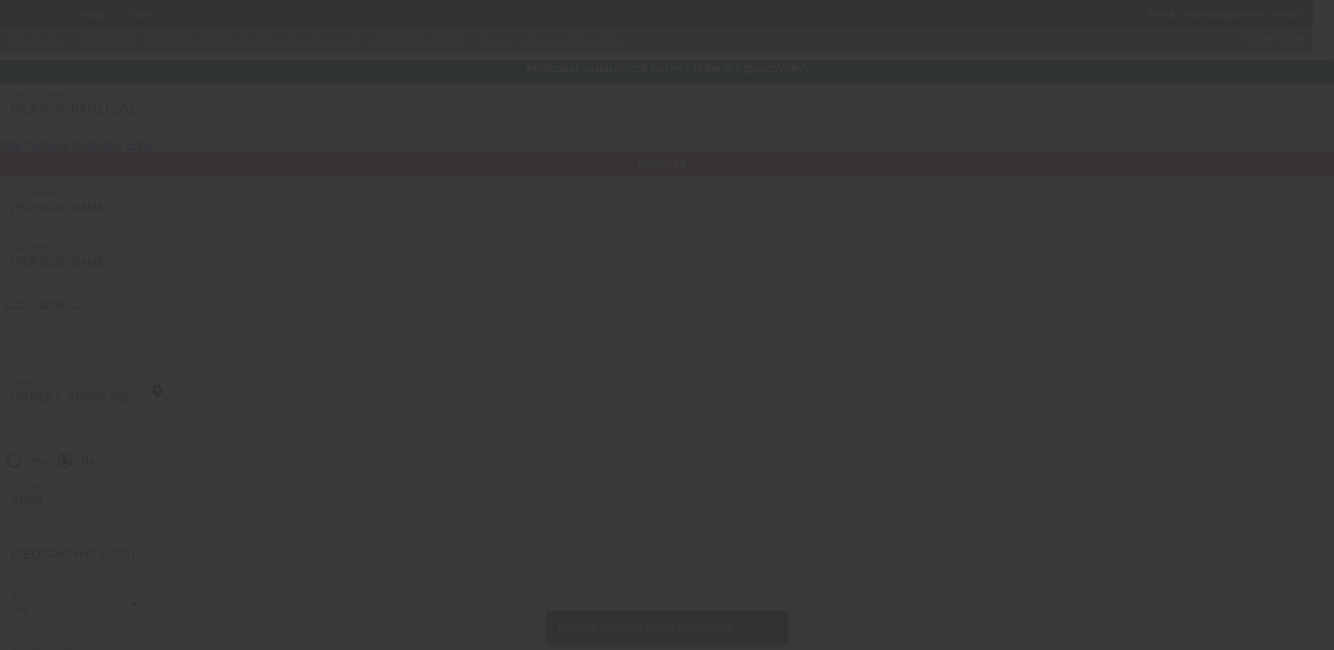
type input "[PHONE_NUMBER]"
type input "100"
type input "669-10-6387"
type input "[EMAIL_ADDRESS][DOMAIN_NAME]"
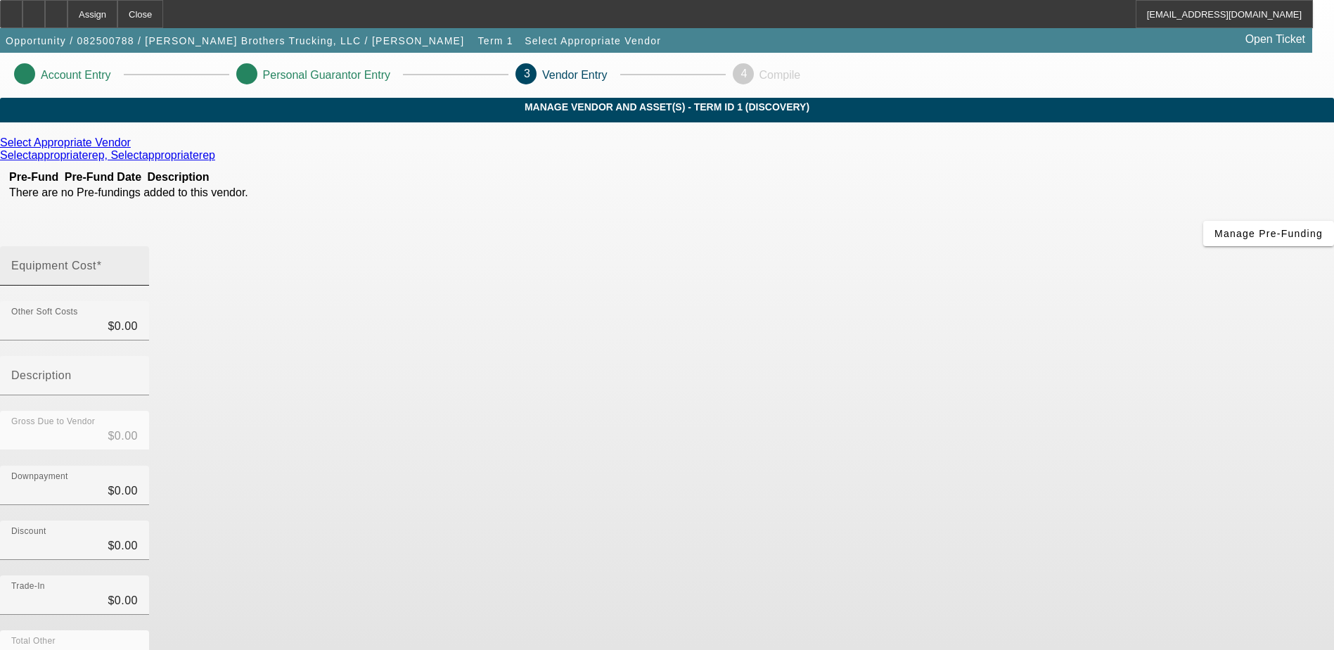
click at [96, 260] on mat-label "Equipment Cost" at bounding box center [53, 266] width 85 height 12
click at [138, 263] on input "Equipment Cost" at bounding box center [74, 271] width 127 height 17
type input "1"
type input "$1.00"
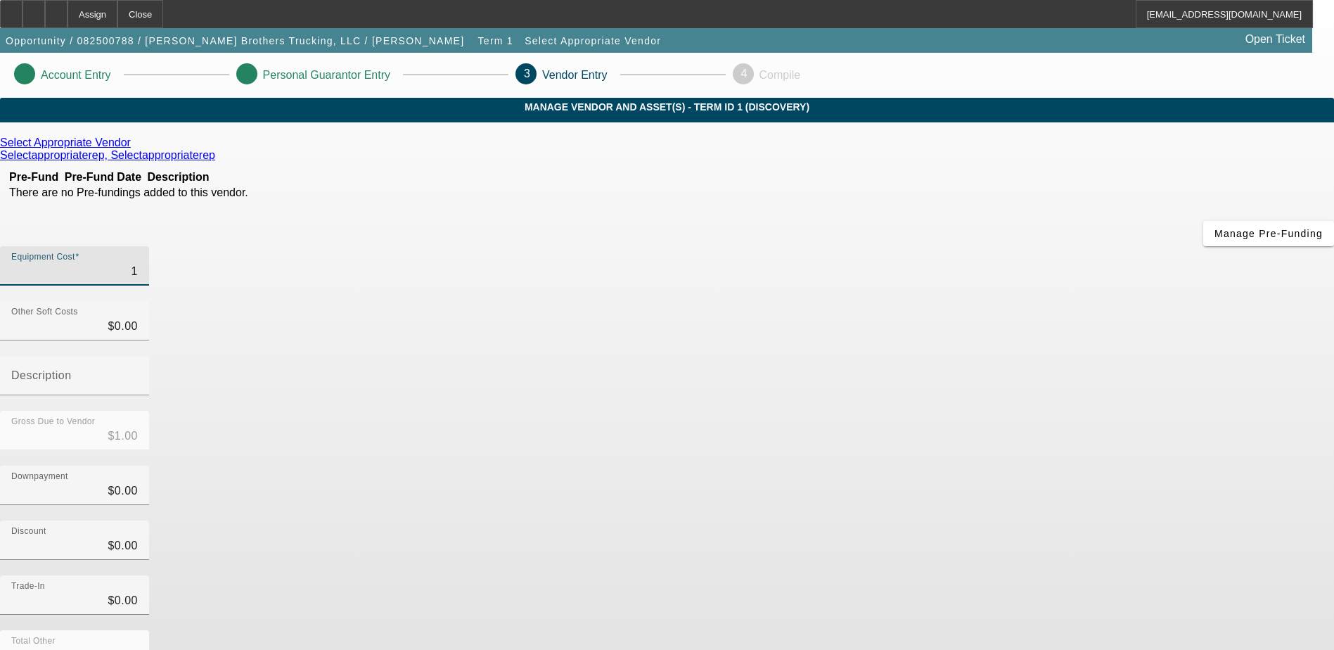
type input "19"
type input "$19.00"
type input "195"
type input "$195.00"
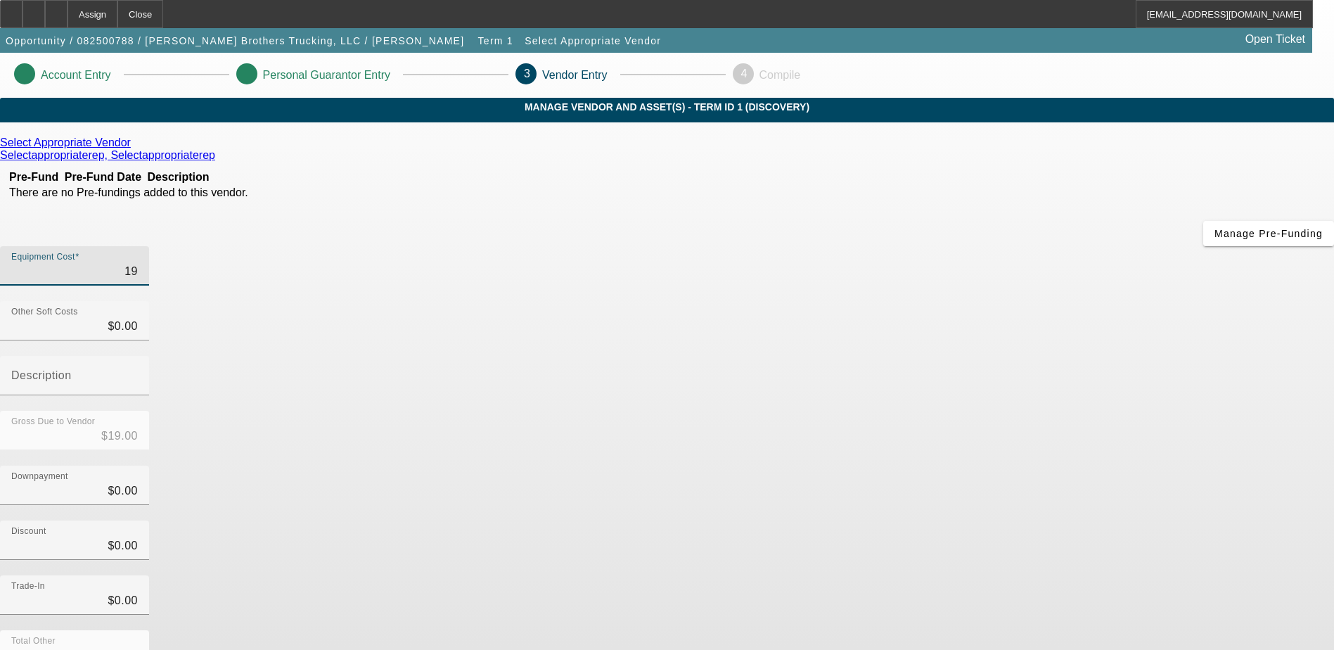
type input "$195.00"
type input "1950"
type input "$1,950.00"
type input "19500"
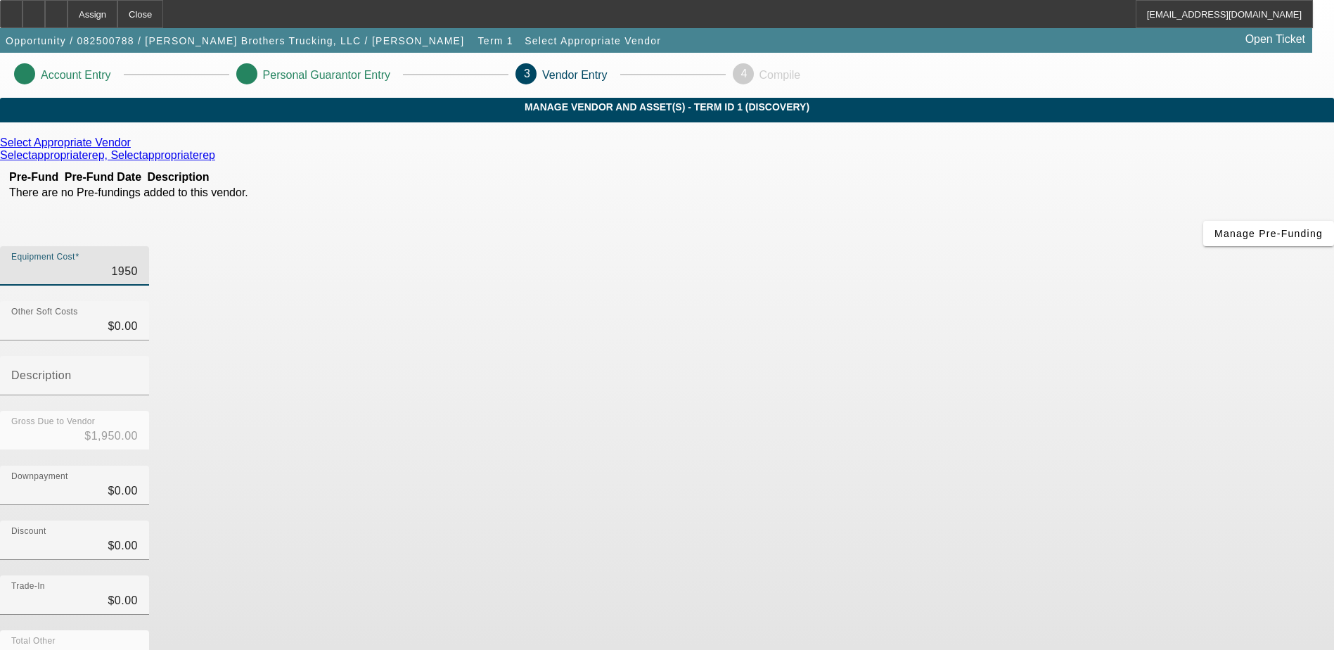
type input "$19,500.00"
type input "195000"
type input "$195,000.00"
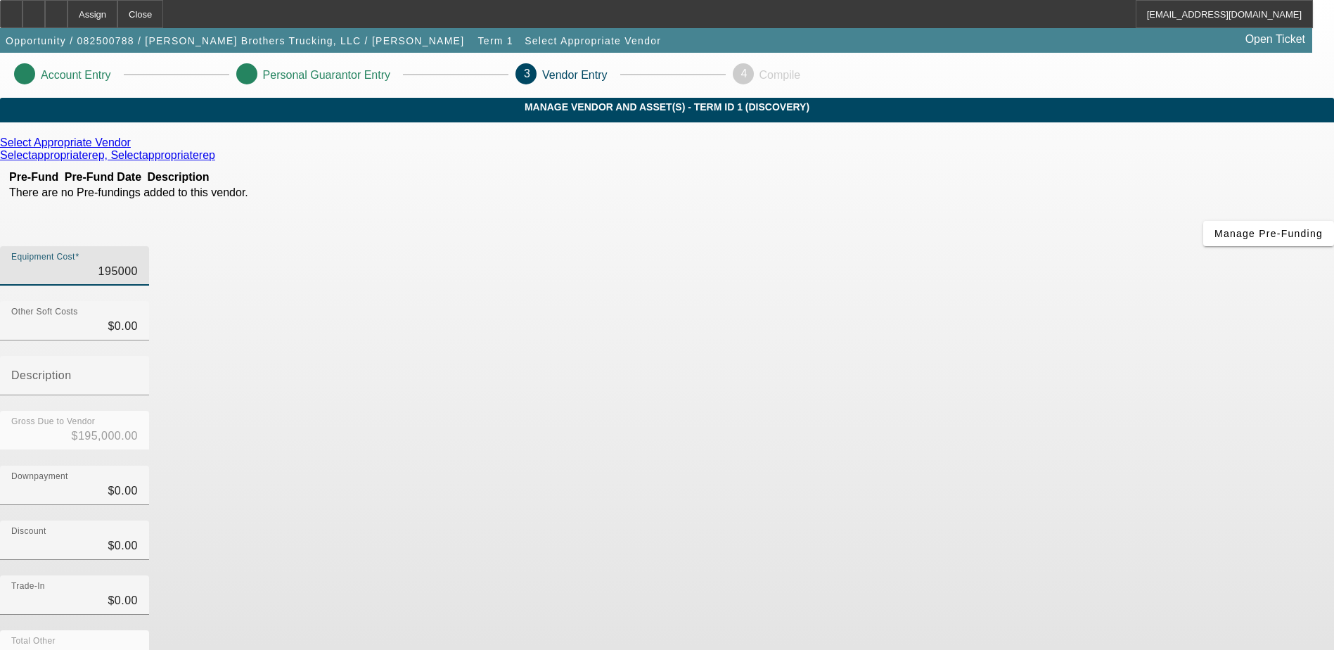
type input "$195,000.00"
click at [952, 466] on div "Downpayment $0.00" at bounding box center [667, 493] width 1334 height 55
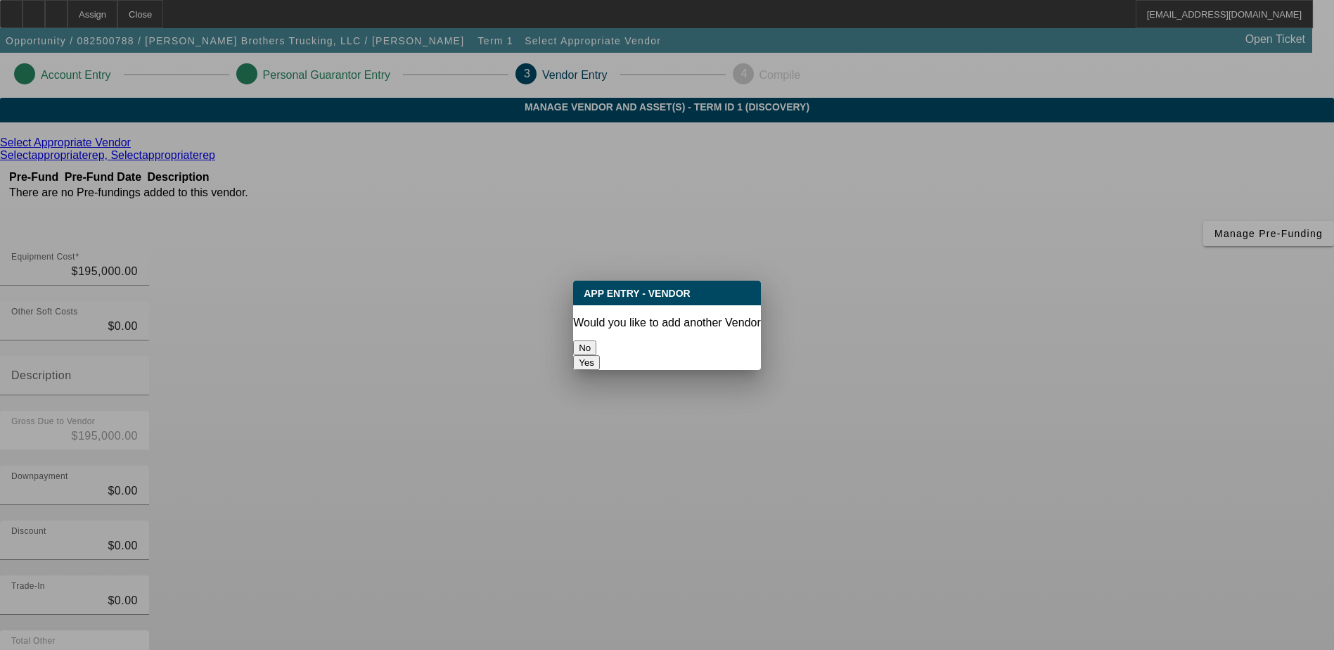
click at [596, 346] on button "No" at bounding box center [584, 347] width 23 height 15
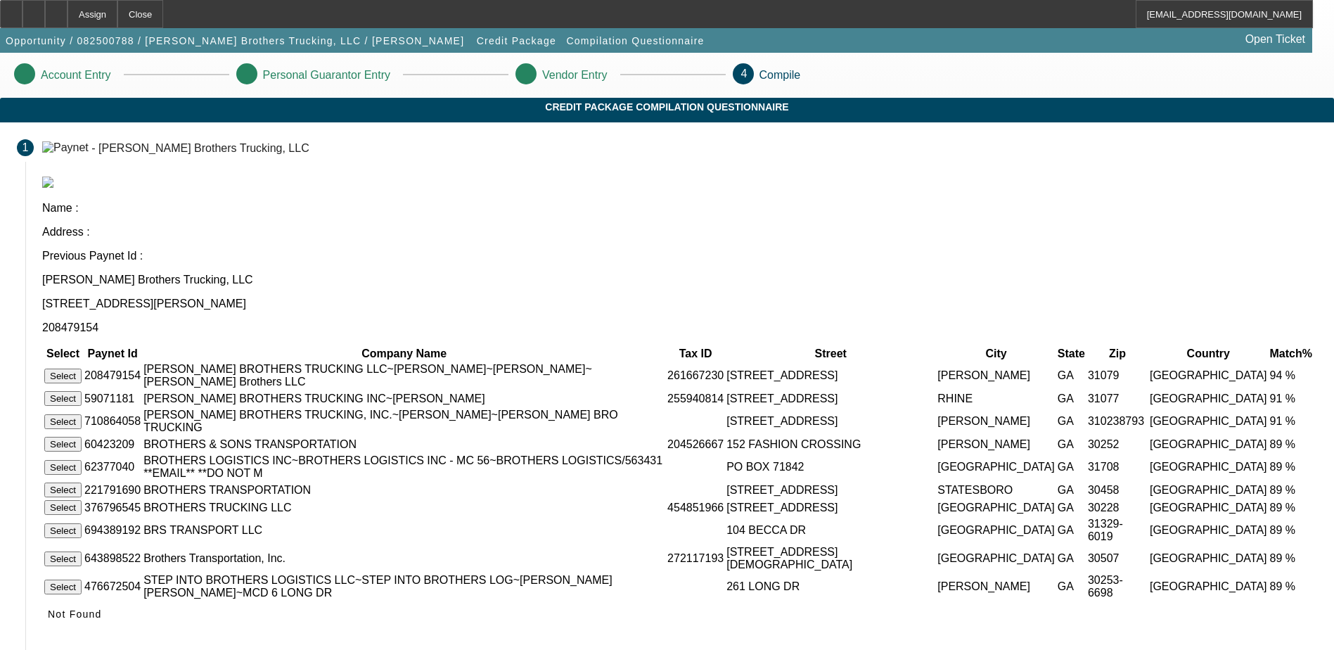
click at [82, 369] on button "Select" at bounding box center [62, 376] width 37 height 15
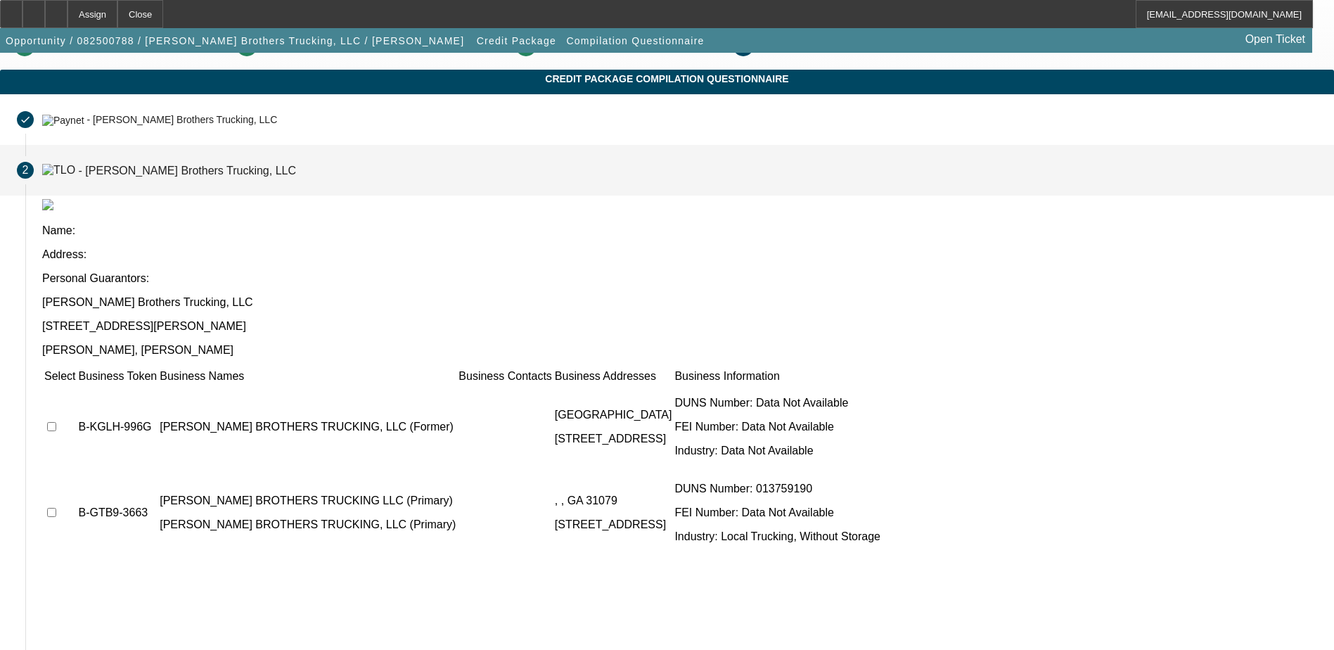
click at [56, 422] on input "checkbox" at bounding box center [51, 426] width 9 height 9
checkbox input "true"
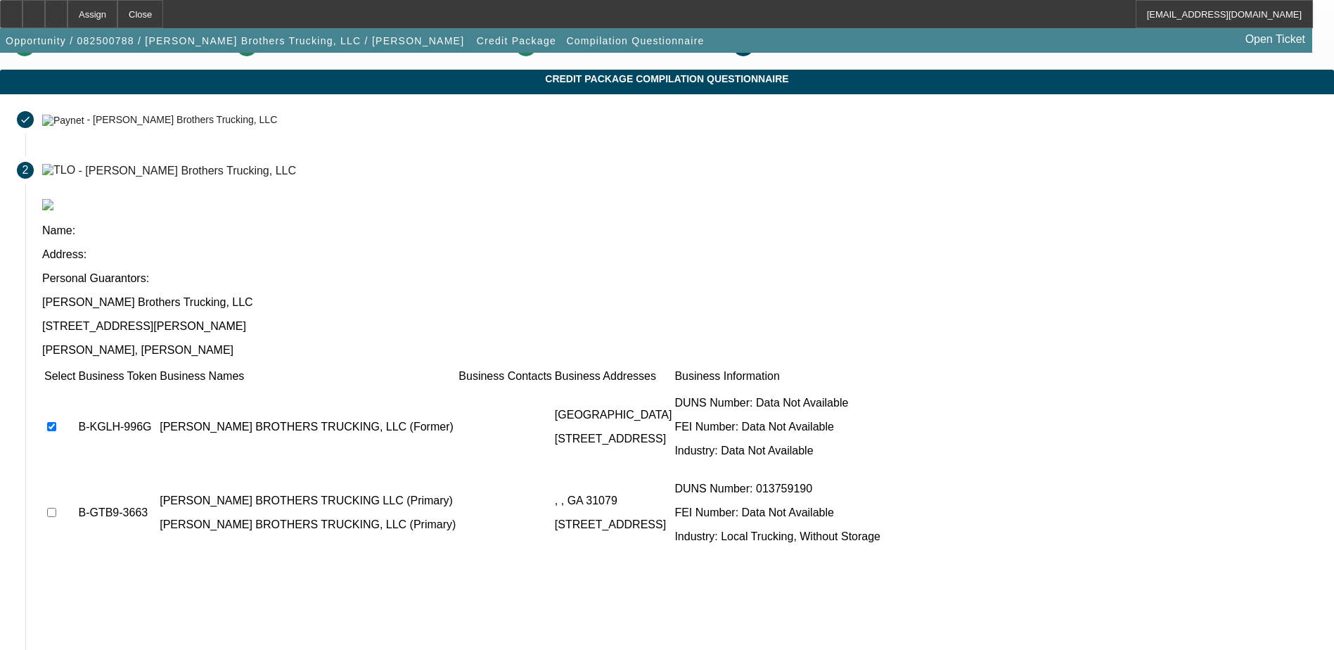
click at [56, 508] on input "checkbox" at bounding box center [51, 512] width 9 height 9
checkbox input "true"
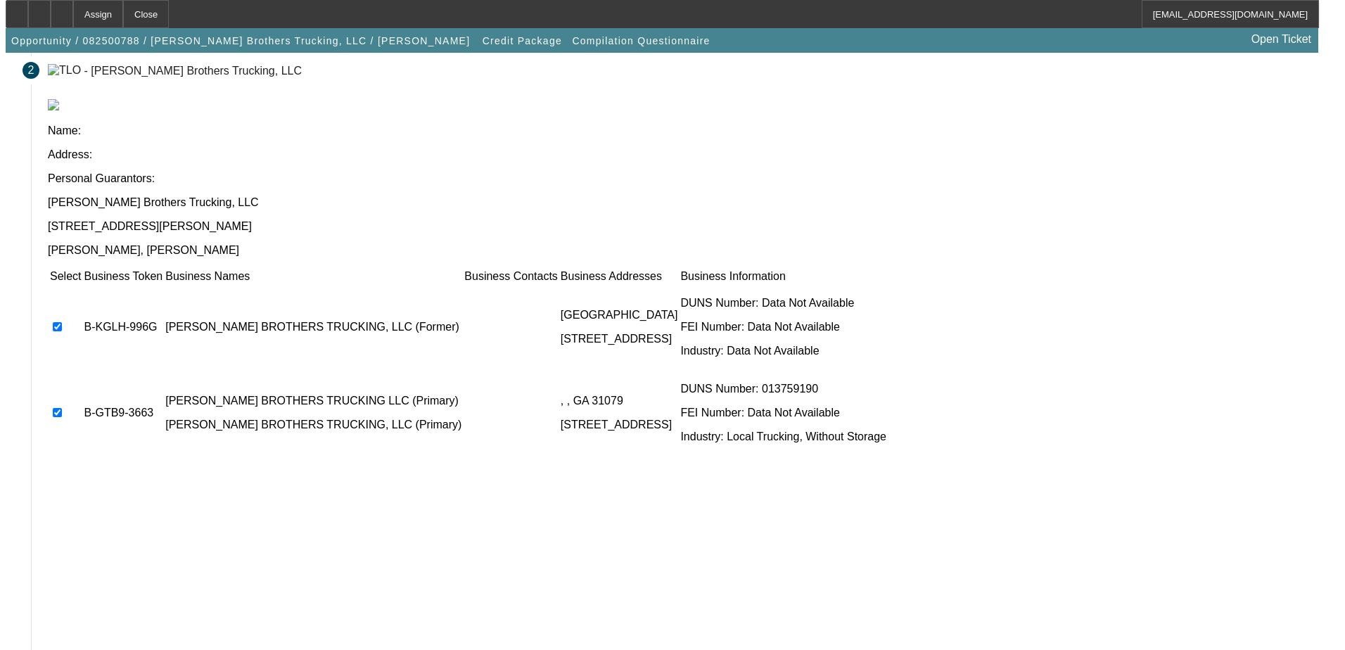
scroll to position [0, 0]
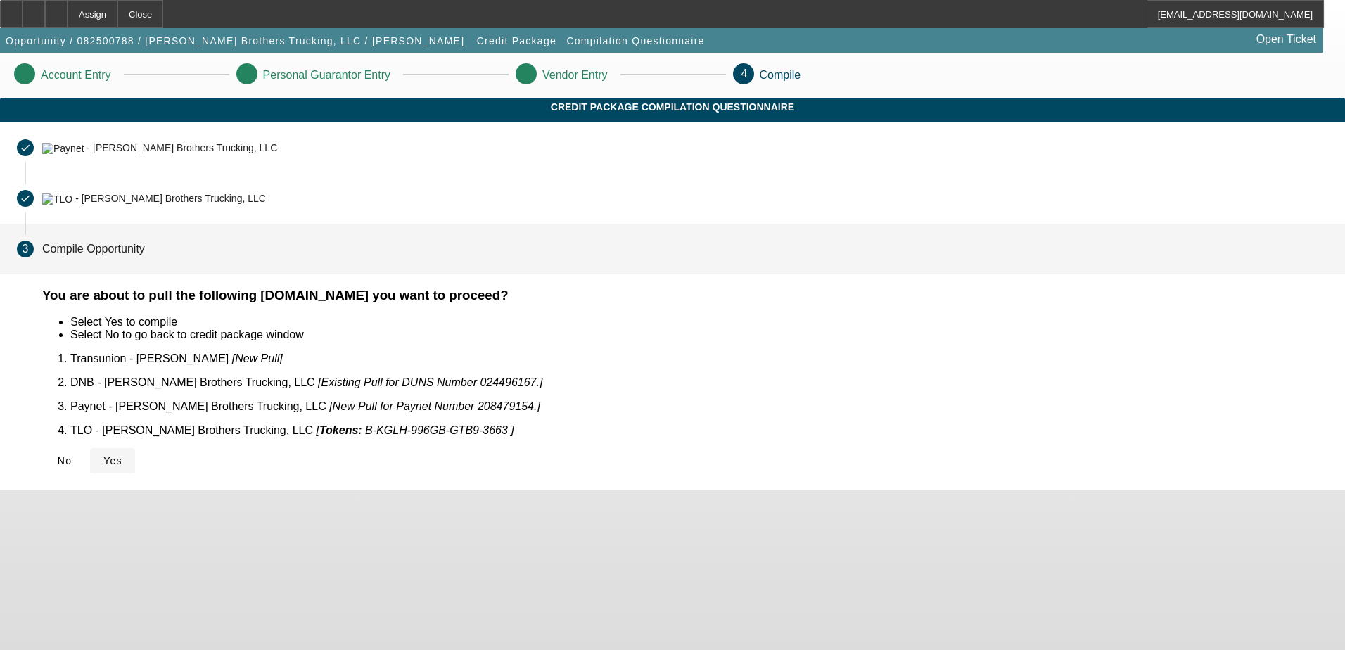
click at [122, 455] on span "Yes" at bounding box center [112, 460] width 19 height 11
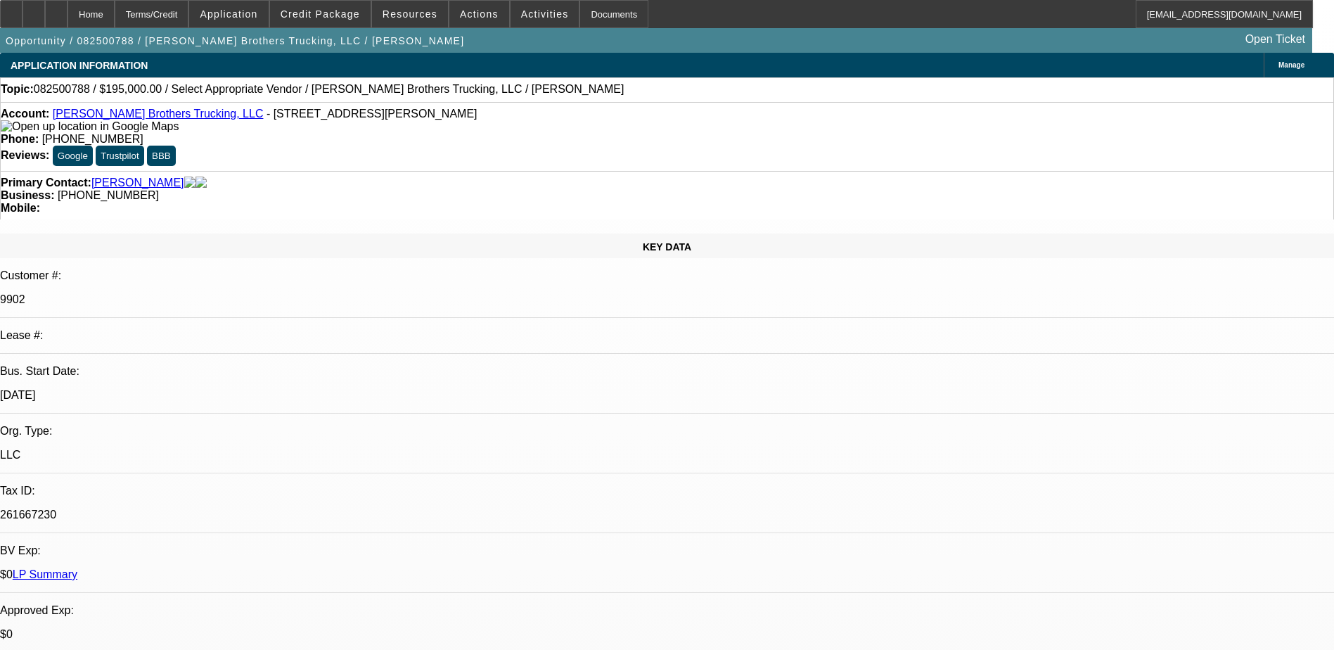
select select "0"
select select "2"
select select "0.1"
select select "1"
select select "2"
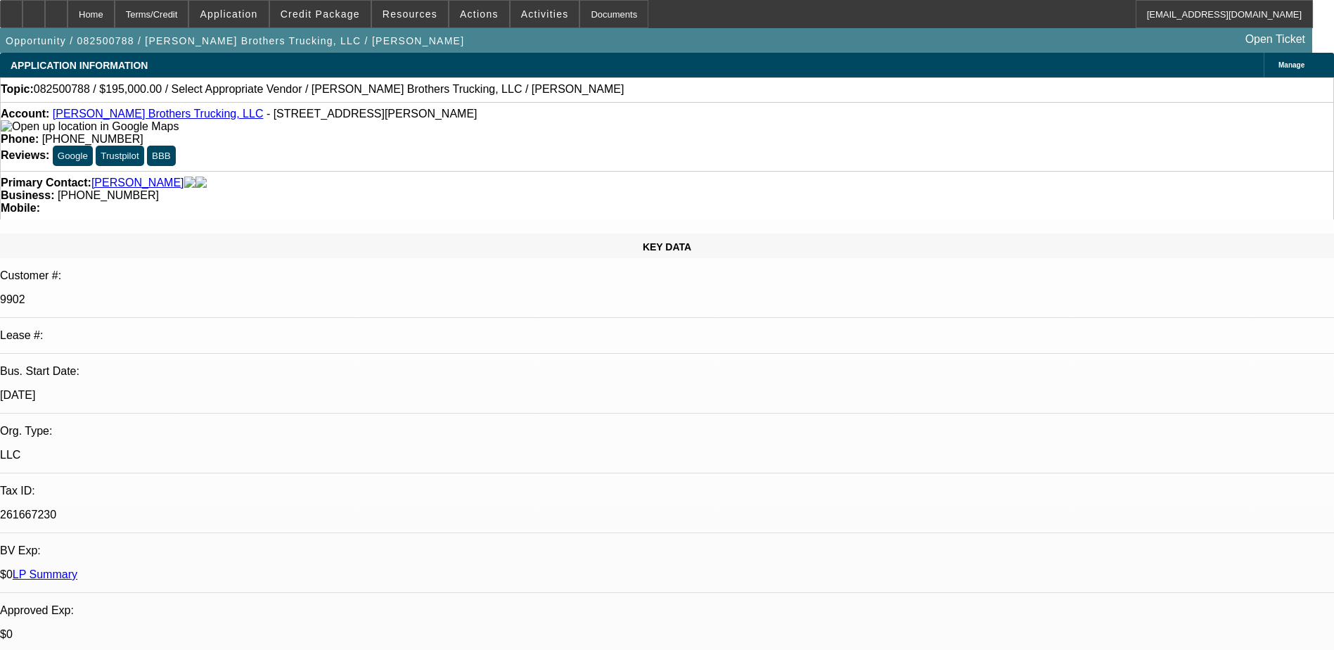
select select "4"
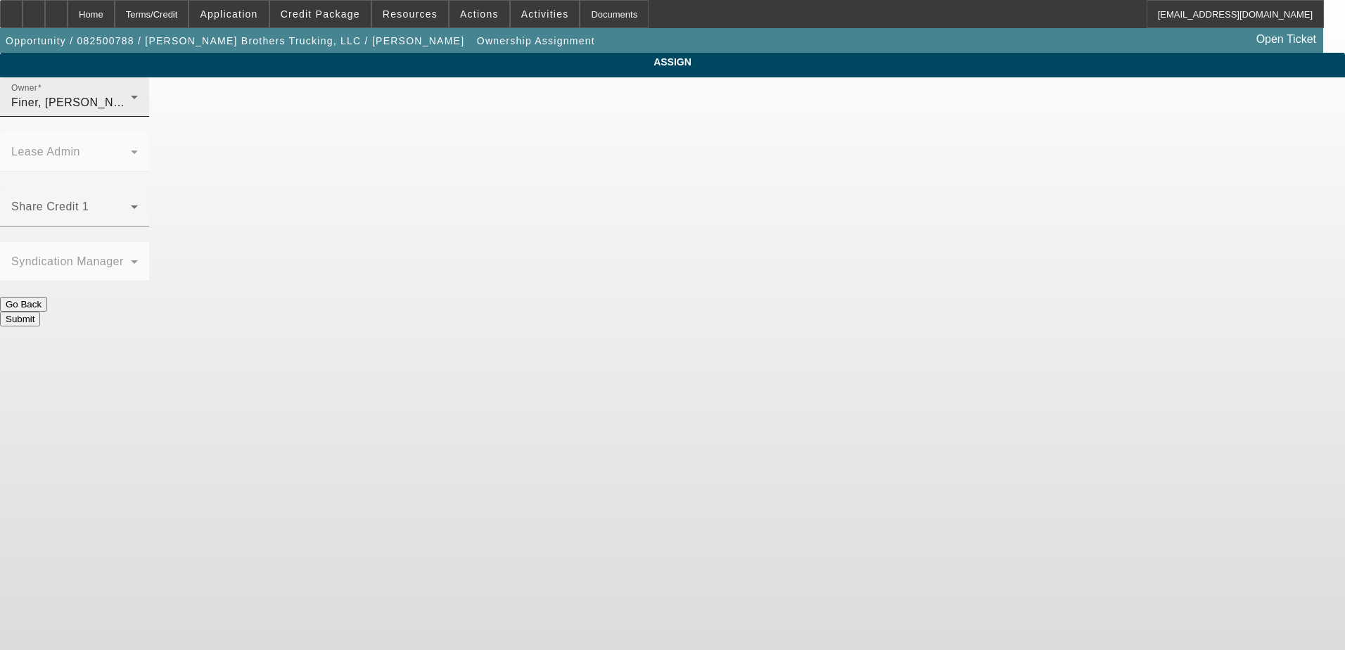
click at [131, 111] on div "Finer, Yinnon (Lvl 1)" at bounding box center [71, 102] width 120 height 17
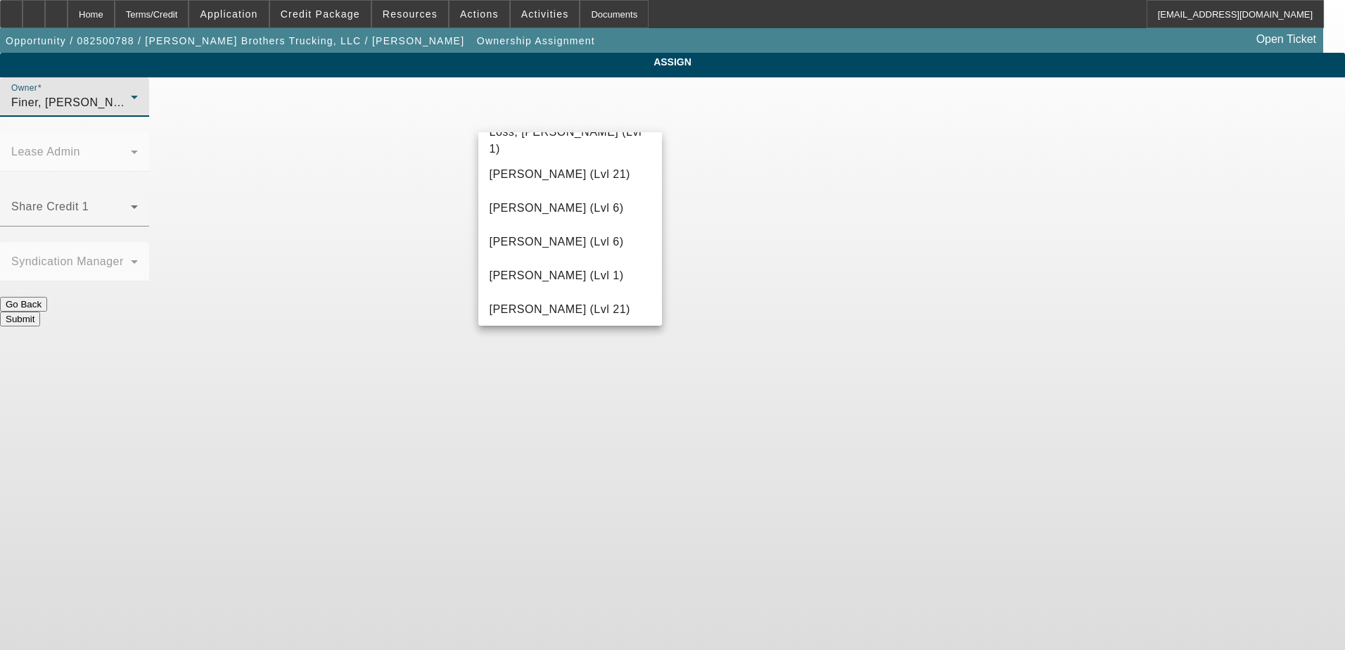
scroll to position [1163, 0]
click at [568, 250] on mat-option "Martell, Heath (Lvl 6)" at bounding box center [570, 241] width 184 height 34
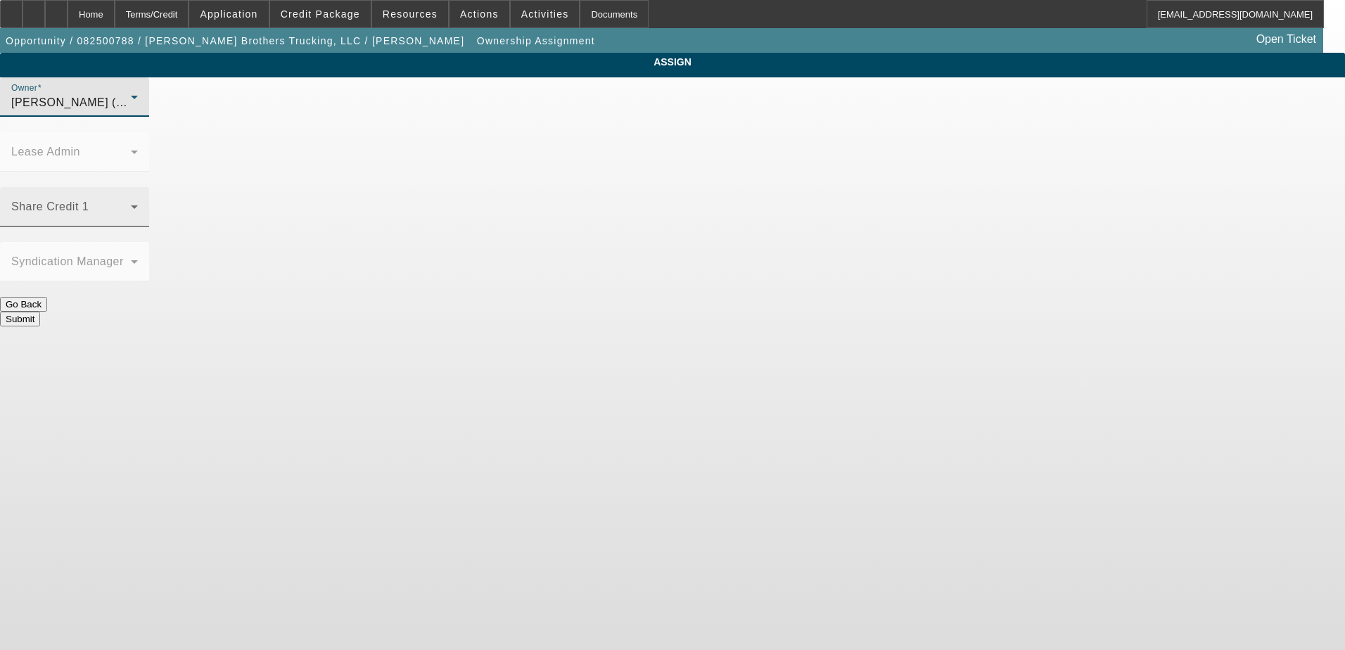
click at [131, 204] on span at bounding box center [71, 212] width 120 height 17
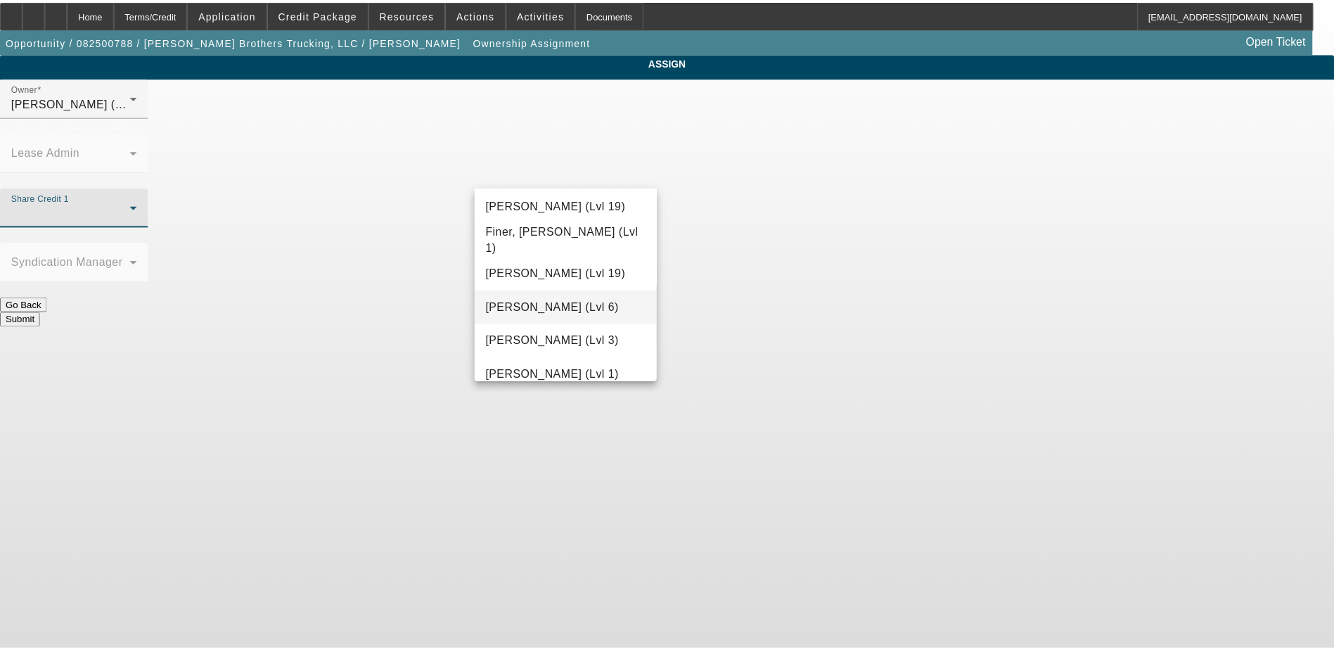
scroll to position [422, 0]
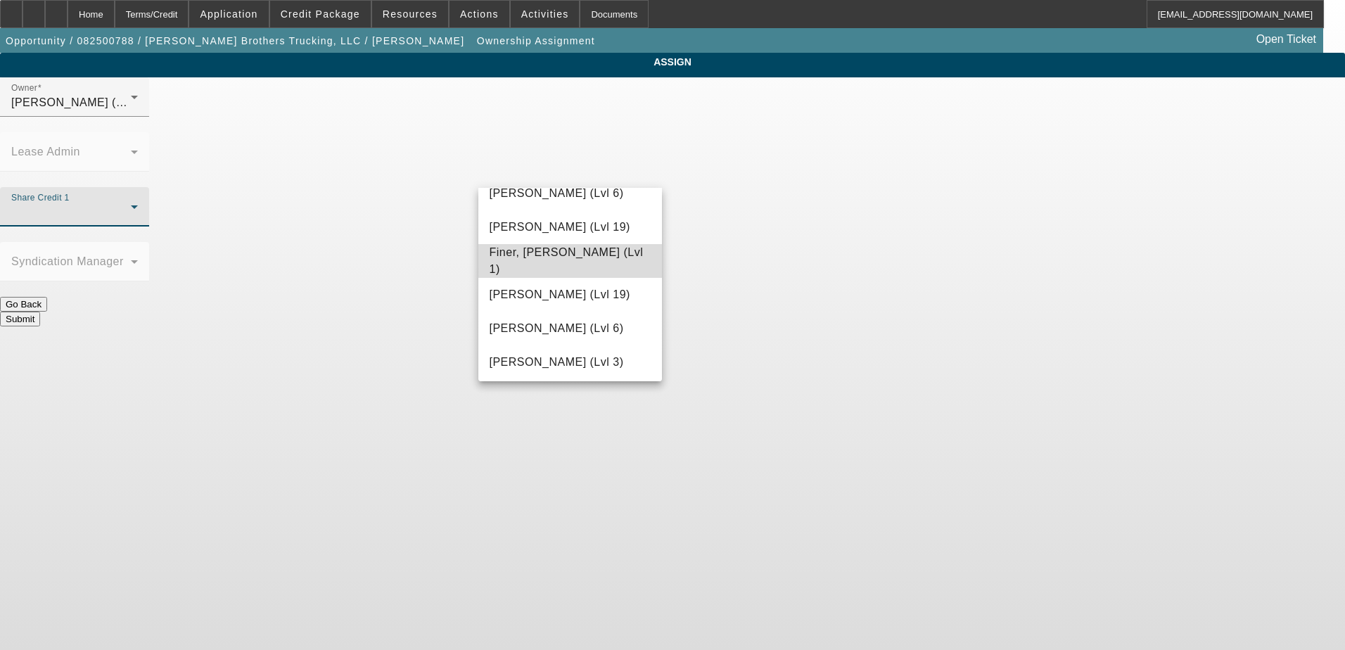
click at [572, 269] on span "Finer, Yinnon (Lvl 1)" at bounding box center [571, 261] width 162 height 34
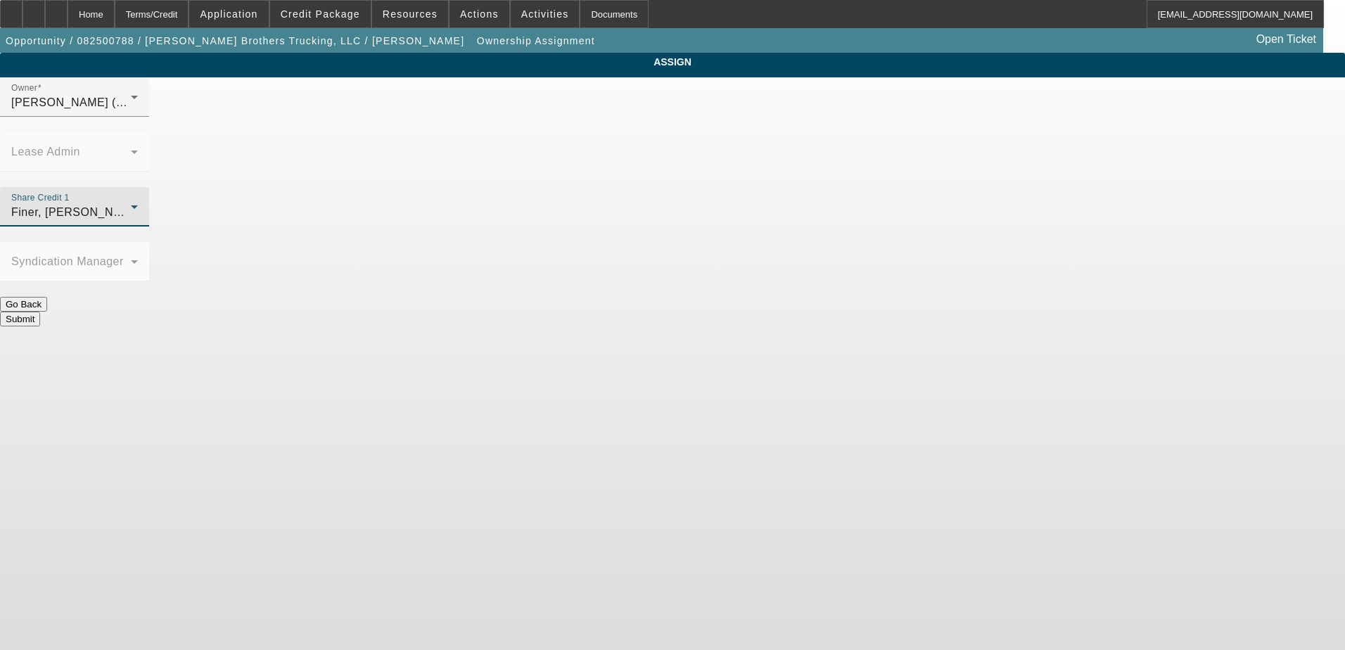
click at [40, 312] on button "Submit" at bounding box center [20, 319] width 40 height 15
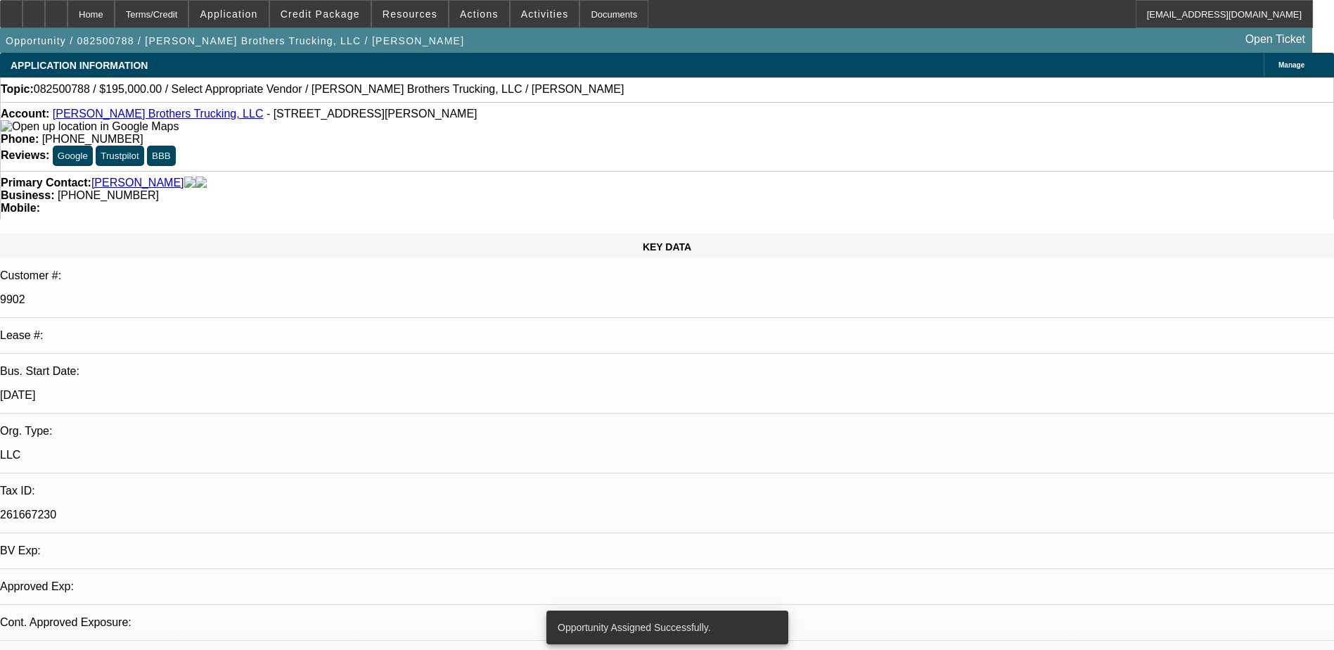
select select "0"
select select "2"
select select "0.1"
select select "4"
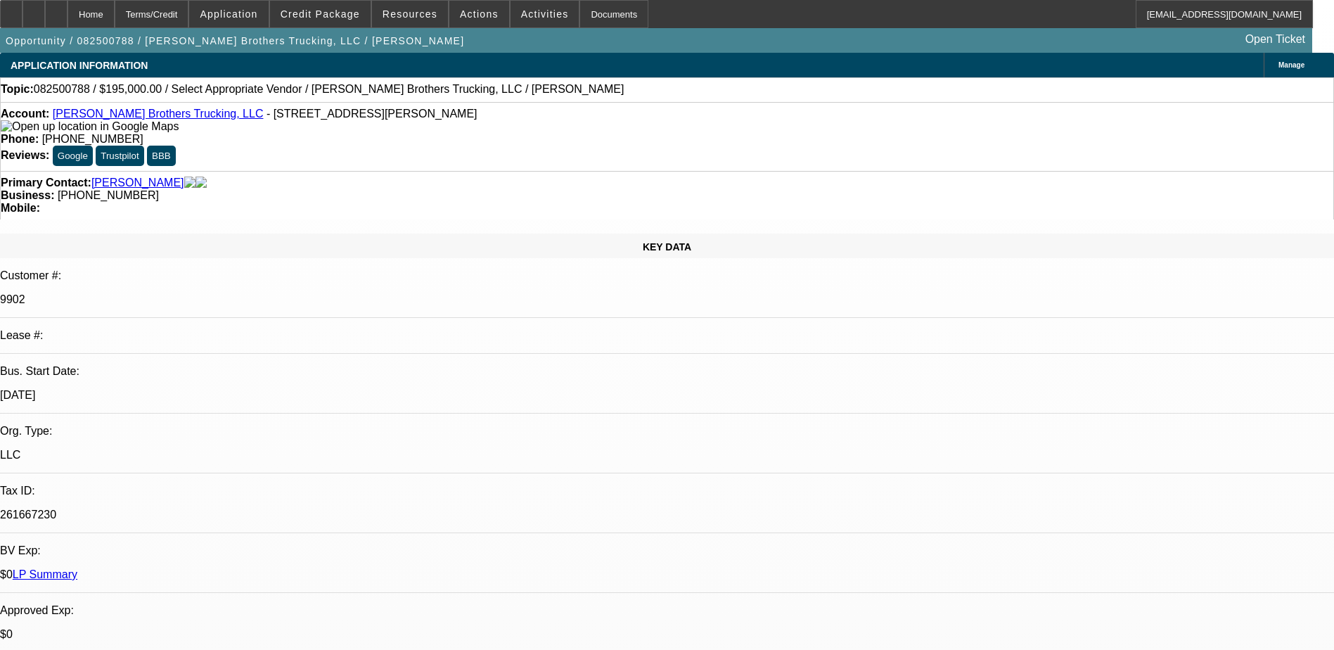
drag, startPoint x: 940, startPoint y: 58, endPoint x: 950, endPoint y: 62, distance: 10.5
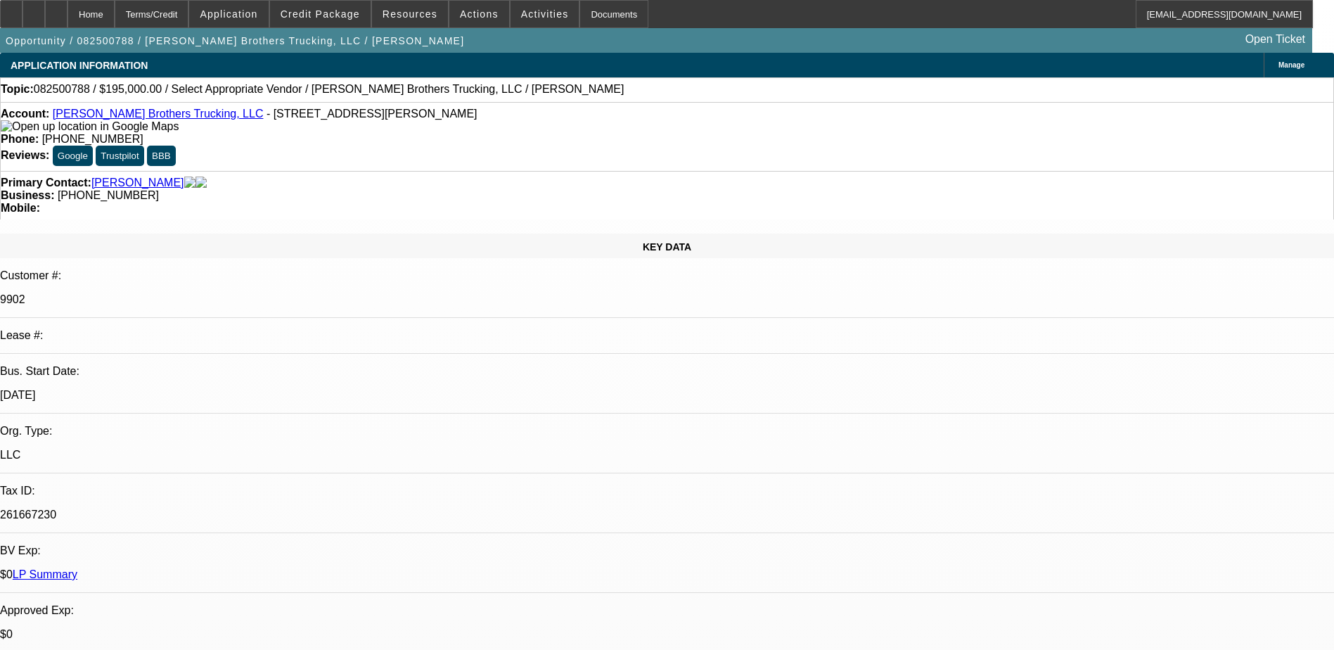
radio input "true"
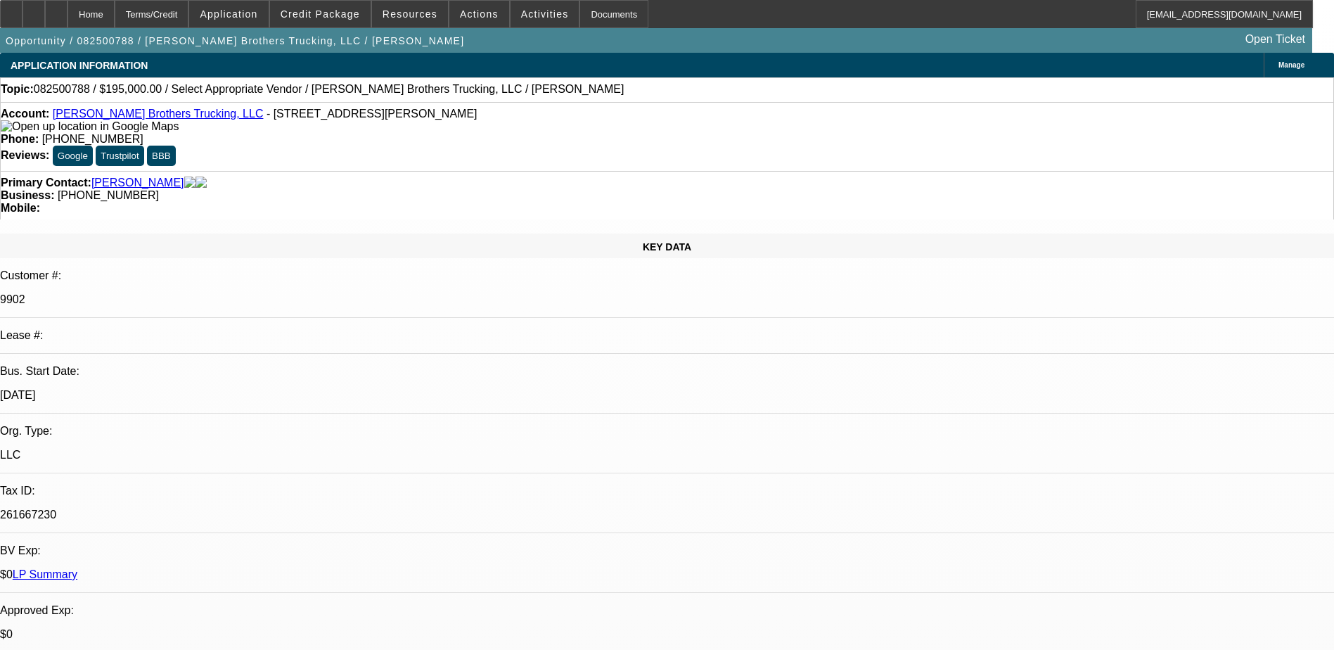
type textarea "looking to add a 2001 379 with a 17 model 30 ton custom lift, truck is going to…"
radio input "true"
